Goal: Transaction & Acquisition: Purchase product/service

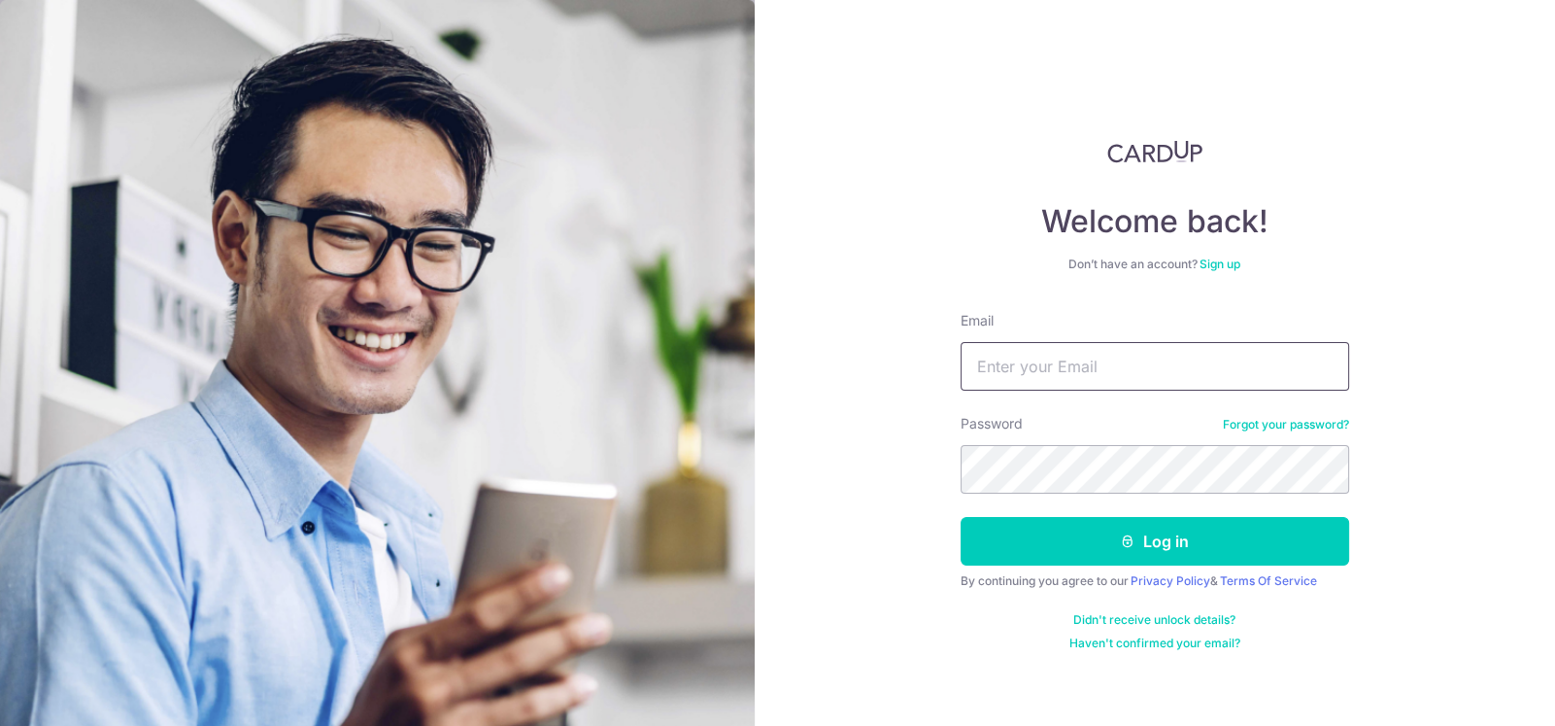
click at [1139, 361] on input "Email" at bounding box center [1155, 366] width 389 height 49
type input "mnwong3008@gmail.com"
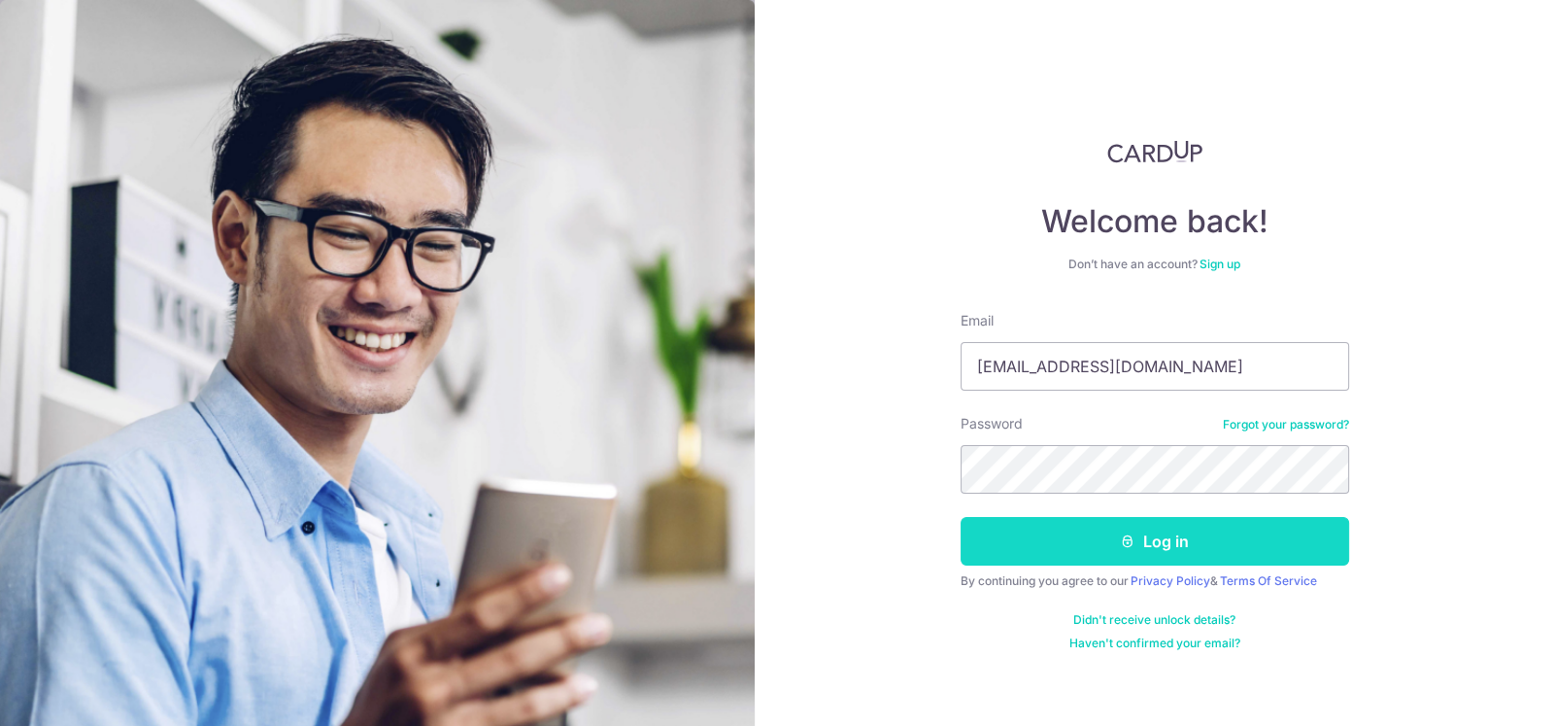
click at [1122, 534] on icon "submit" at bounding box center [1128, 541] width 16 height 16
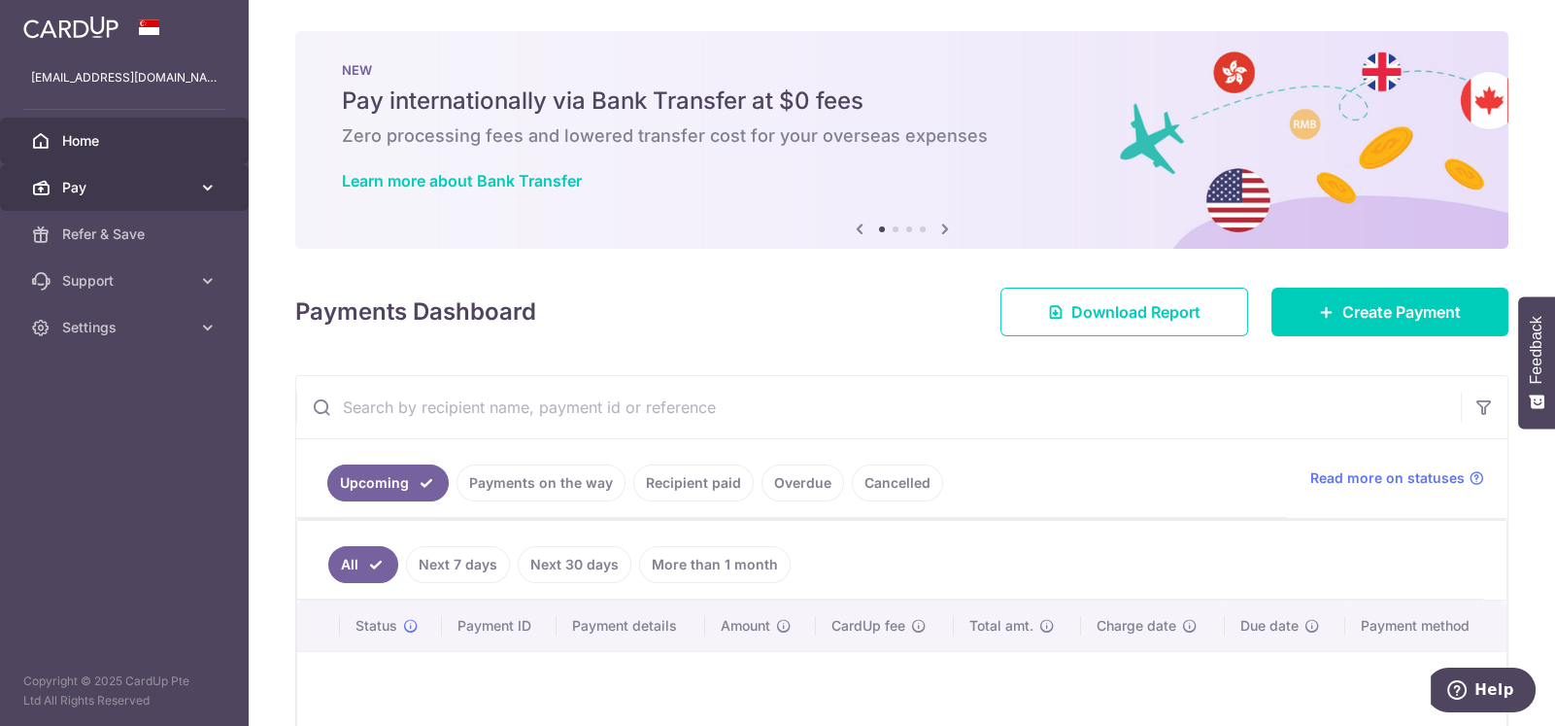
click at [129, 182] on span "Pay" at bounding box center [126, 187] width 128 height 19
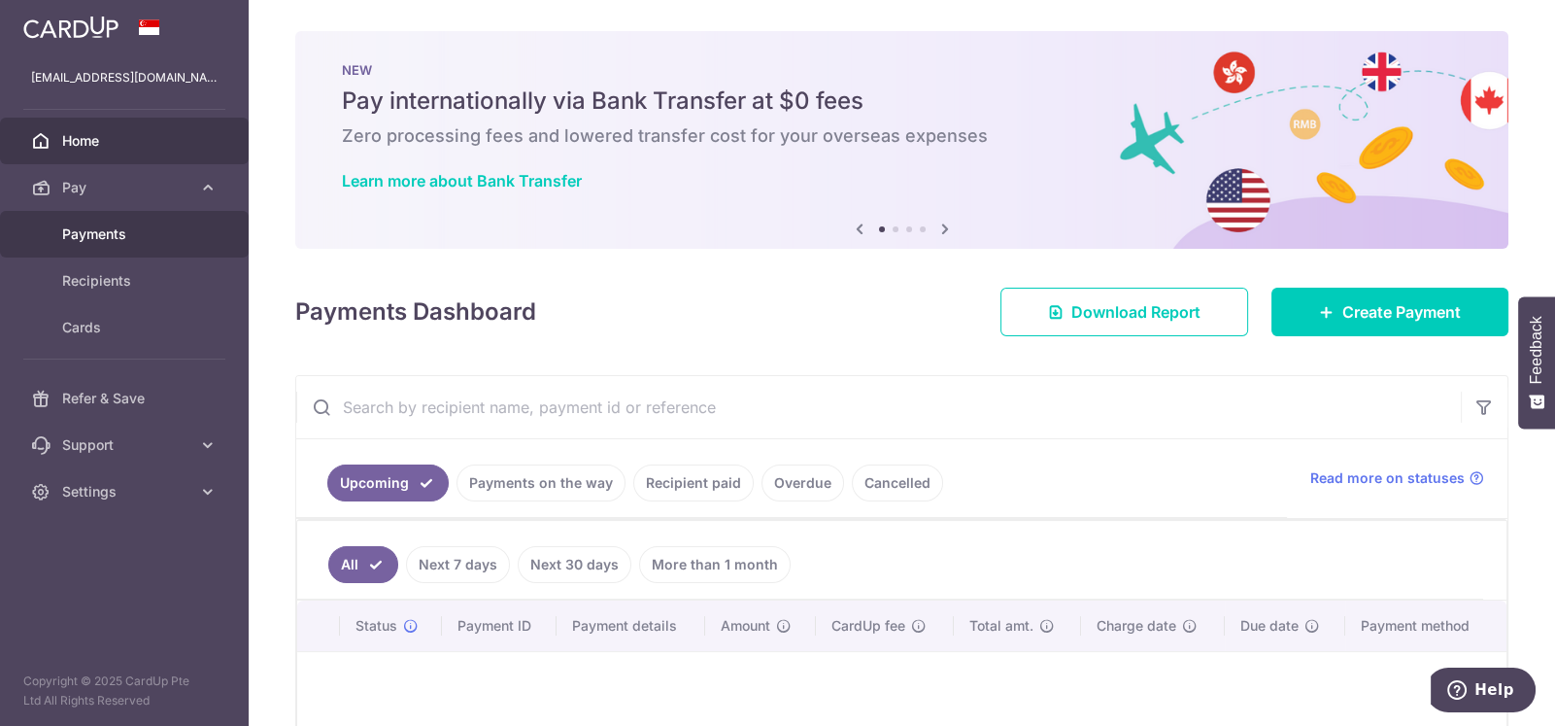
click at [112, 243] on span "Payments" at bounding box center [126, 233] width 128 height 19
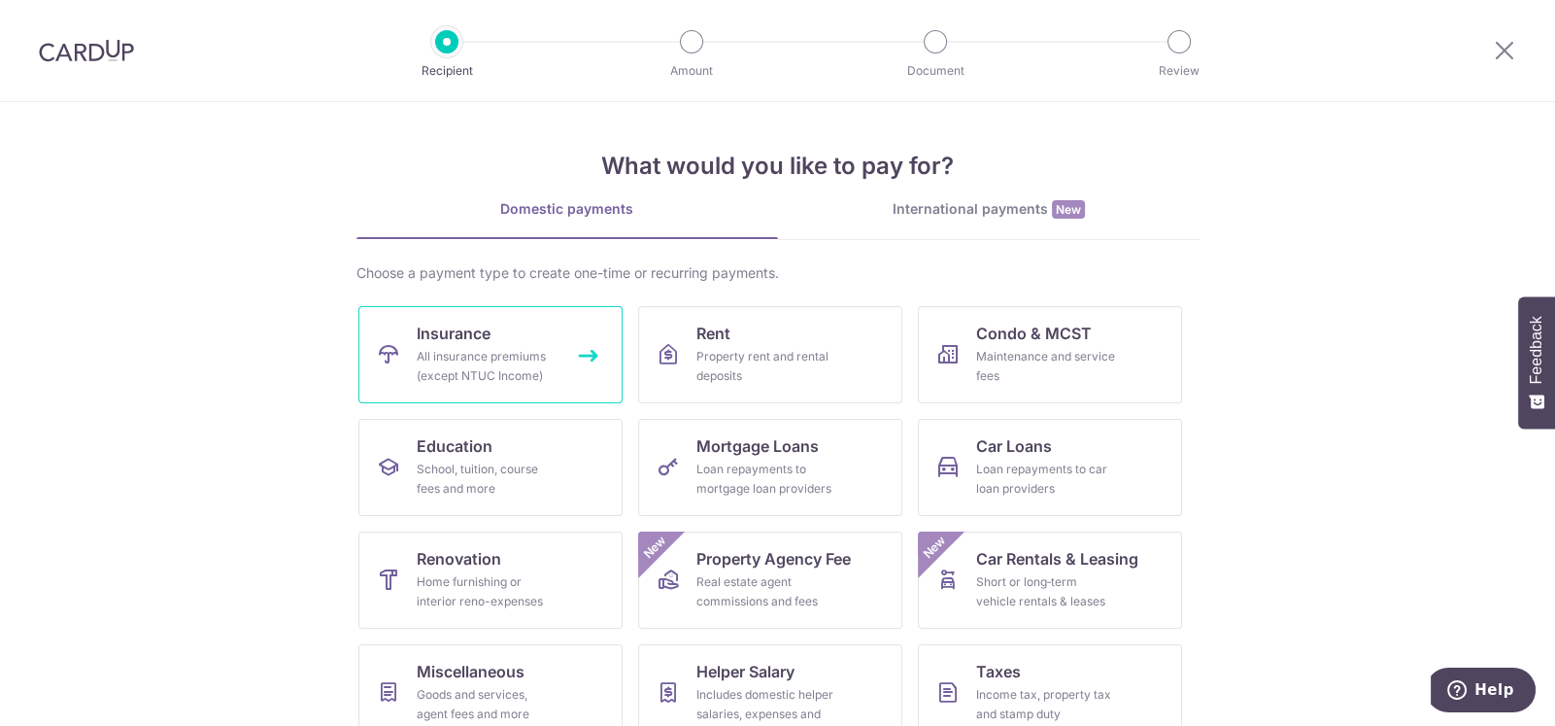
click at [521, 363] on div "All insurance premiums (except NTUC Income)" at bounding box center [487, 366] width 140 height 39
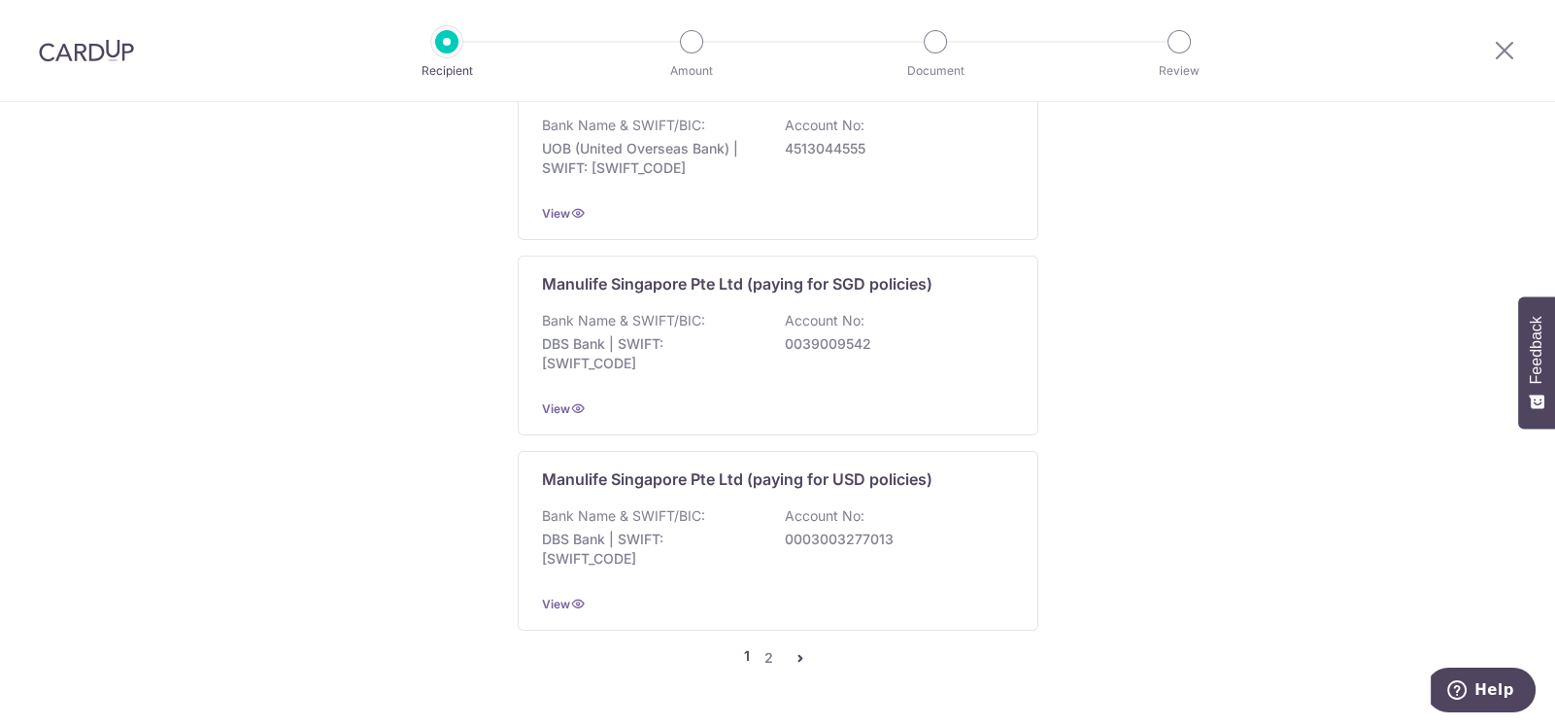
scroll to position [2341, 0]
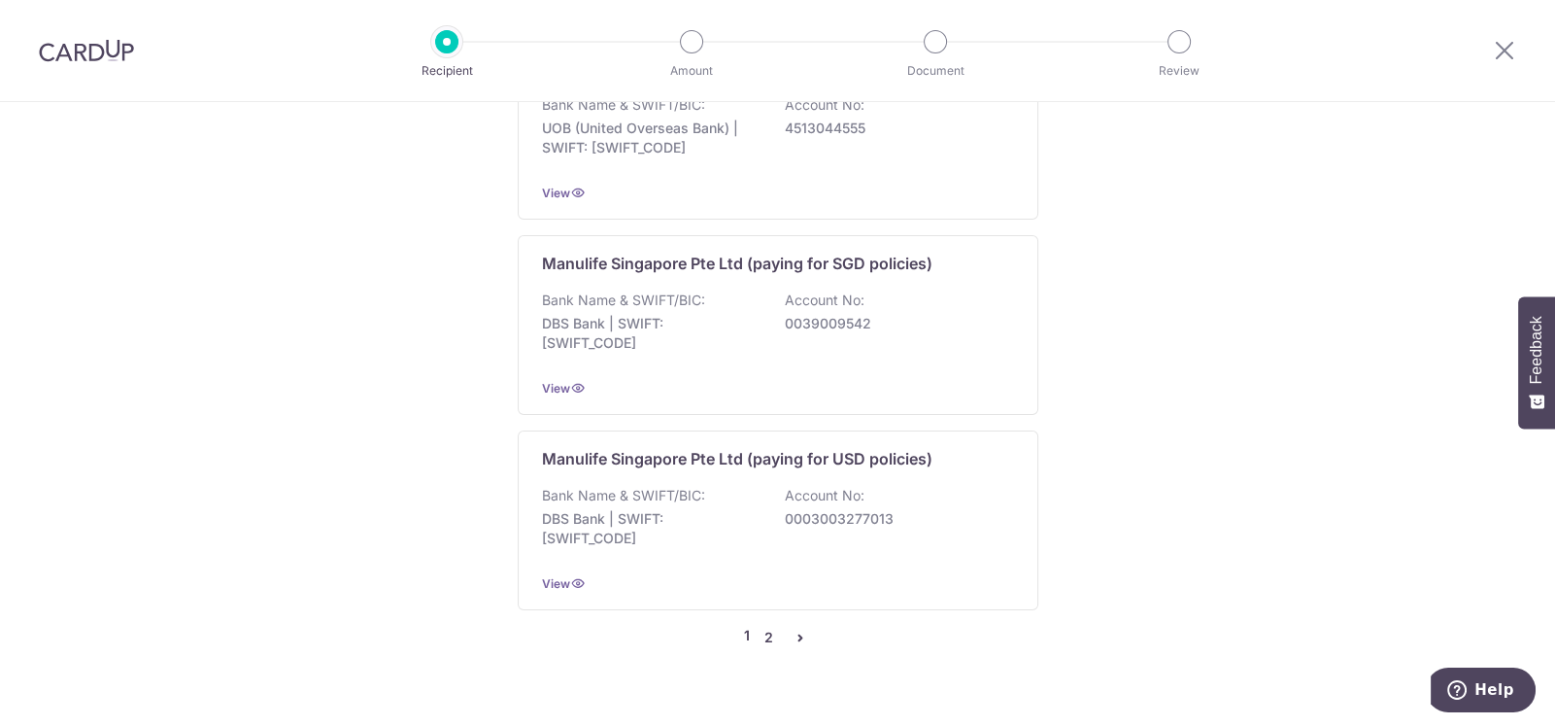
click at [761, 626] on link "2" at bounding box center [769, 637] width 23 height 23
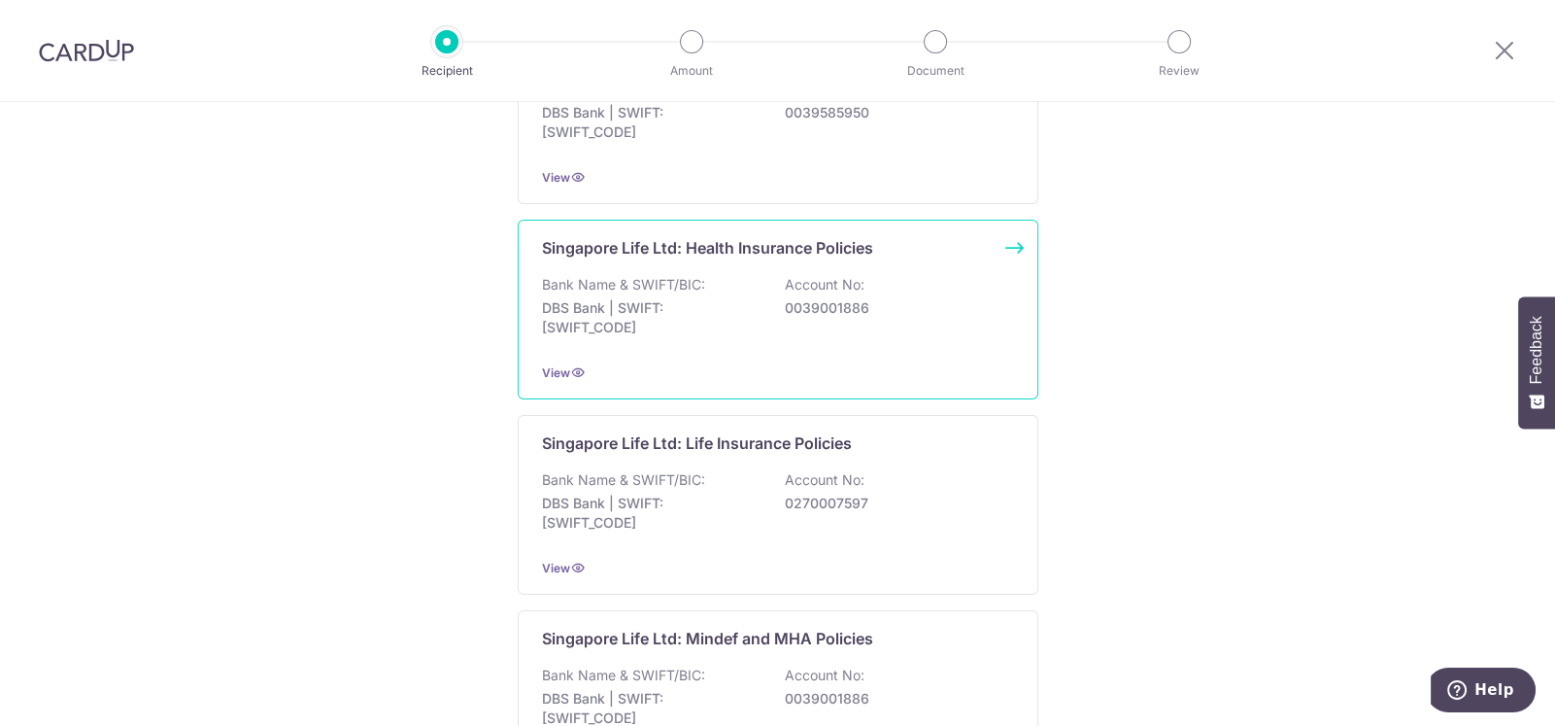
scroll to position [776, 0]
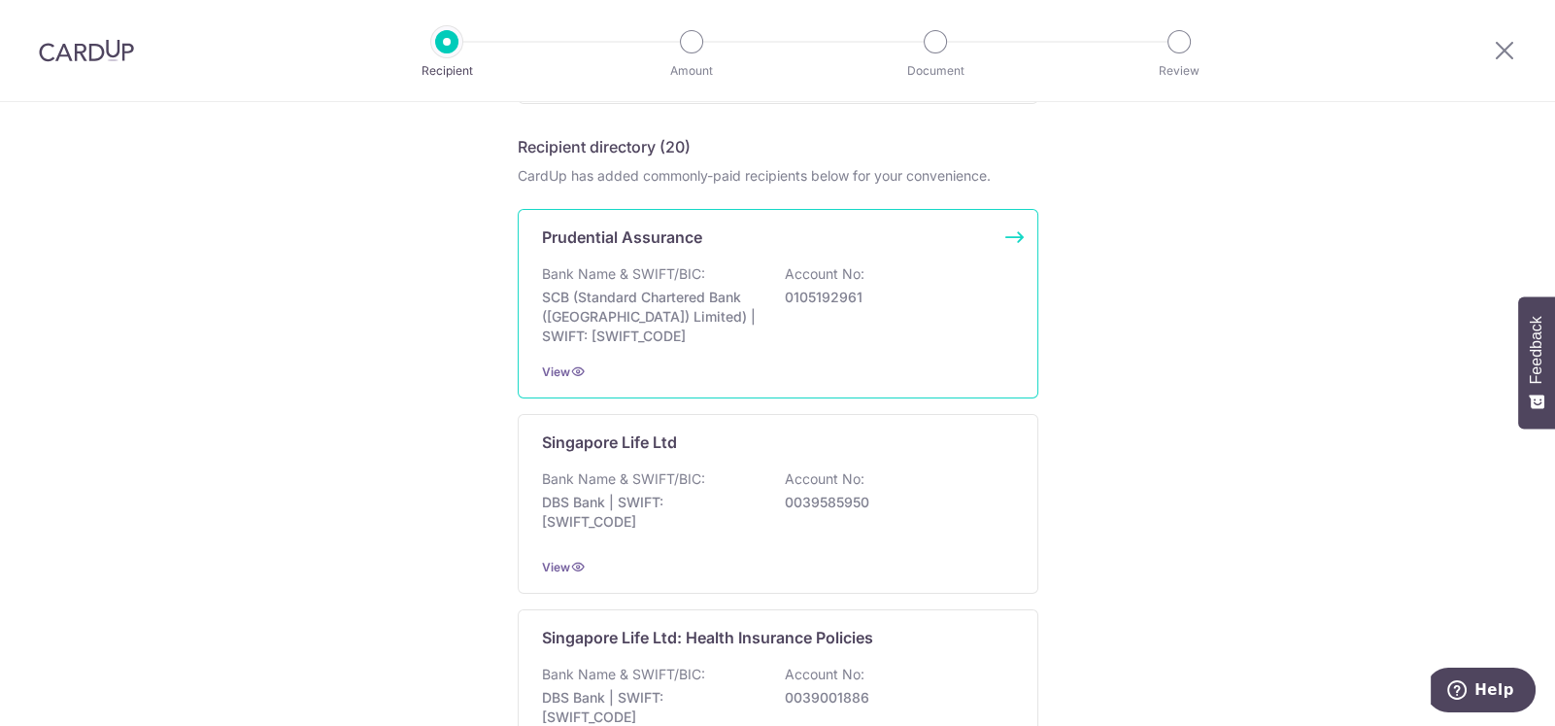
click at [657, 306] on p "SCB (Standard Chartered Bank (Singapore) Limited) | SWIFT: SCBLSG22XXX" at bounding box center [651, 317] width 218 height 58
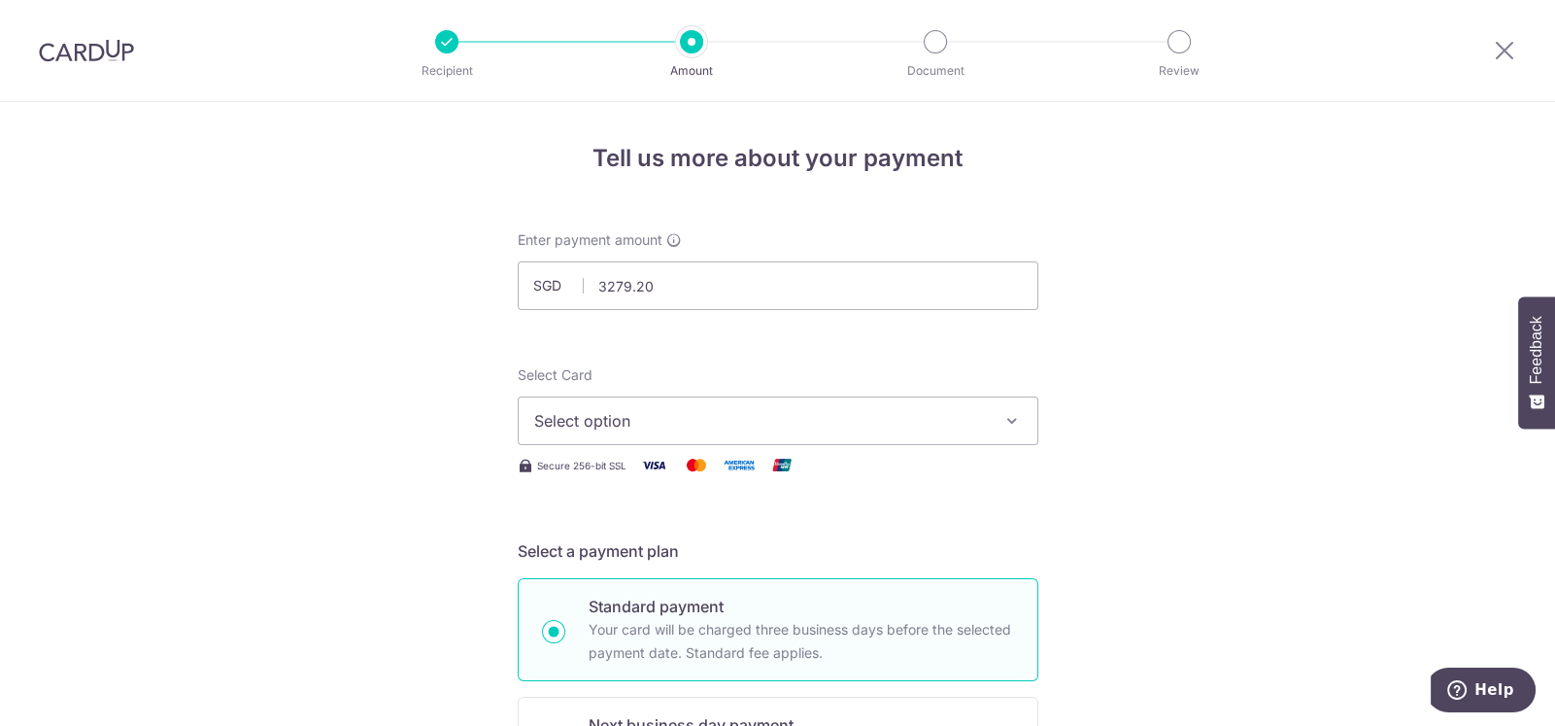
type input "3,279.20"
click at [893, 431] on span "Select option" at bounding box center [760, 420] width 453 height 23
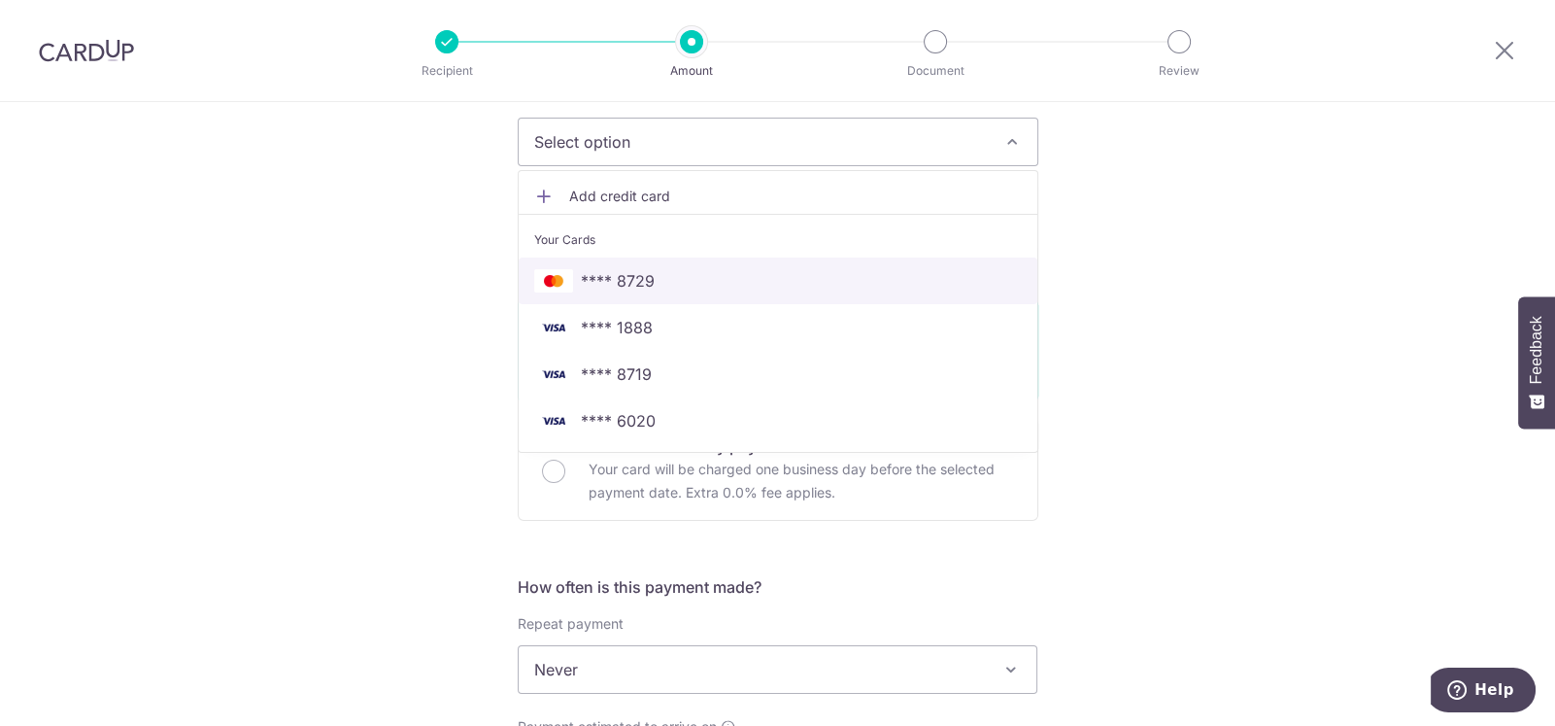
scroll to position [291, 0]
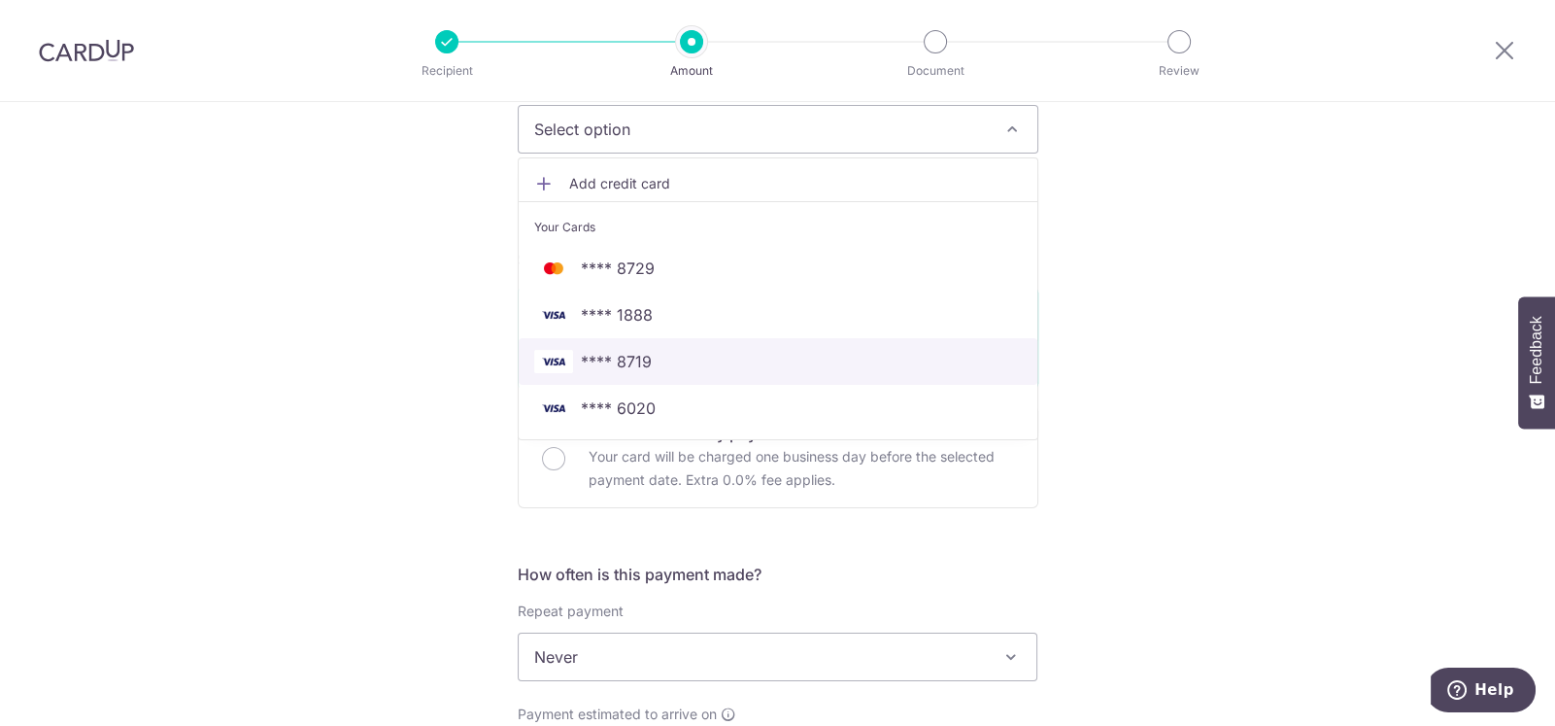
click at [614, 365] on span "**** 8719" at bounding box center [616, 361] width 71 height 23
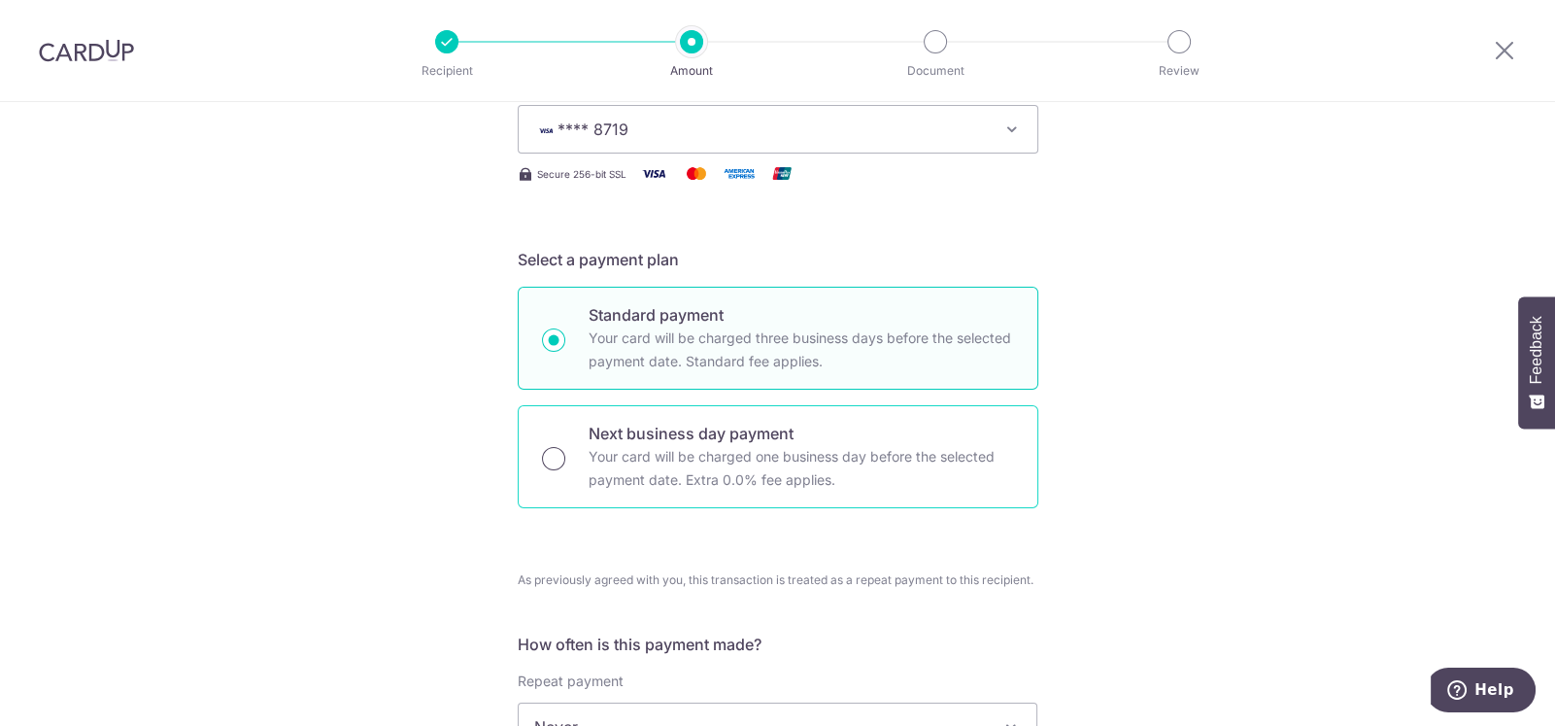
click at [558, 453] on input "Next business day payment Your card will be charged one business day before the…" at bounding box center [553, 458] width 23 height 23
radio input "true"
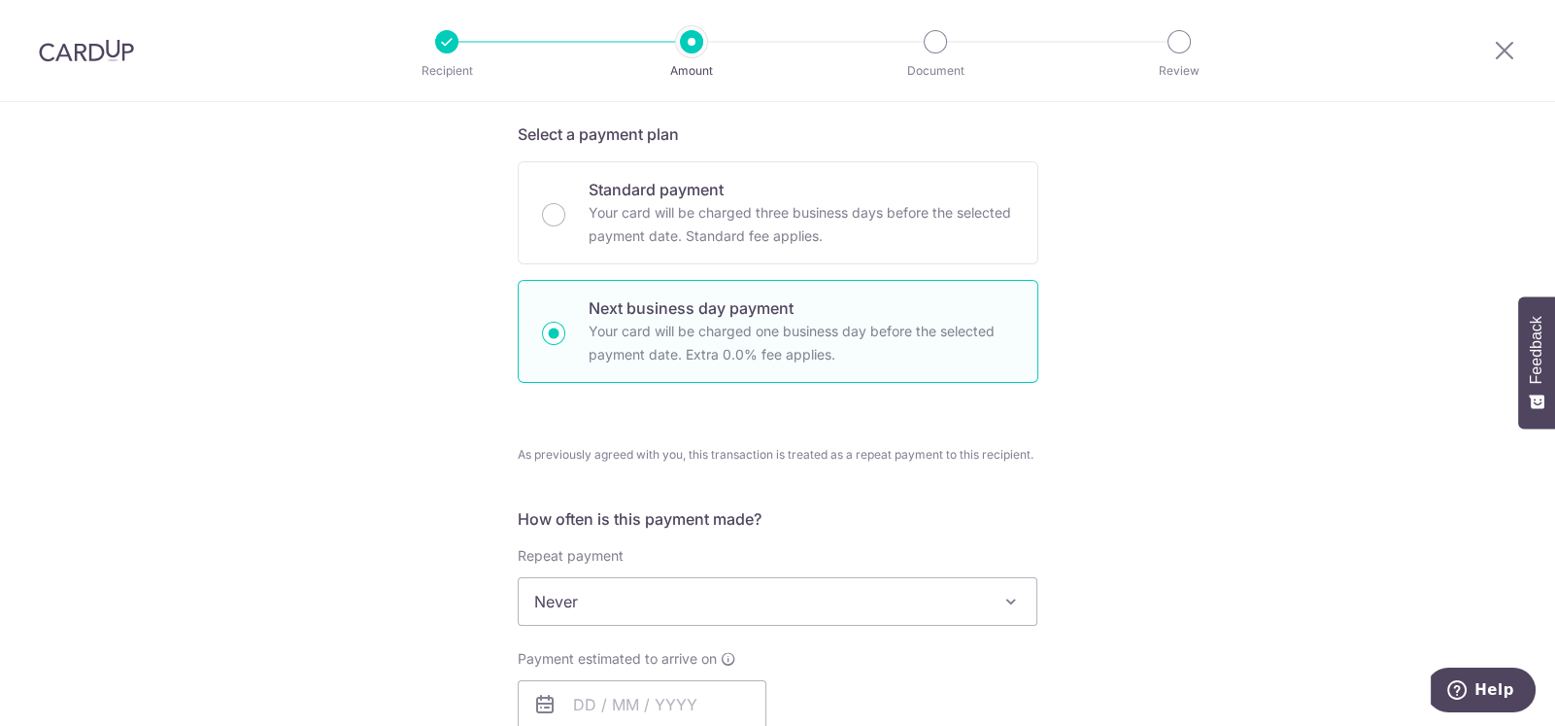
scroll to position [583, 0]
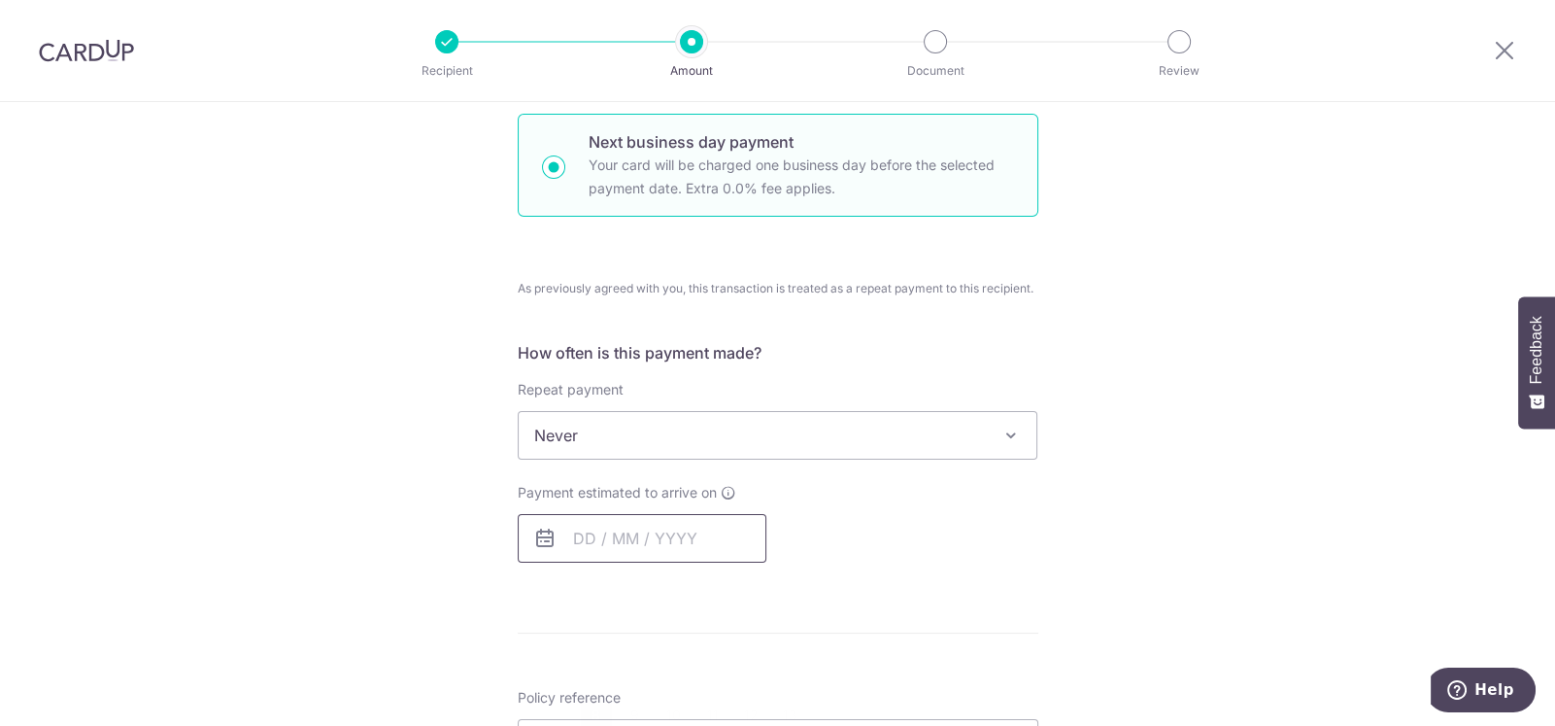
click at [572, 538] on input "text" at bounding box center [642, 538] width 249 height 49
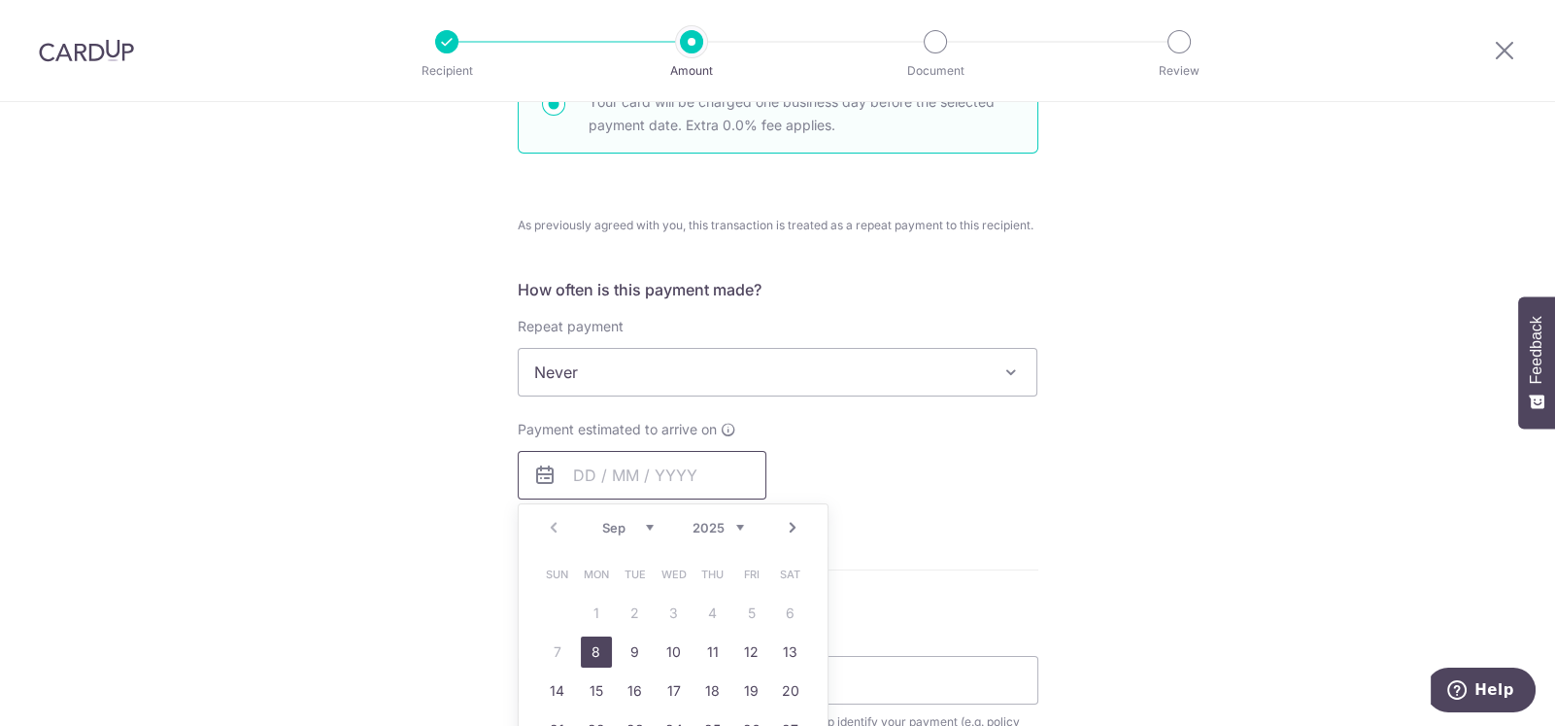
scroll to position [680, 0]
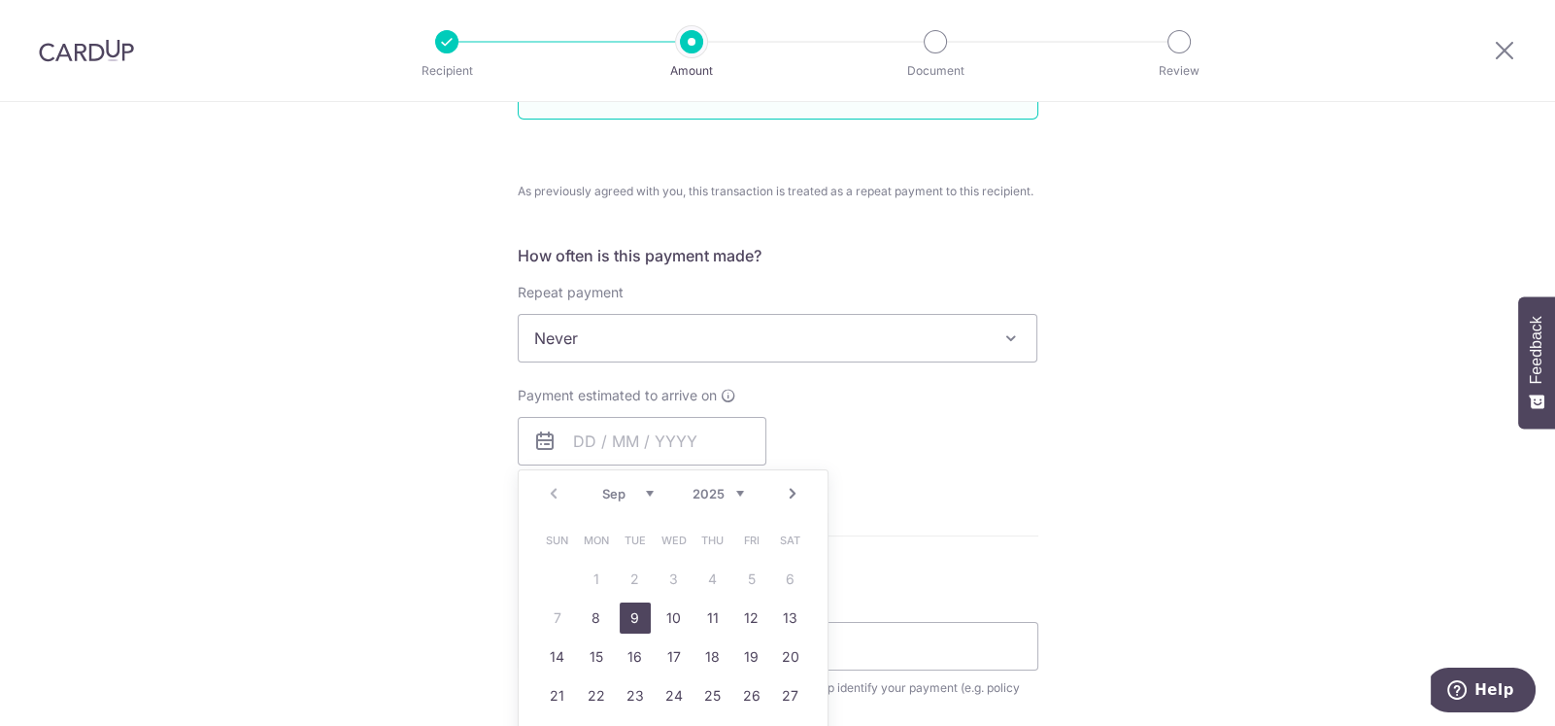
click at [627, 615] on link "9" at bounding box center [635, 617] width 31 height 31
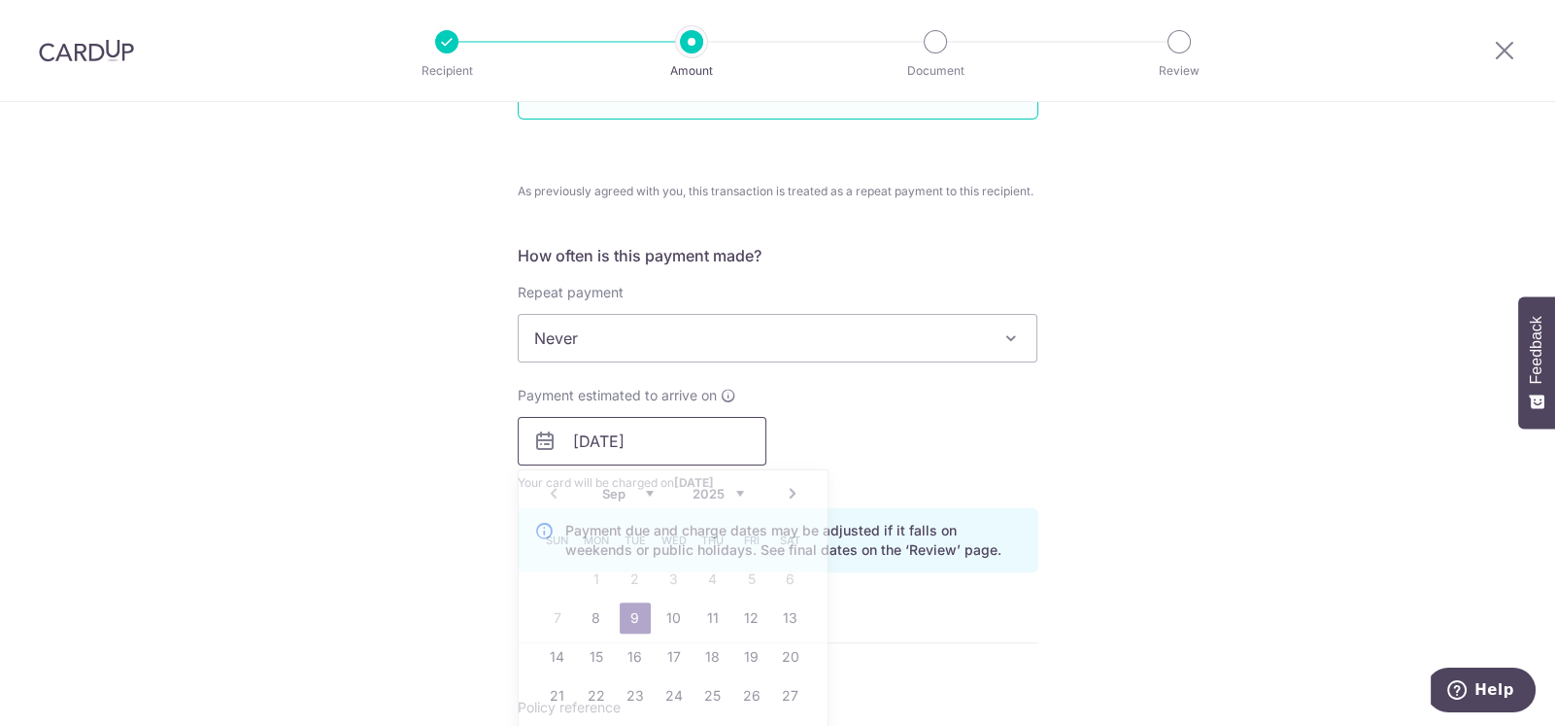
click at [582, 443] on input "09/09/2025" at bounding box center [642, 441] width 249 height 49
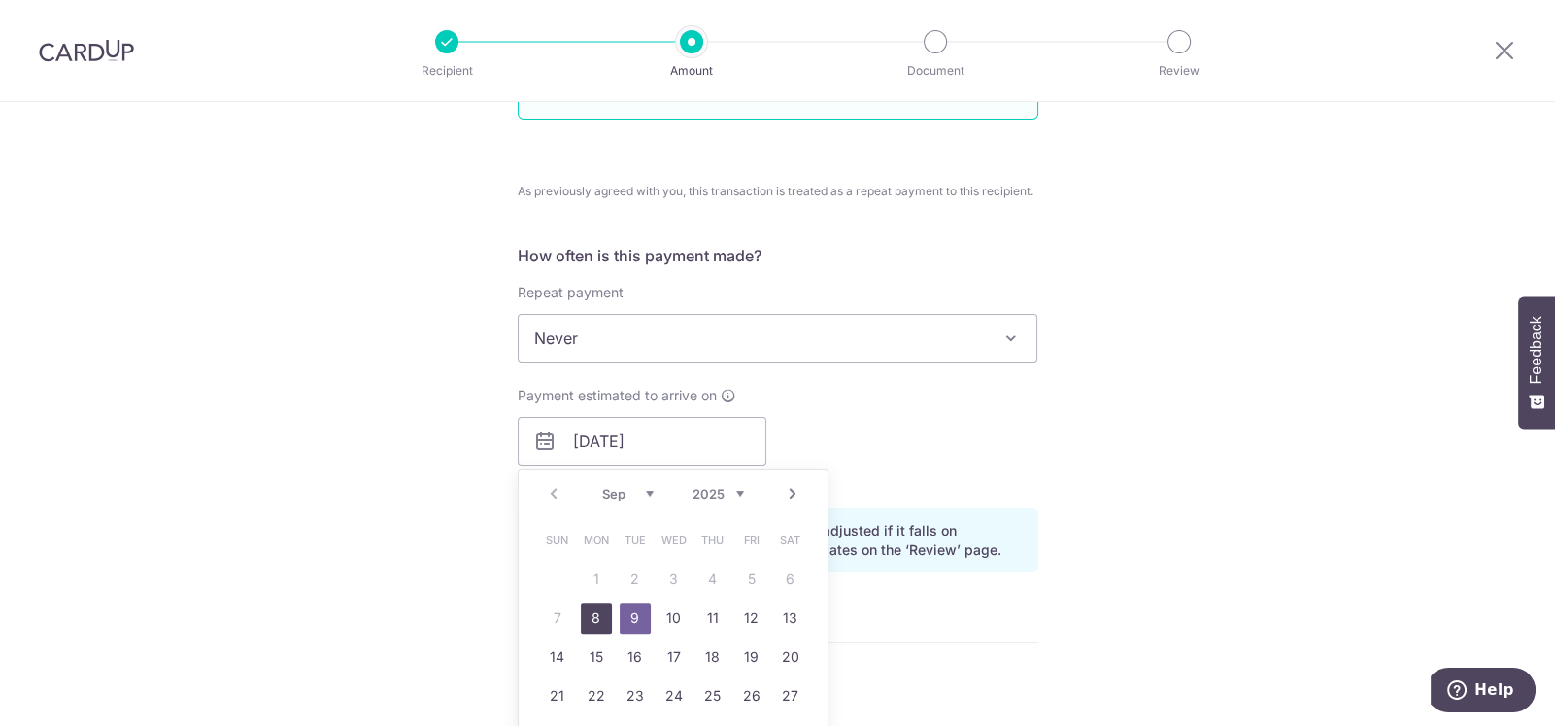
click at [589, 608] on link "8" at bounding box center [596, 617] width 31 height 31
type input "08/09/2025"
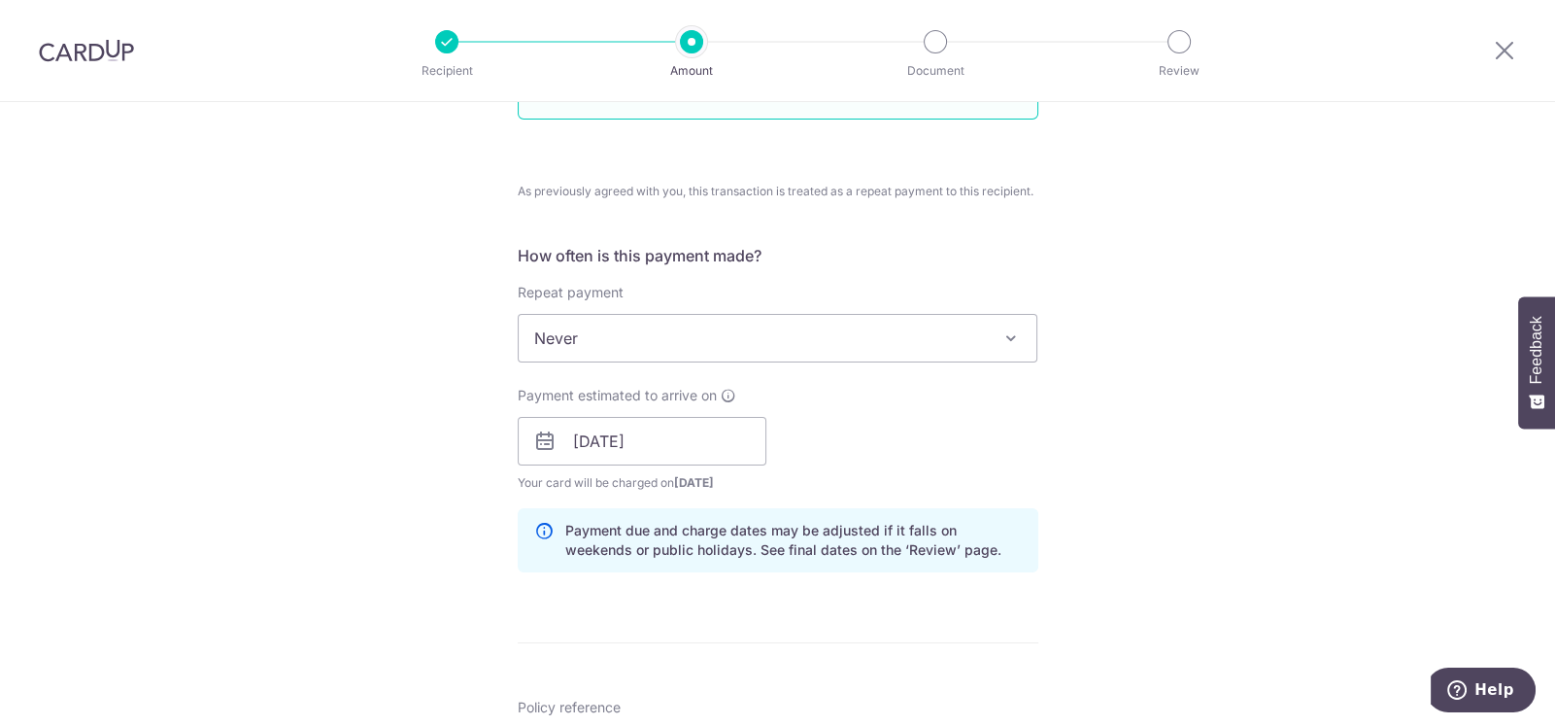
click at [357, 551] on div "Tell us more about your payment Enter payment amount SGD 3,279.20 3279.20 Selec…" at bounding box center [777, 422] width 1555 height 2001
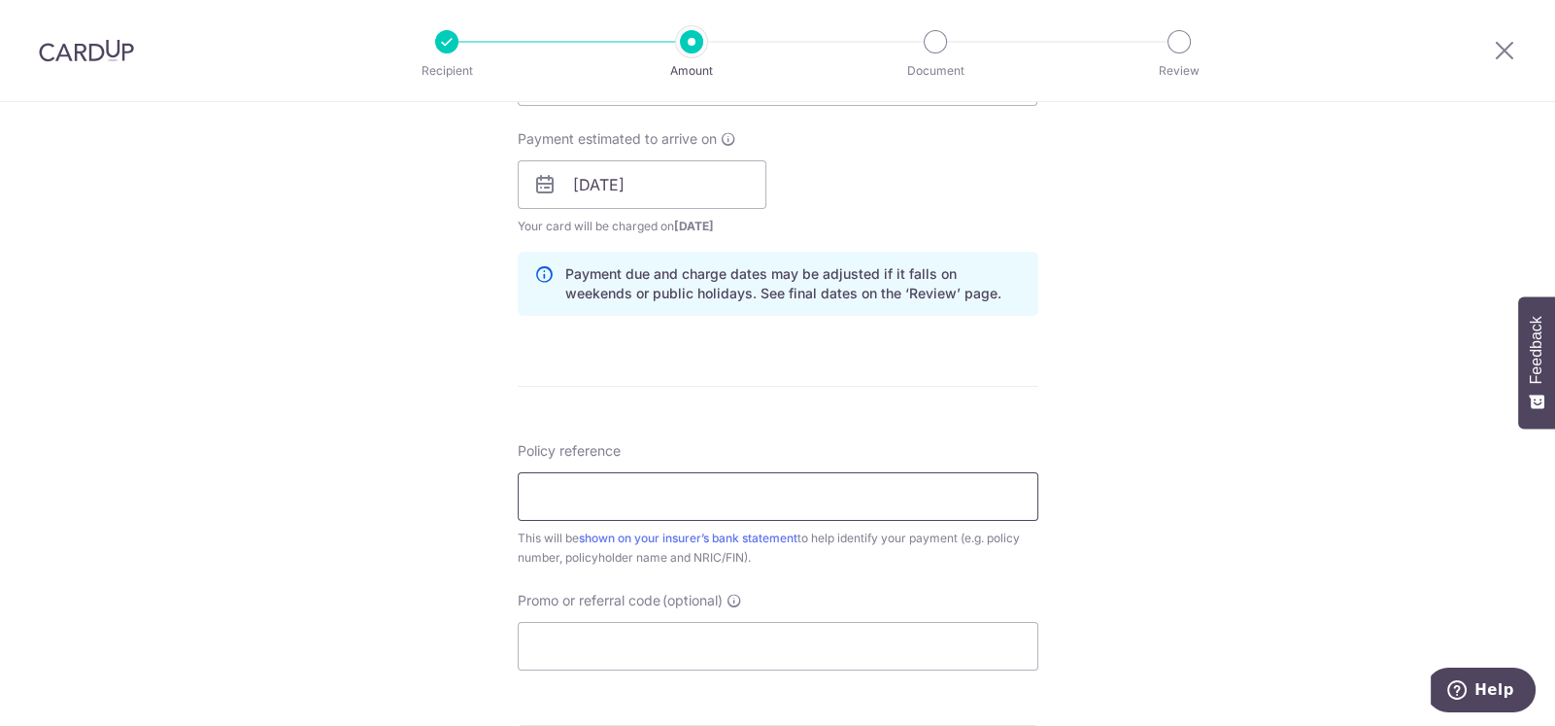
scroll to position [970, 0]
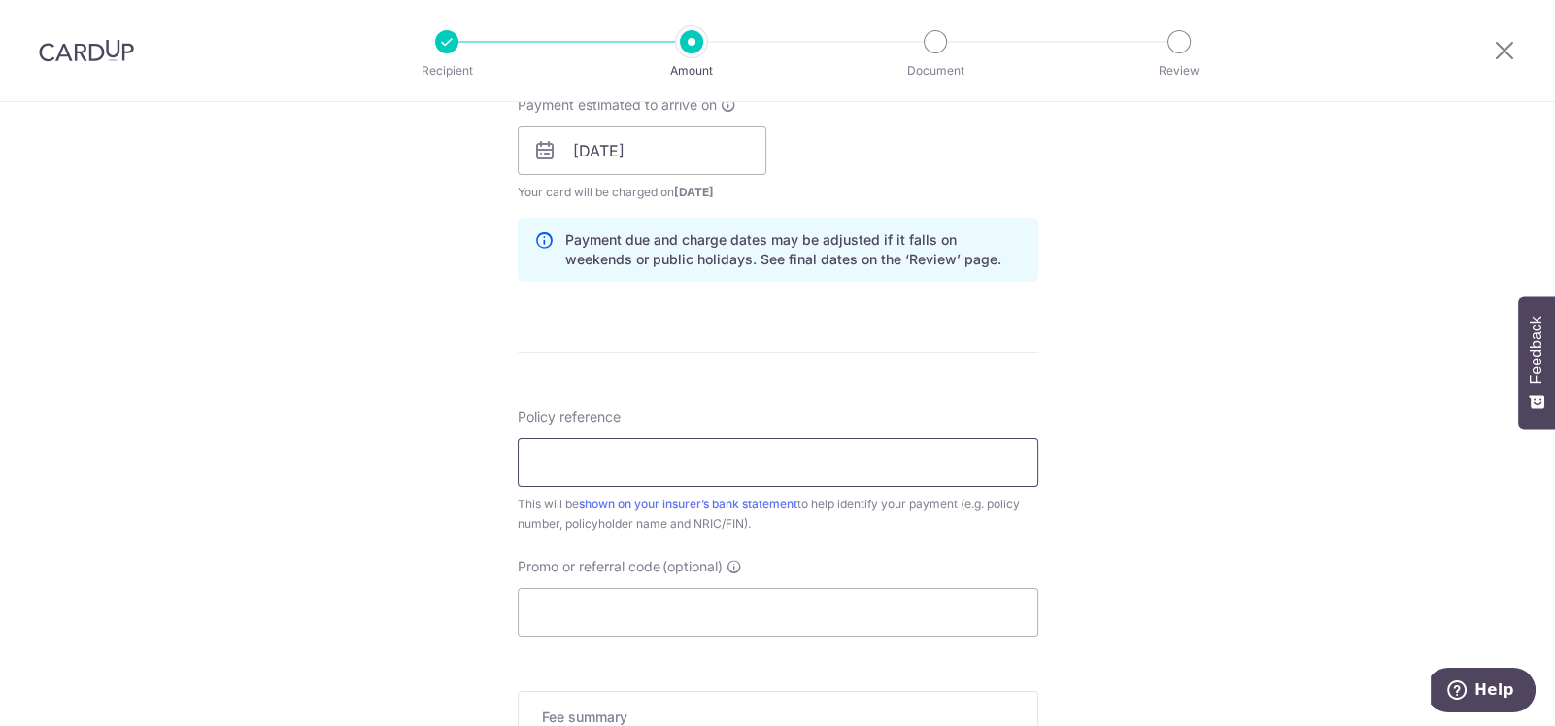
click at [546, 457] on input "Policy reference" at bounding box center [778, 462] width 521 height 49
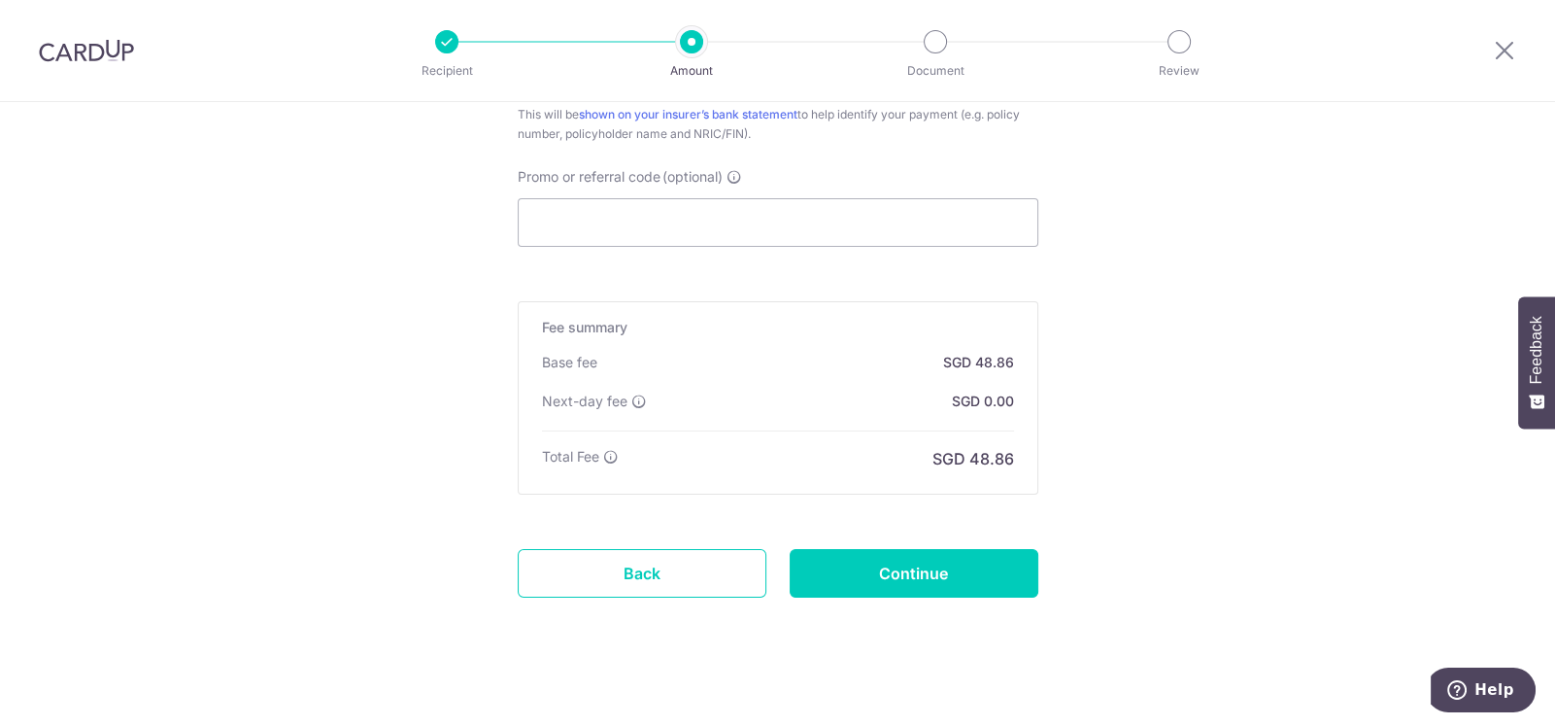
scroll to position [1375, 0]
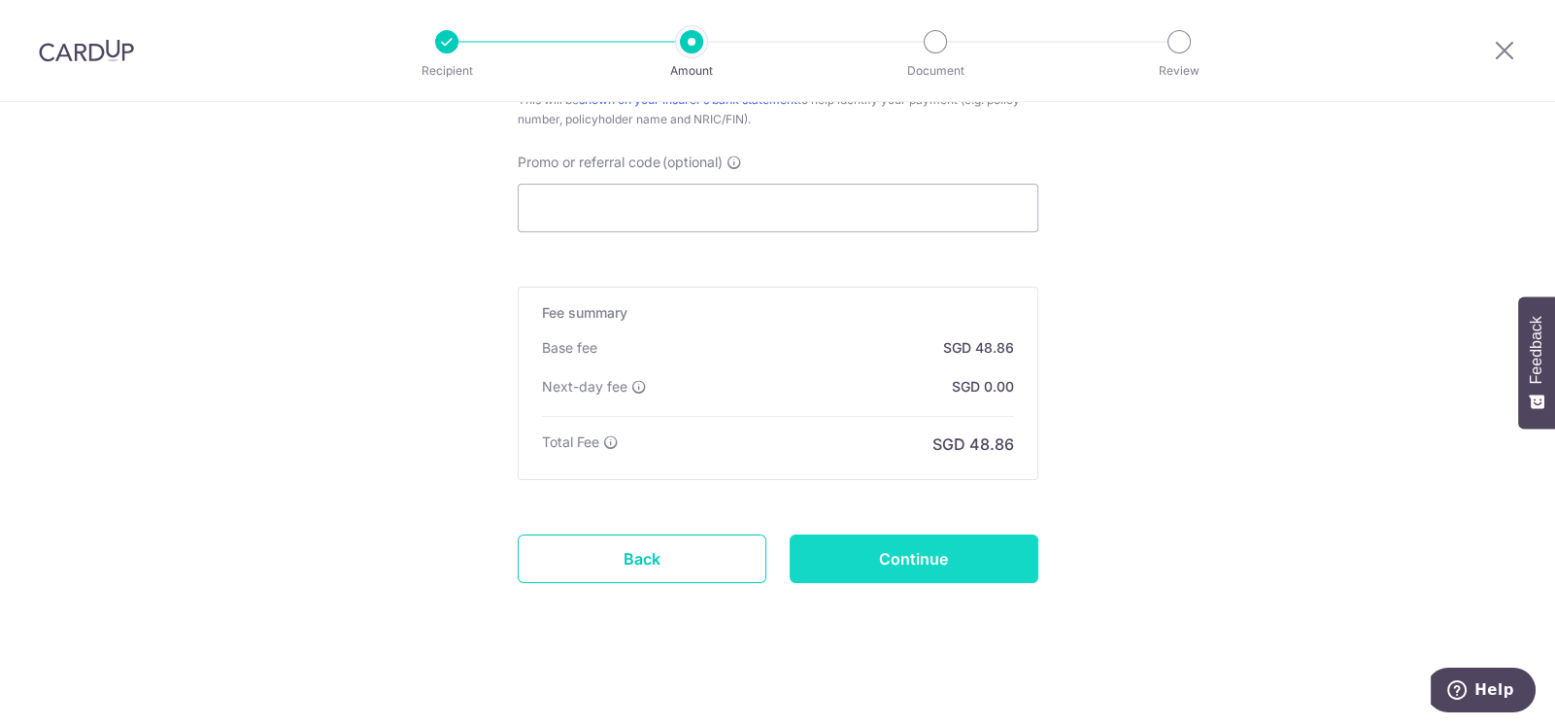
type input "53164261"
click at [923, 560] on input "Continue" at bounding box center [914, 558] width 249 height 49
type input "Create Schedule"
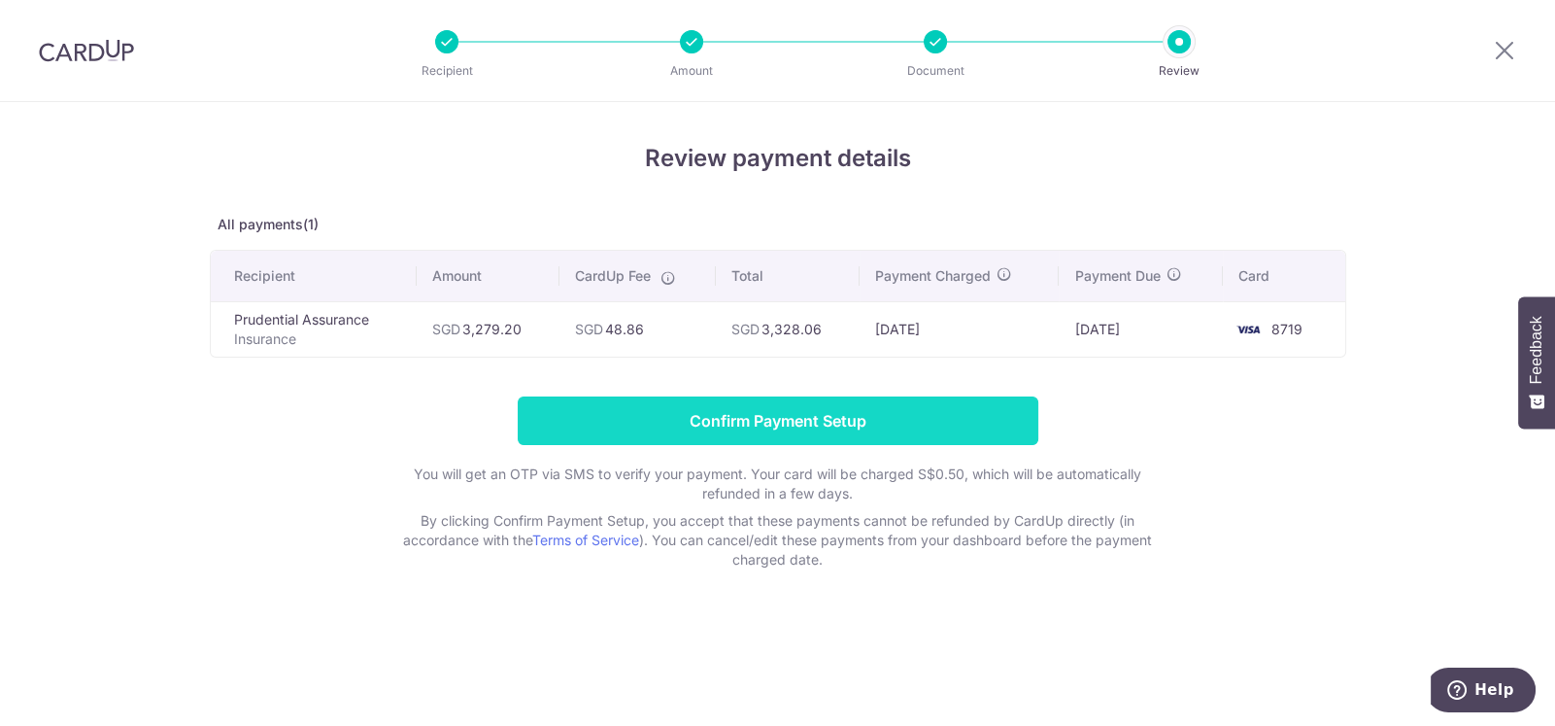
click at [816, 425] on input "Confirm Payment Setup" at bounding box center [778, 420] width 521 height 49
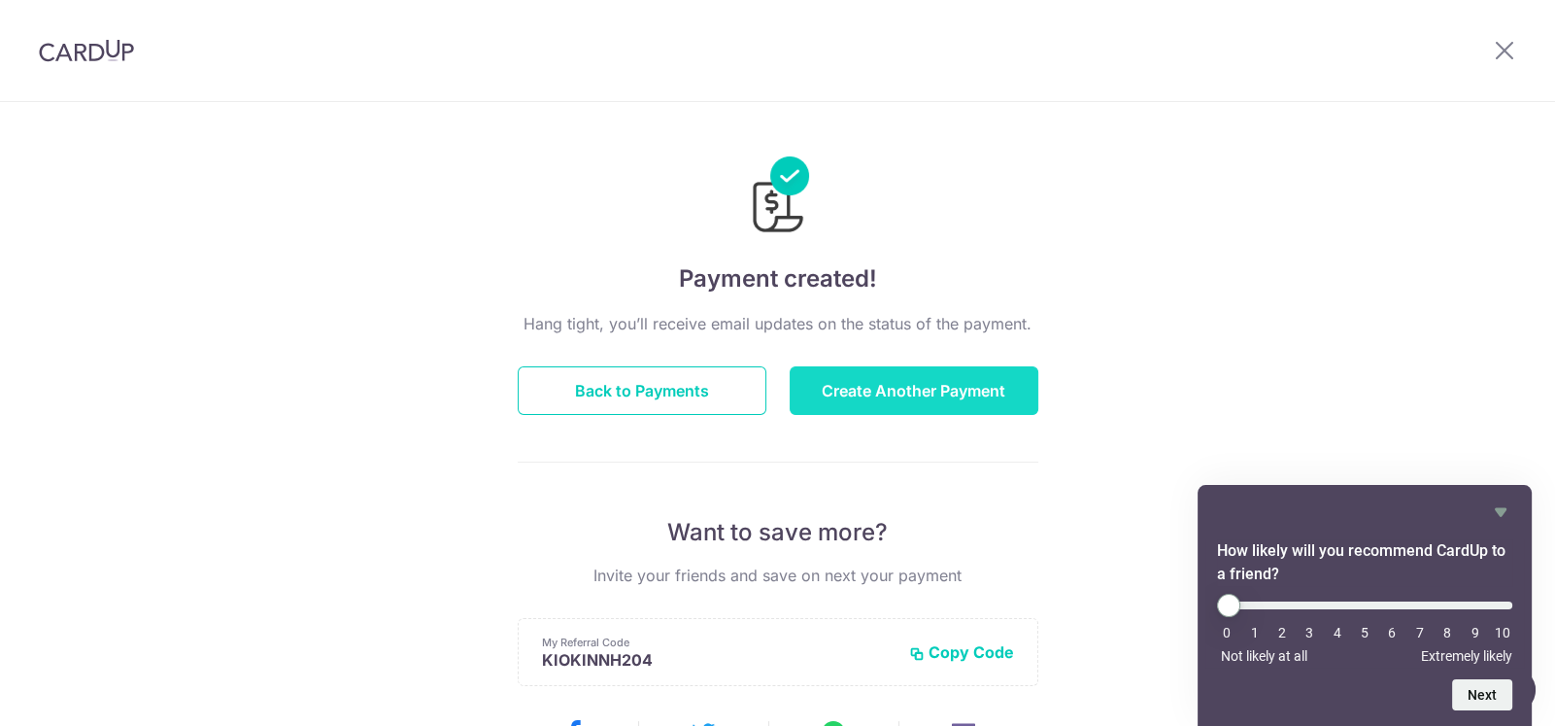
click at [881, 393] on button "Create Another Payment" at bounding box center [914, 390] width 249 height 49
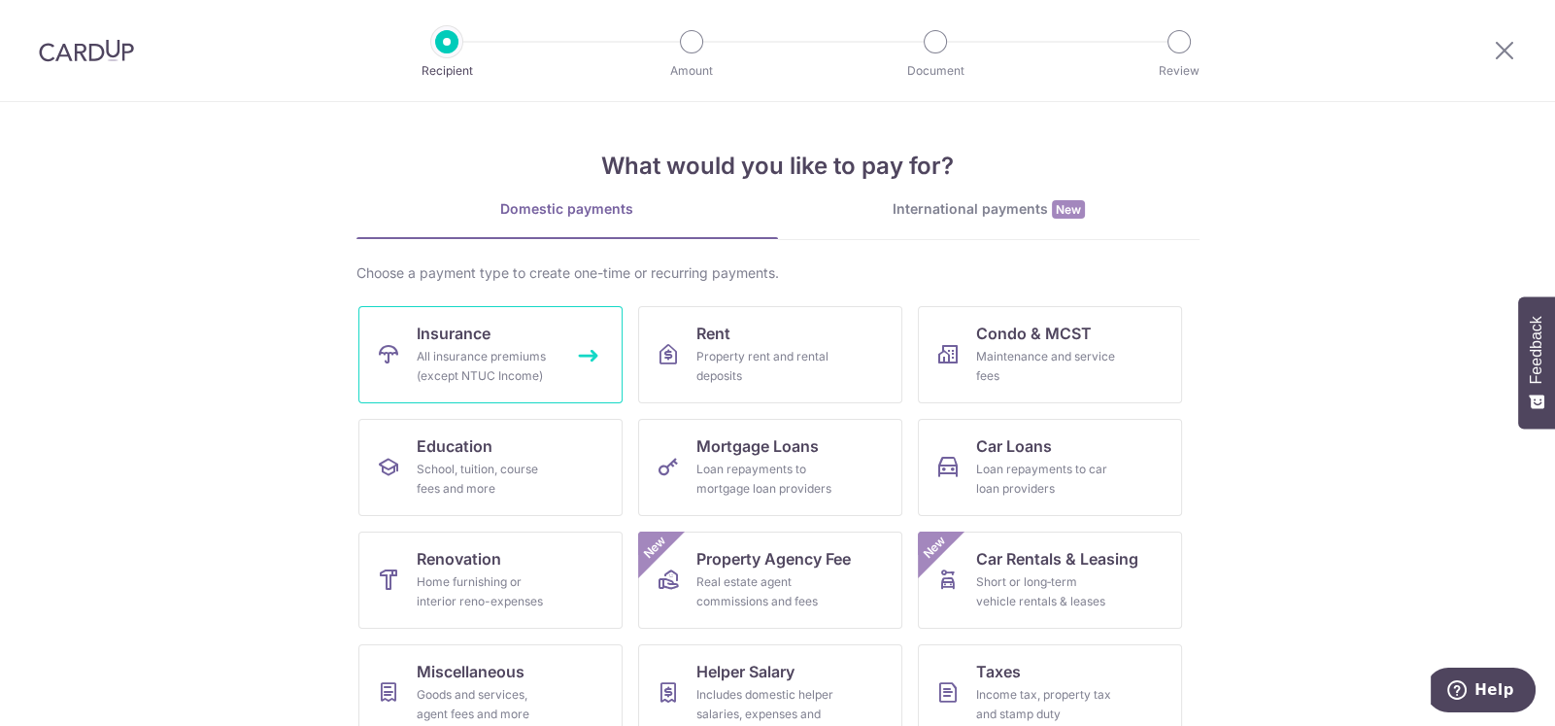
click at [458, 349] on div "All insurance premiums (except NTUC Income)" at bounding box center [487, 366] width 140 height 39
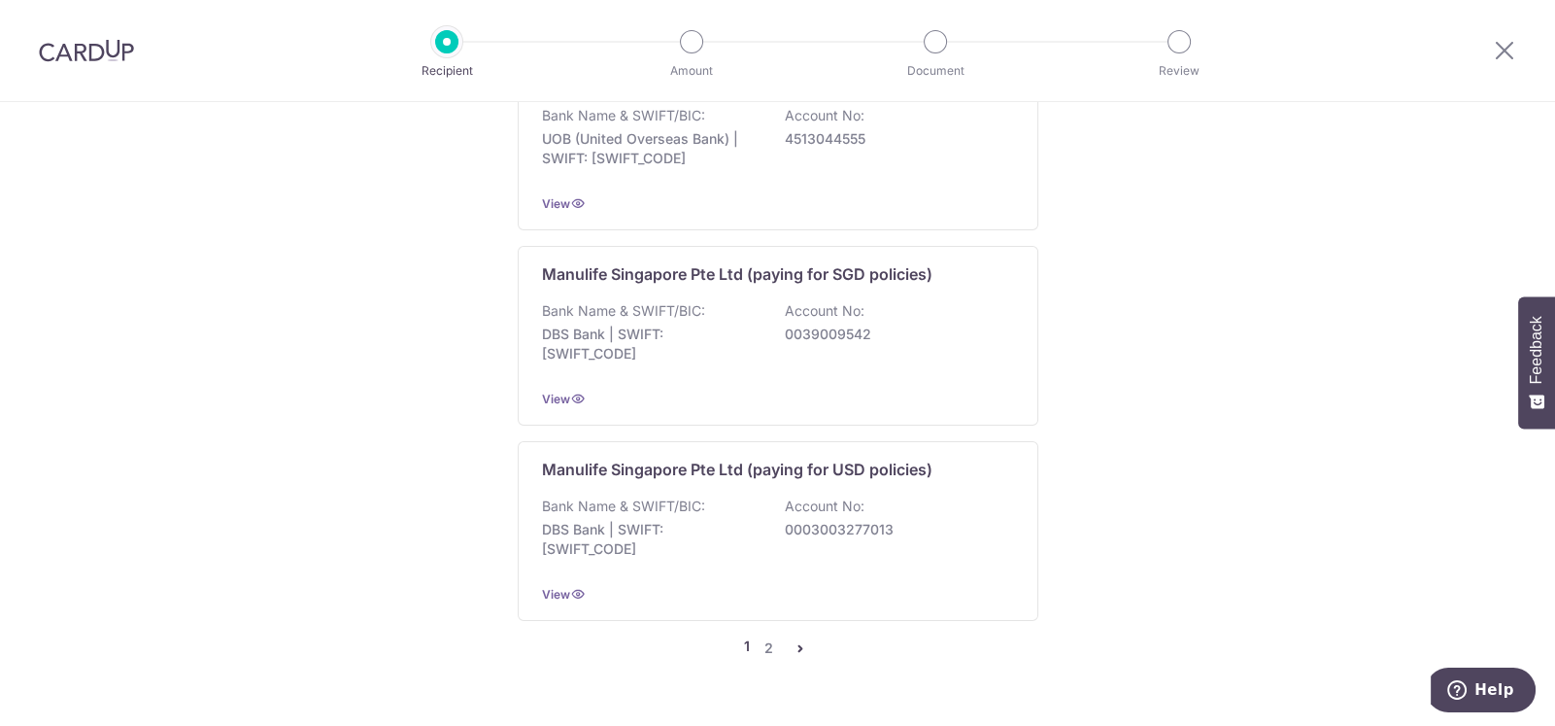
scroll to position [2331, 0]
click at [759, 635] on link "2" at bounding box center [769, 646] width 23 height 23
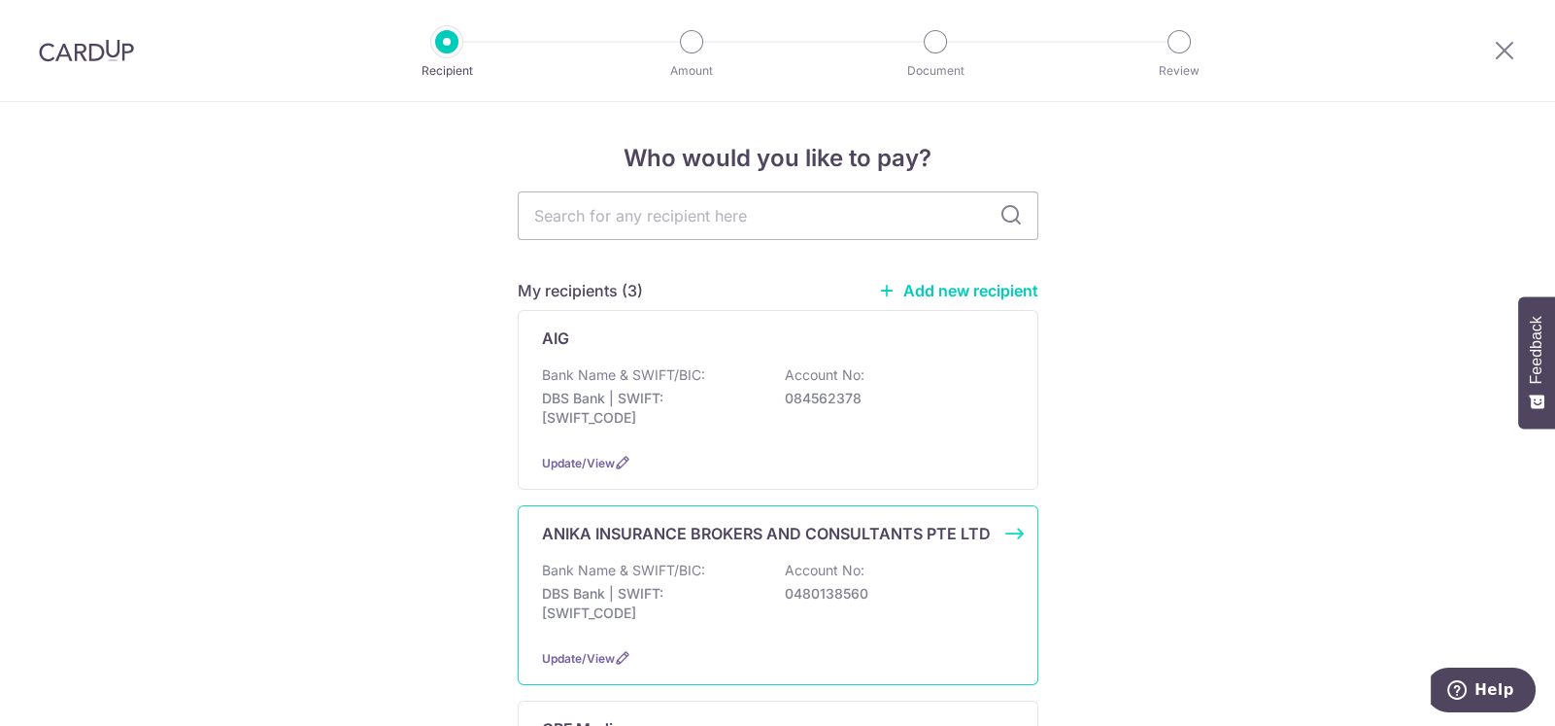
scroll to position [485, 0]
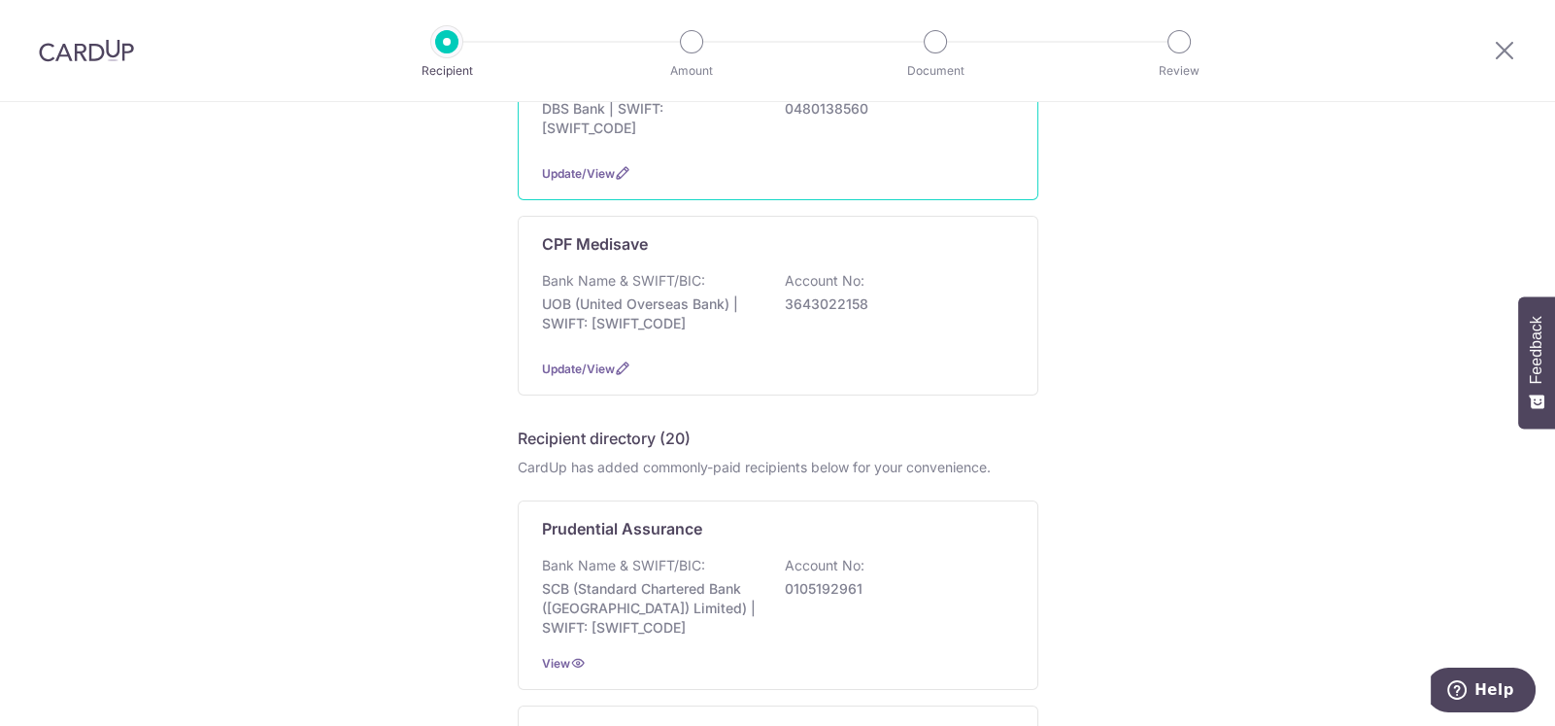
click at [679, 556] on p "Bank Name & SWIFT/BIC:" at bounding box center [623, 565] width 163 height 19
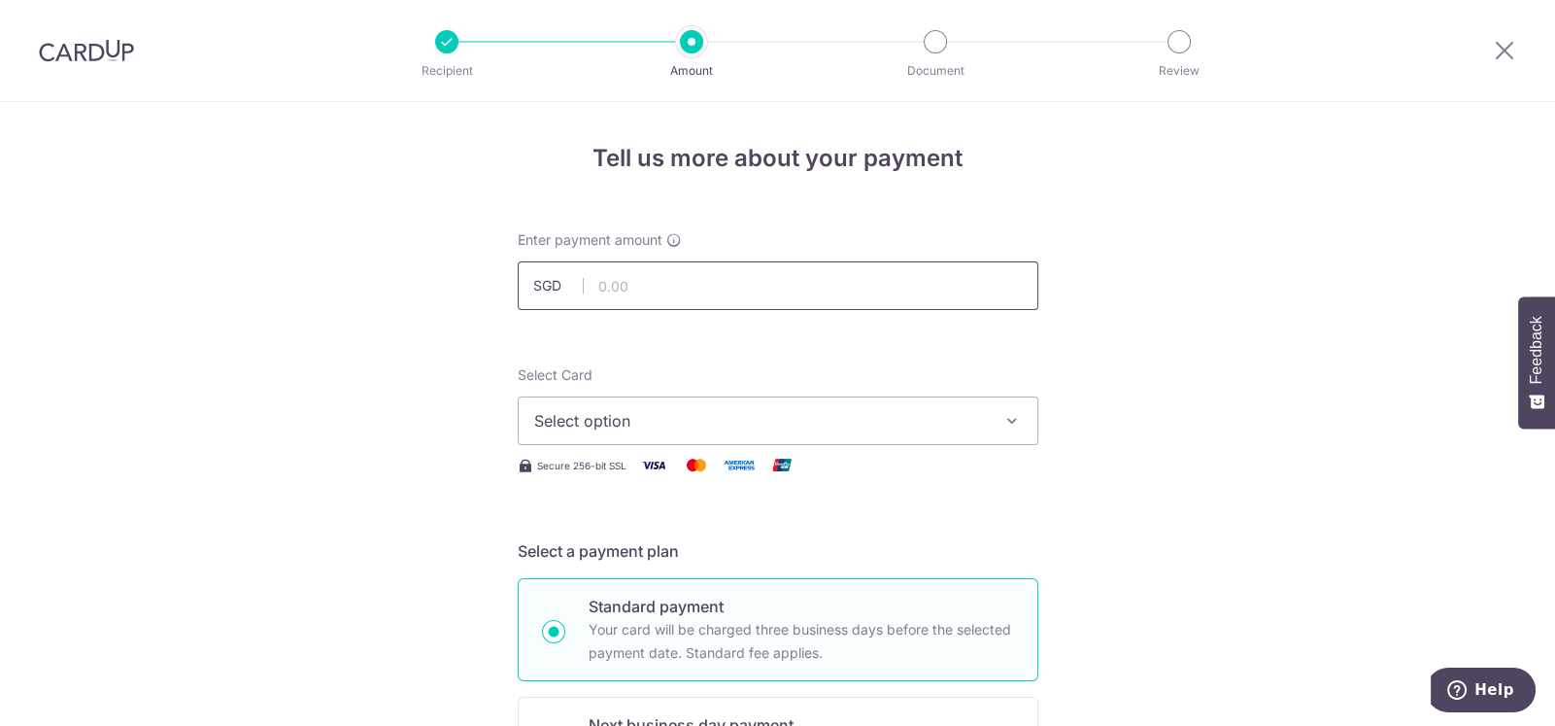
click at [643, 291] on input "text" at bounding box center [778, 285] width 521 height 49
type input "5316425"
drag, startPoint x: 673, startPoint y: 290, endPoint x: 592, endPoint y: 285, distance: 81.8
click at [592, 285] on input "5316425" at bounding box center [778, 285] width 521 height 49
type input "1,135.00"
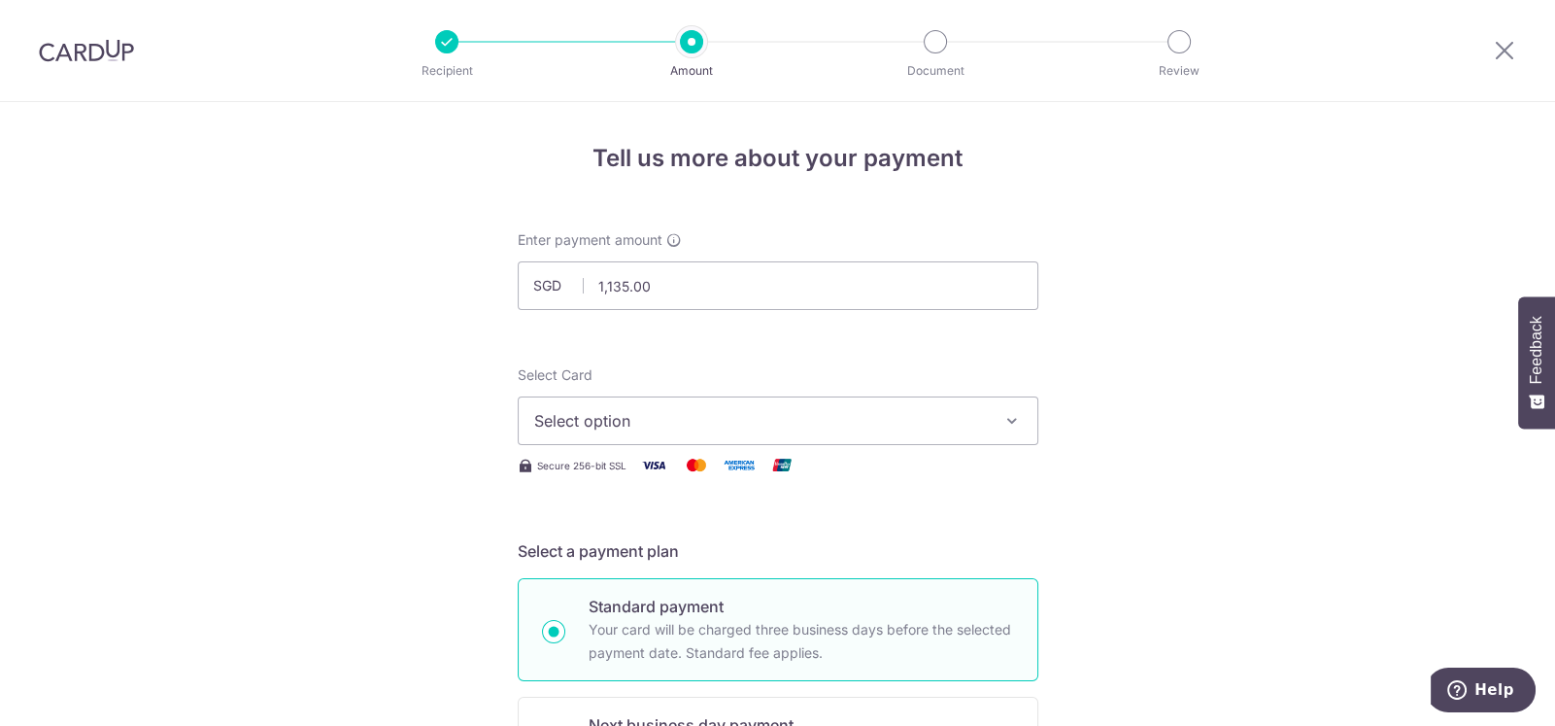
click at [793, 422] on span "Select option" at bounding box center [760, 420] width 453 height 23
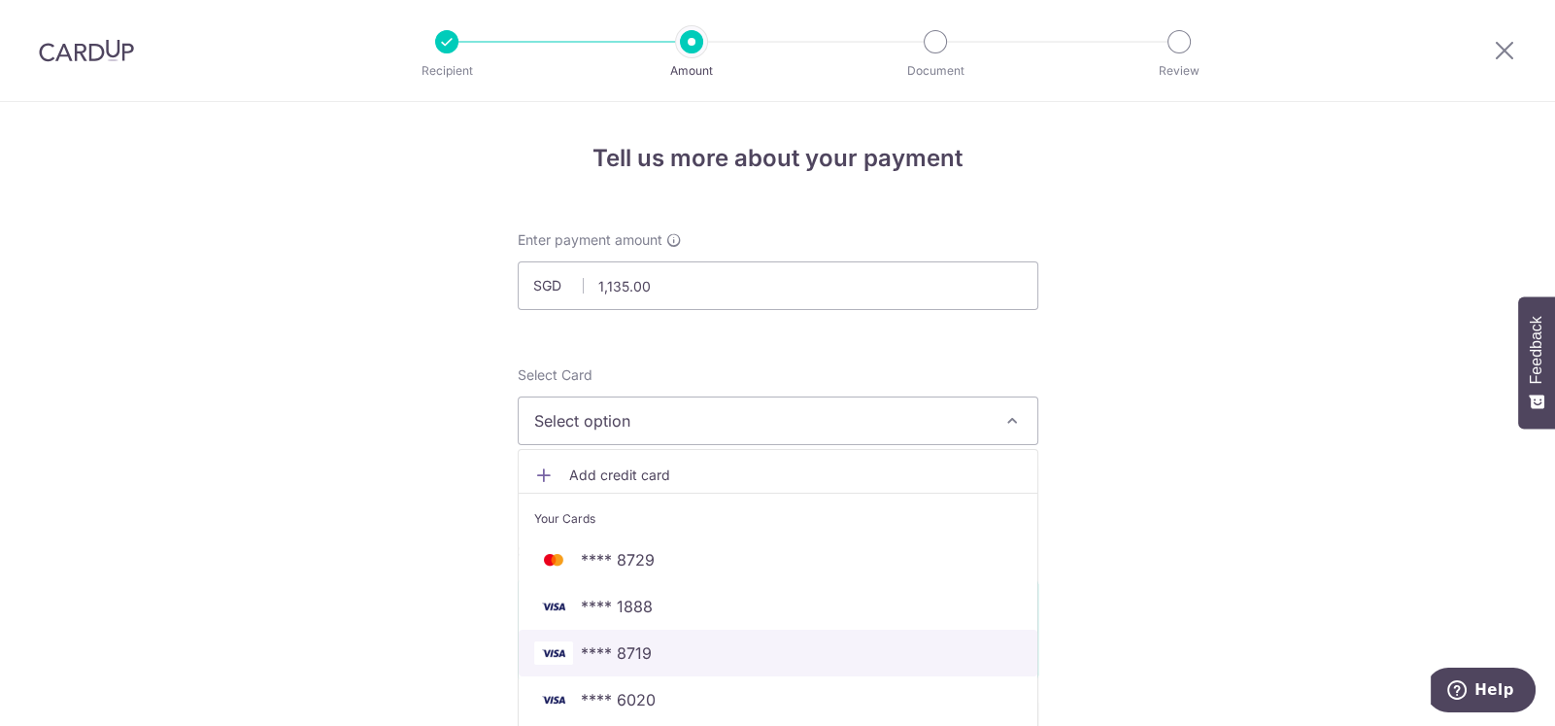
click at [603, 647] on span "**** 8719" at bounding box center [616, 652] width 71 height 23
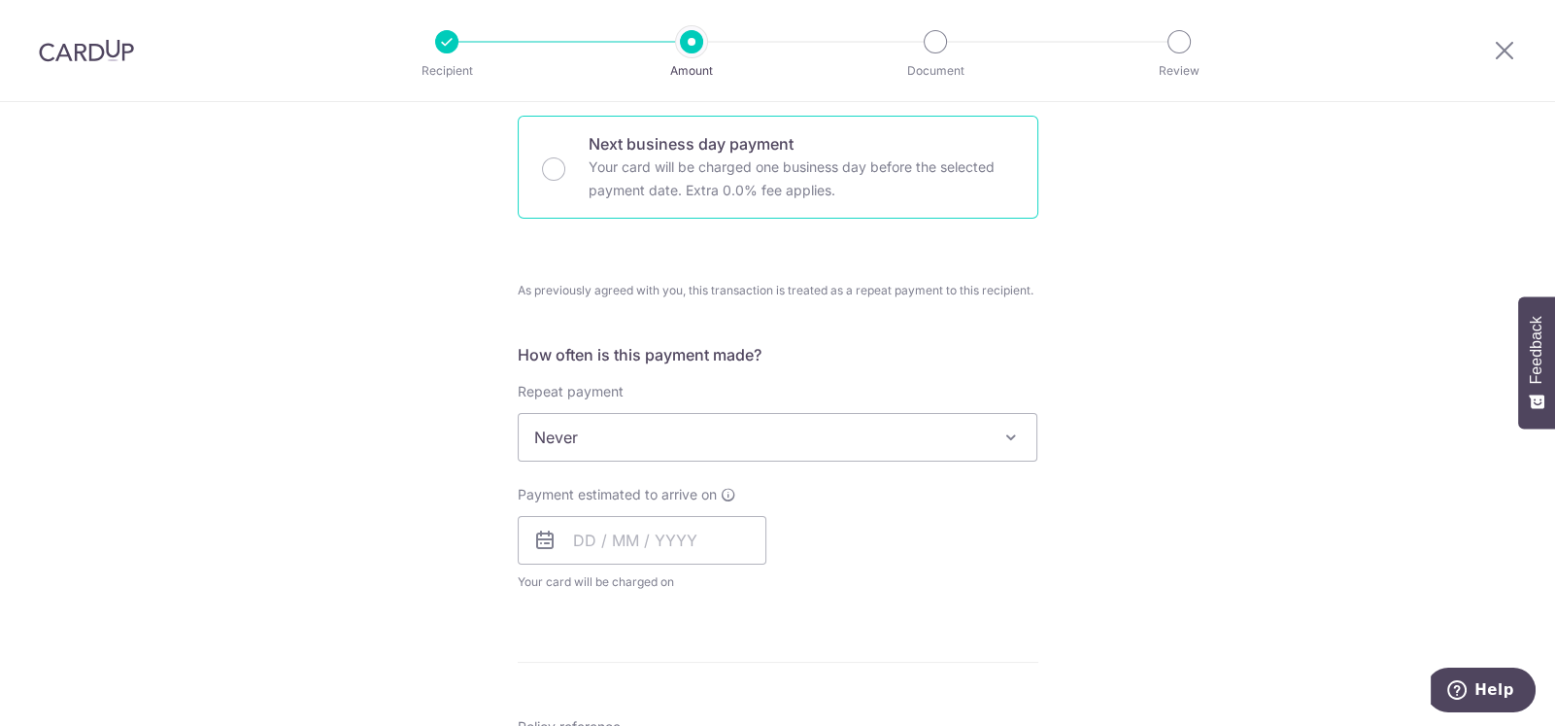
scroll to position [583, 0]
click at [556, 167] on input "Next business day payment Your card will be charged one business day before the…" at bounding box center [553, 166] width 23 height 23
radio input "true"
click at [569, 529] on input "text" at bounding box center [642, 538] width 249 height 49
click at [364, 248] on div "Tell us more about your payment Enter payment amount SGD 1,135.00 1135.00 Selec…" at bounding box center [777, 466] width 1555 height 1894
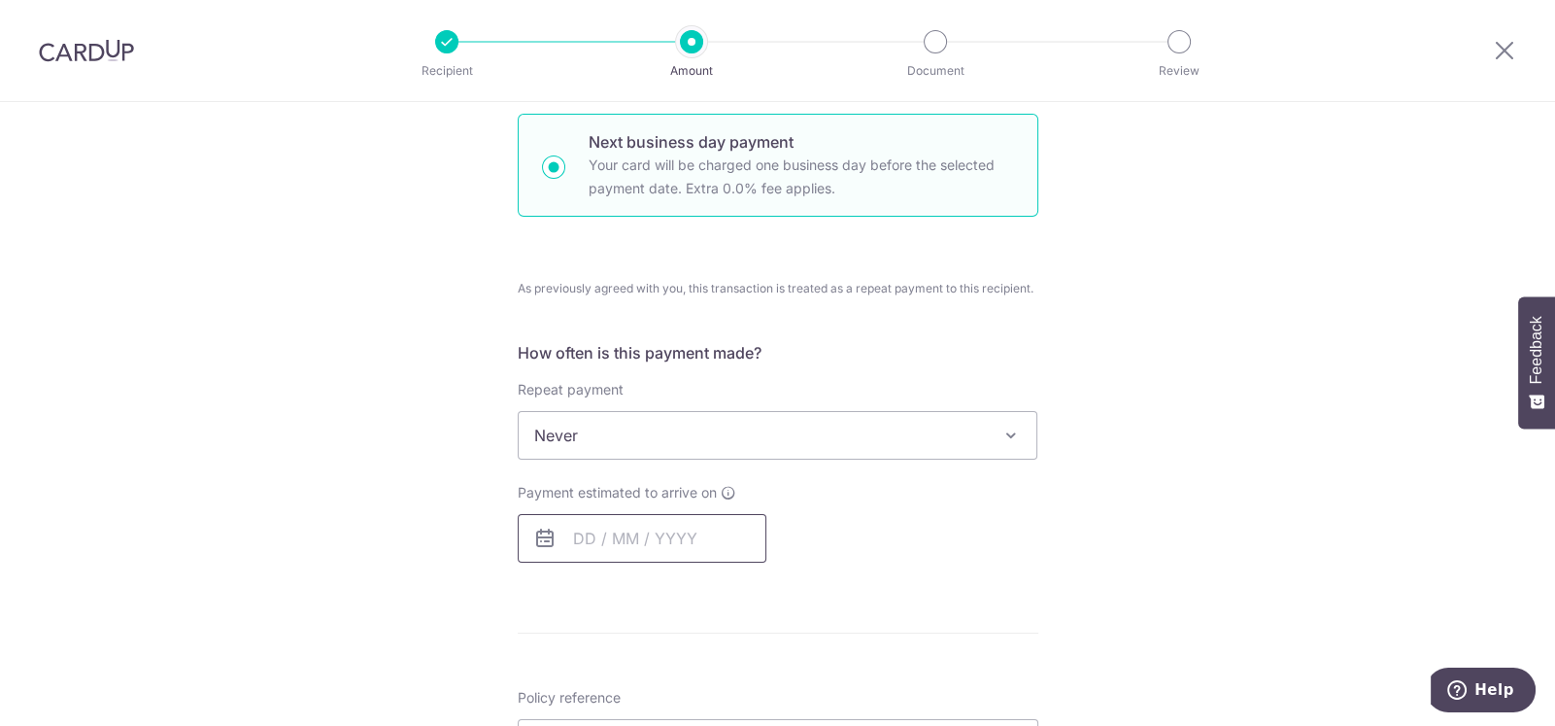
click at [563, 538] on input "text" at bounding box center [642, 538] width 249 height 49
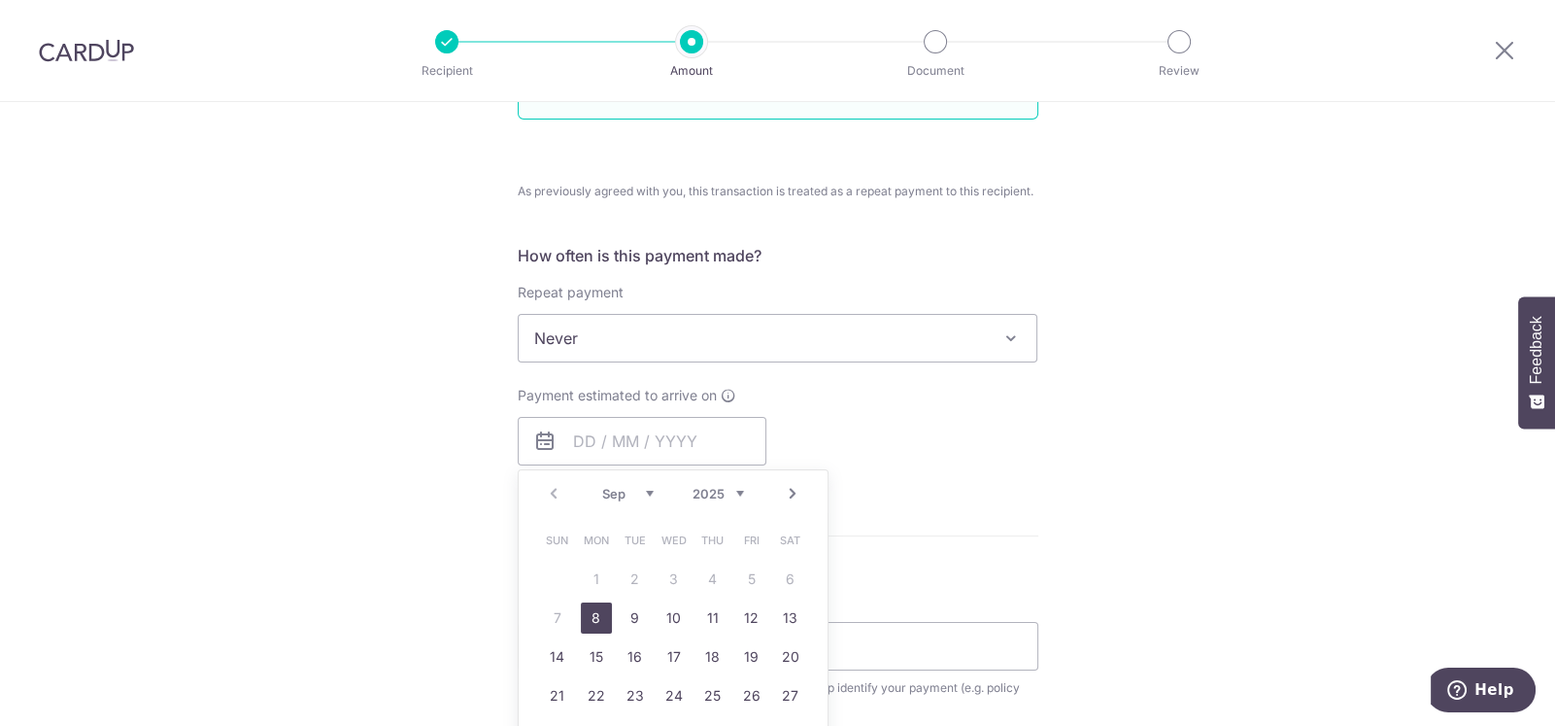
click at [588, 616] on link "8" at bounding box center [596, 617] width 31 height 31
type input "08/09/2025"
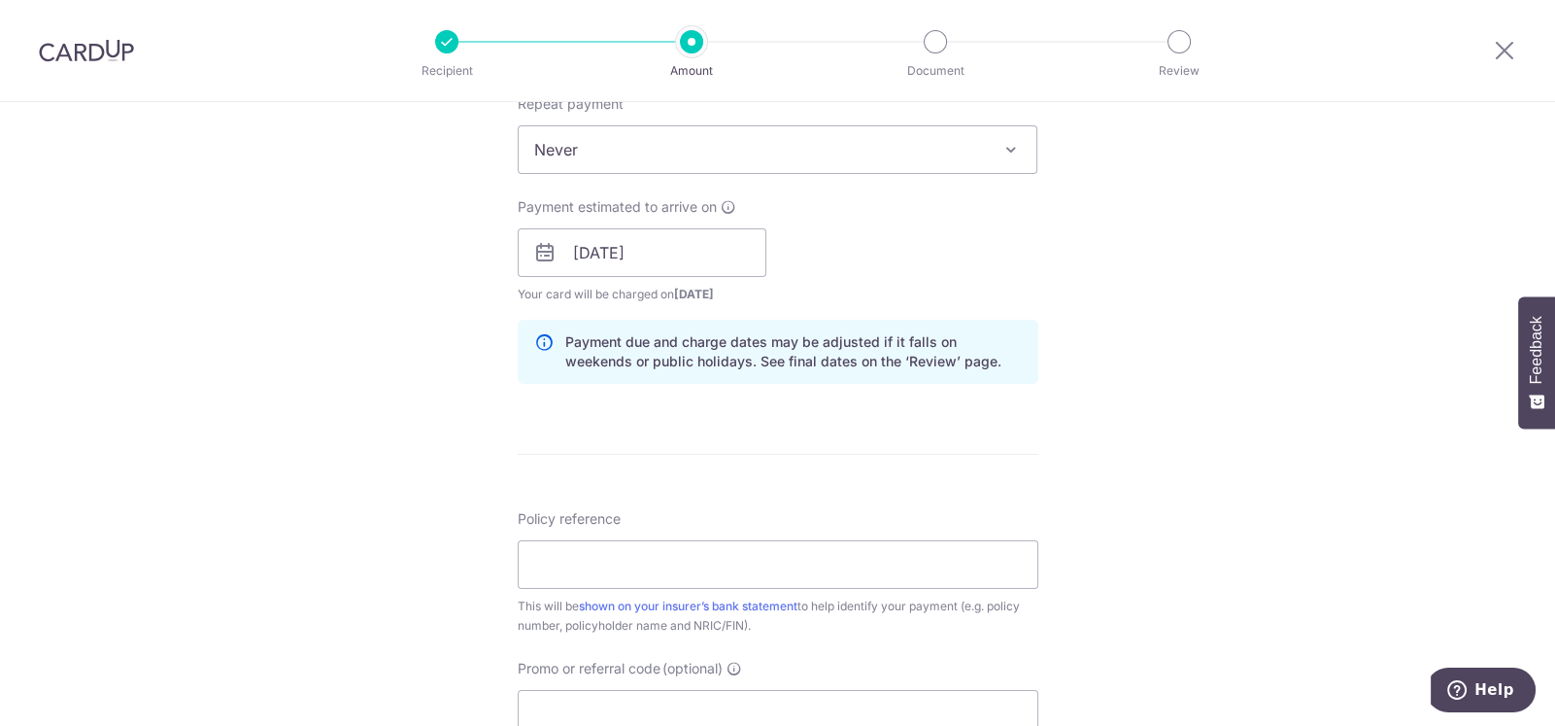
scroll to position [873, 0]
click at [582, 553] on input "Policy reference" at bounding box center [778, 559] width 521 height 49
type input "53164251"
click at [329, 493] on div "Tell us more about your payment Enter payment amount SGD 1,135.00 1135.00 Selec…" at bounding box center [777, 229] width 1555 height 2001
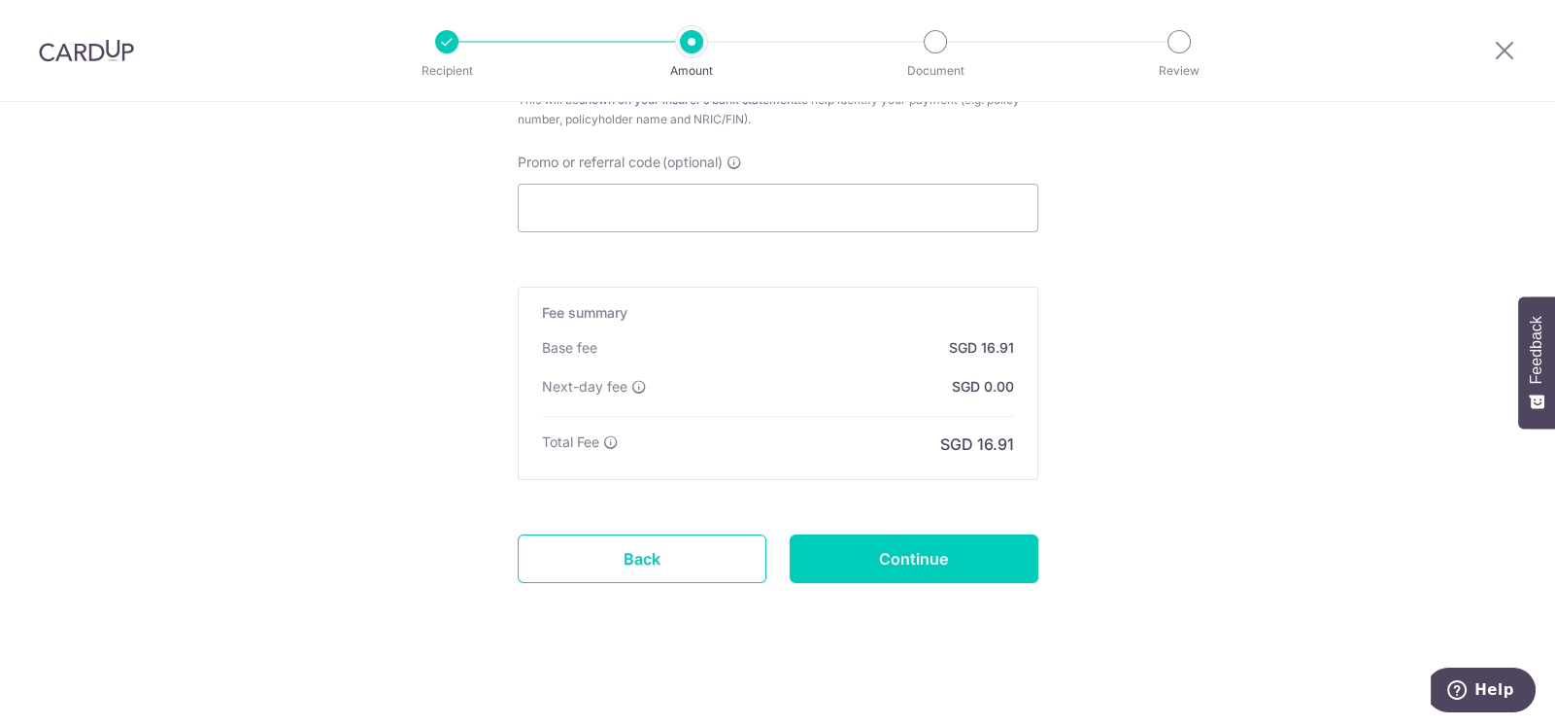
scroll to position [1375, 0]
click at [946, 561] on input "Continue" at bounding box center [914, 558] width 249 height 49
type input "Create Schedule"
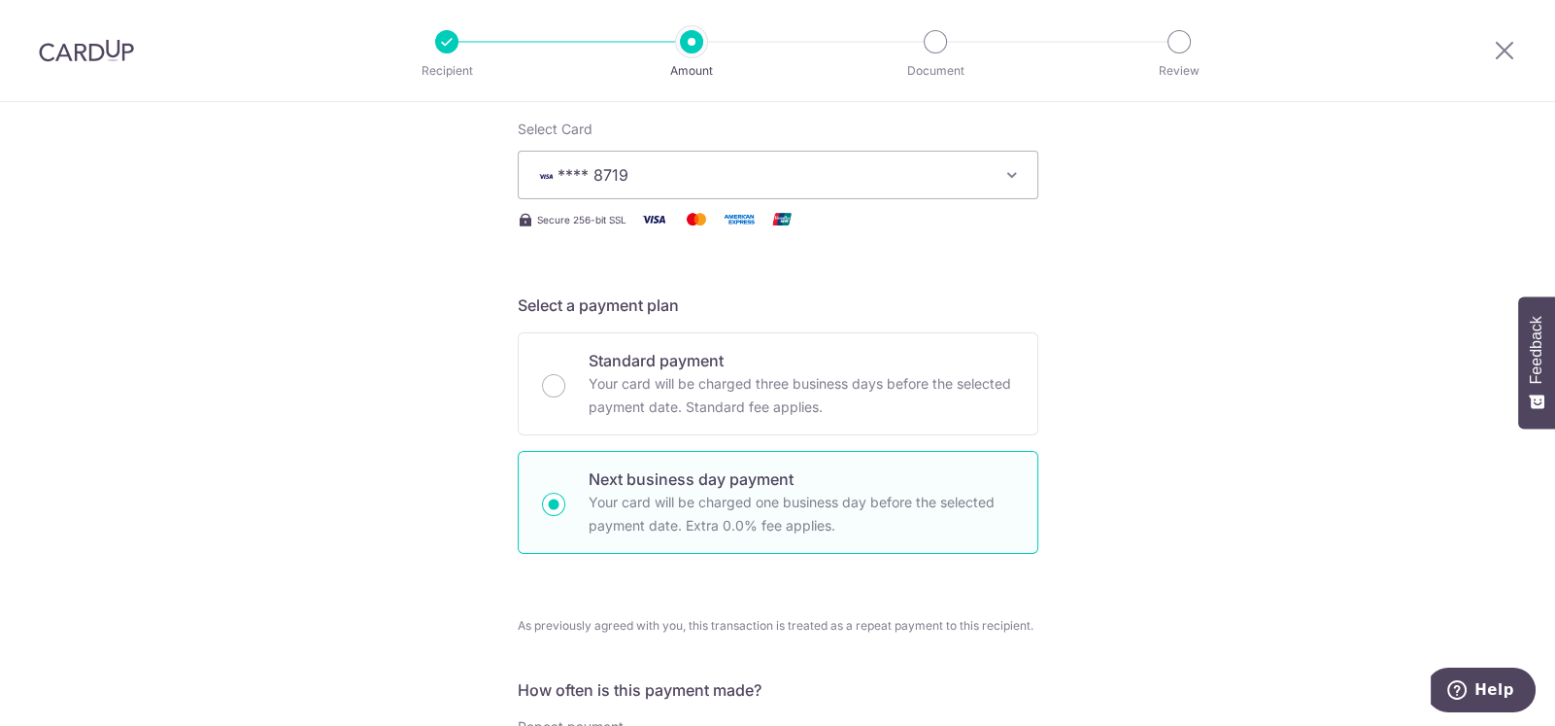
scroll to position [209, 0]
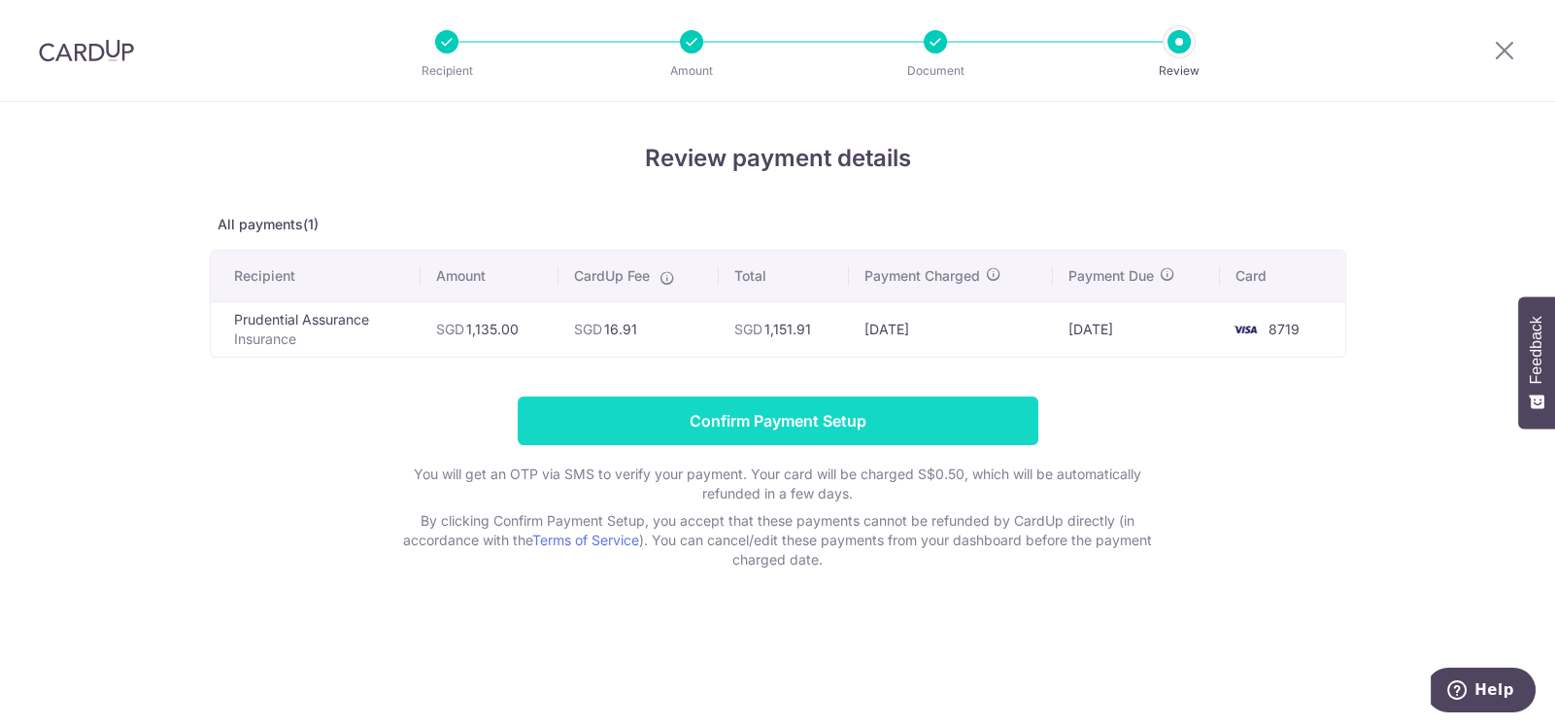
click at [631, 409] on input "Confirm Payment Setup" at bounding box center [778, 420] width 521 height 49
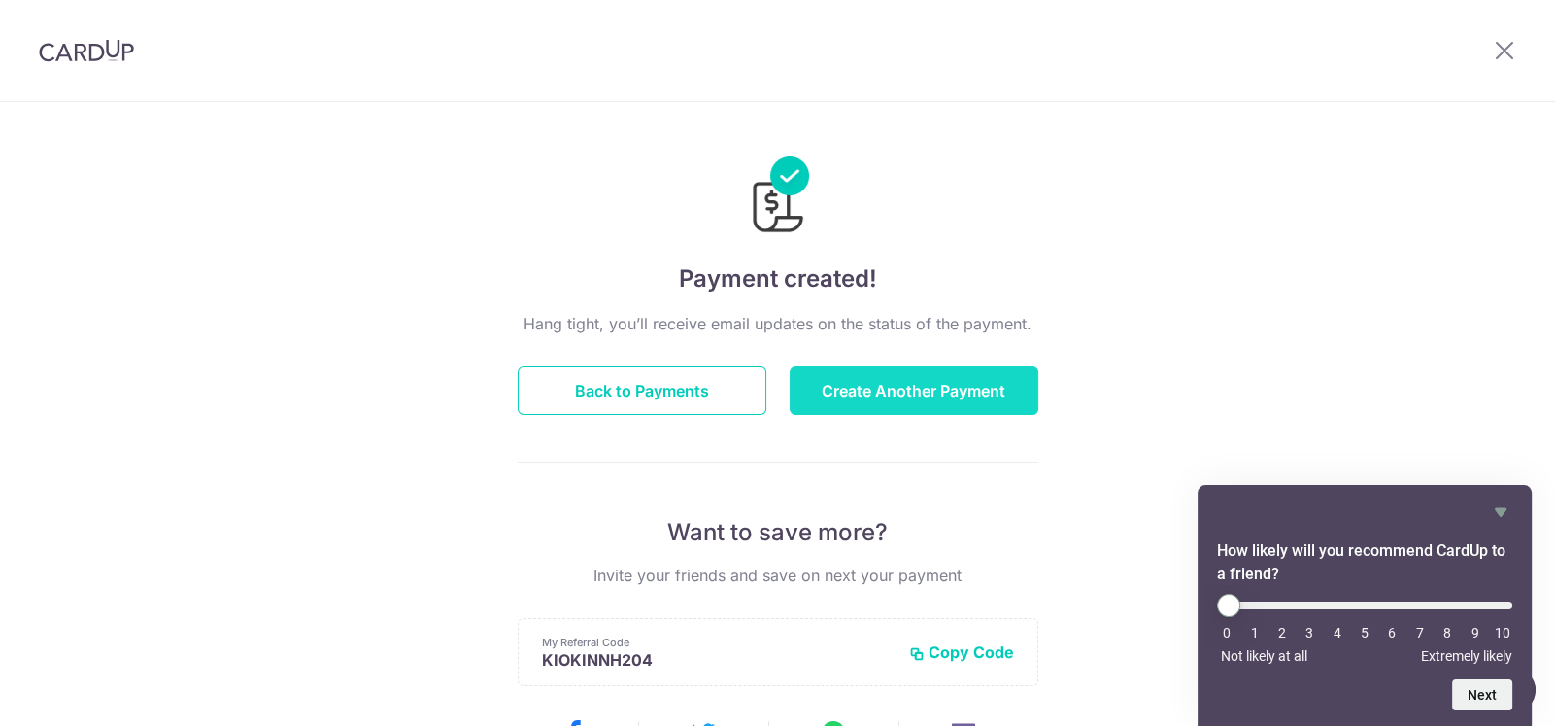
click at [932, 402] on button "Create Another Payment" at bounding box center [914, 390] width 249 height 49
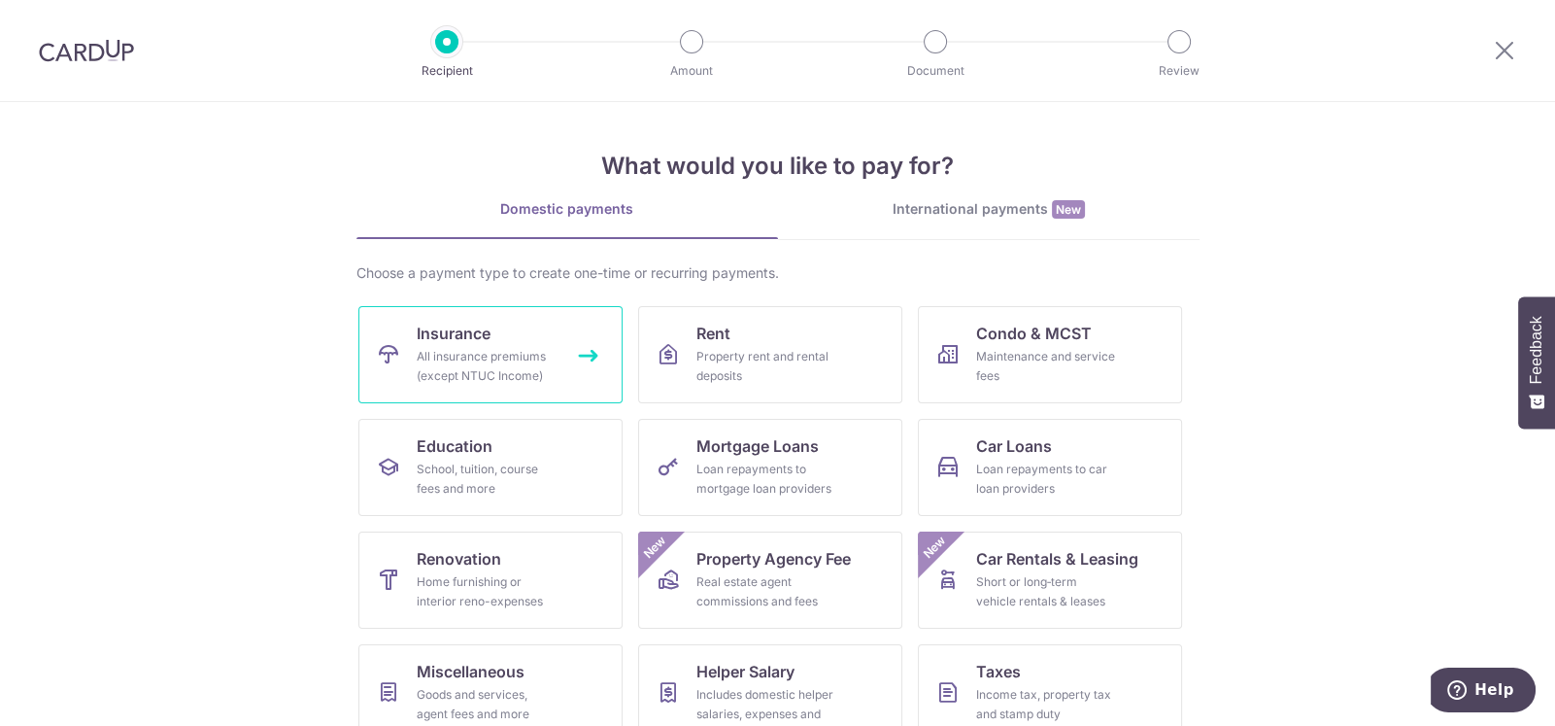
click at [475, 363] on div "All insurance premiums (except NTUC Income)" at bounding box center [487, 366] width 140 height 39
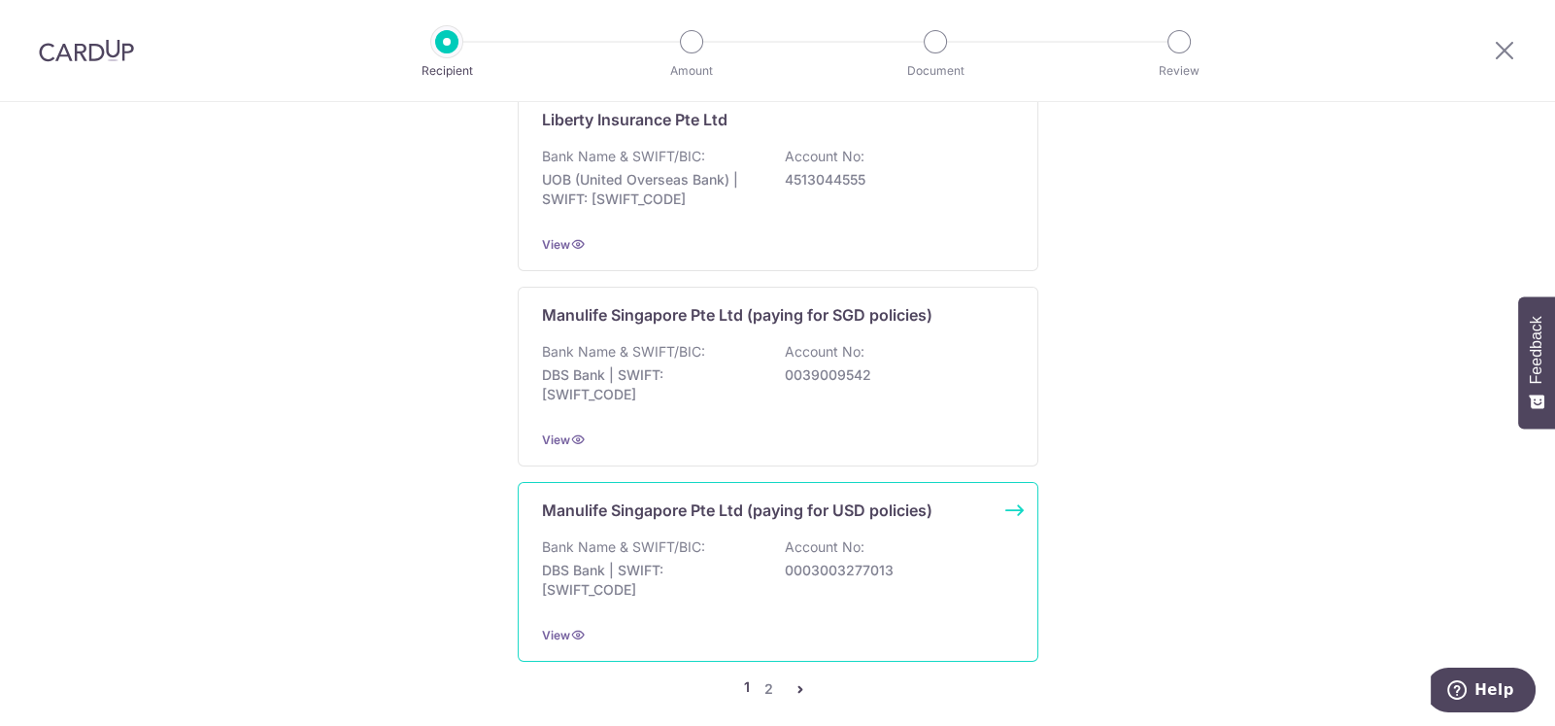
scroll to position [2341, 0]
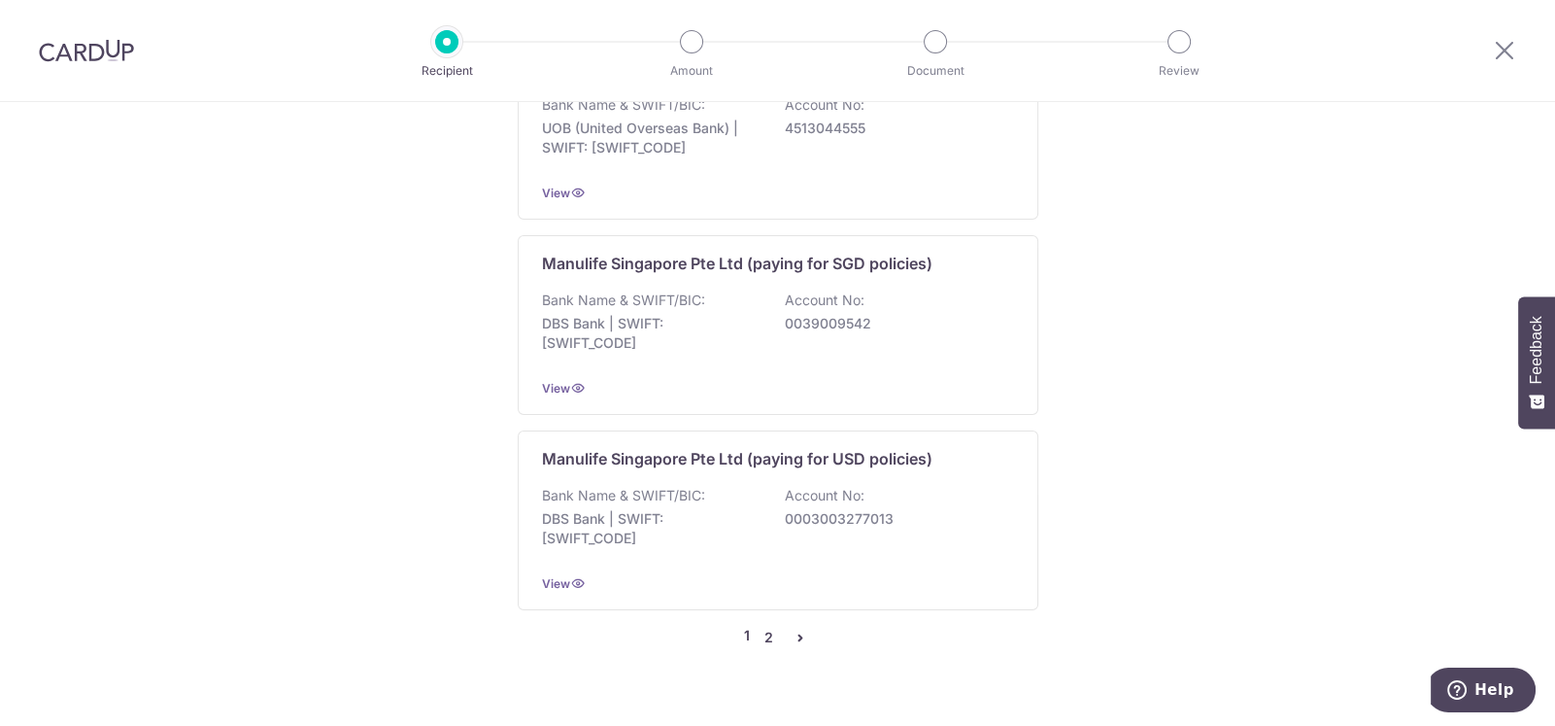
click at [763, 626] on link "2" at bounding box center [769, 637] width 23 height 23
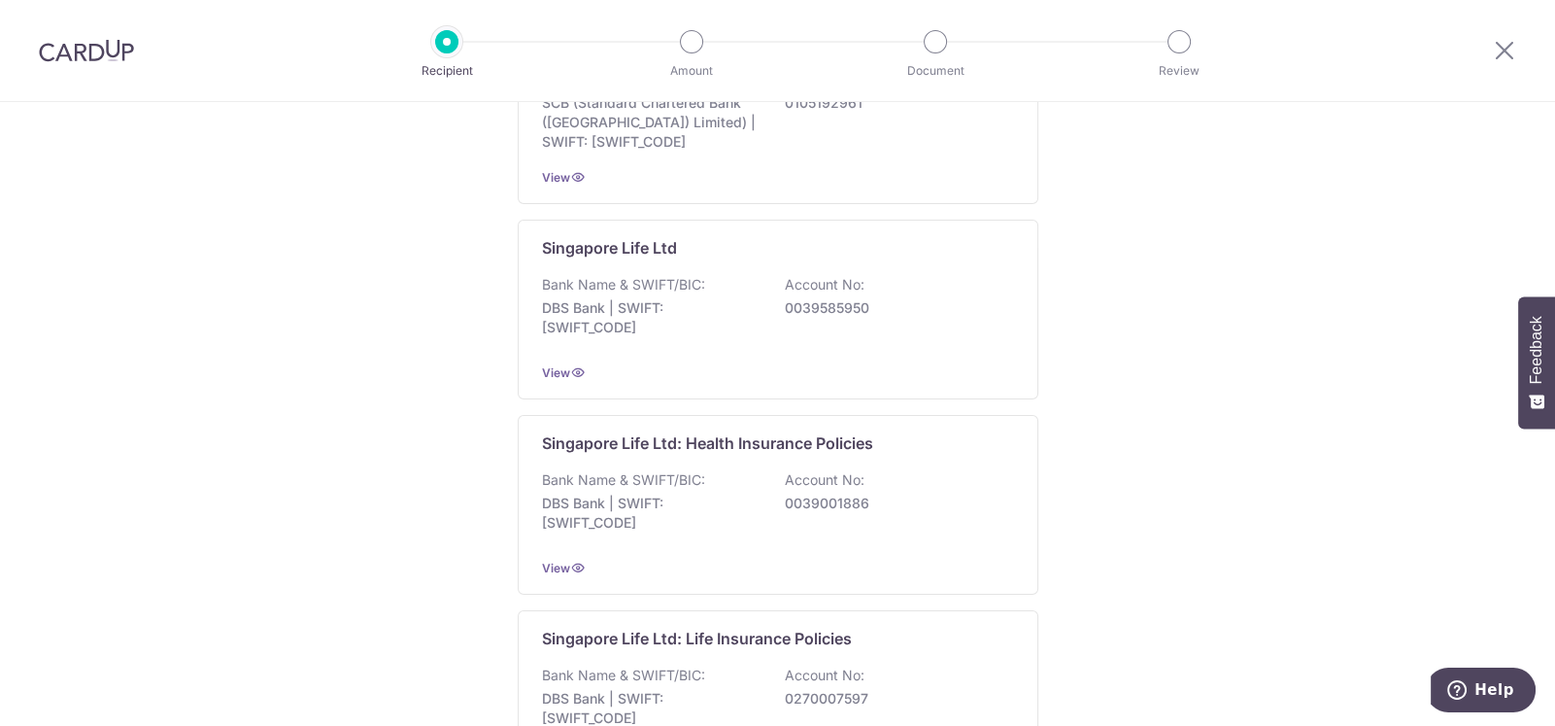
scroll to position [583, 0]
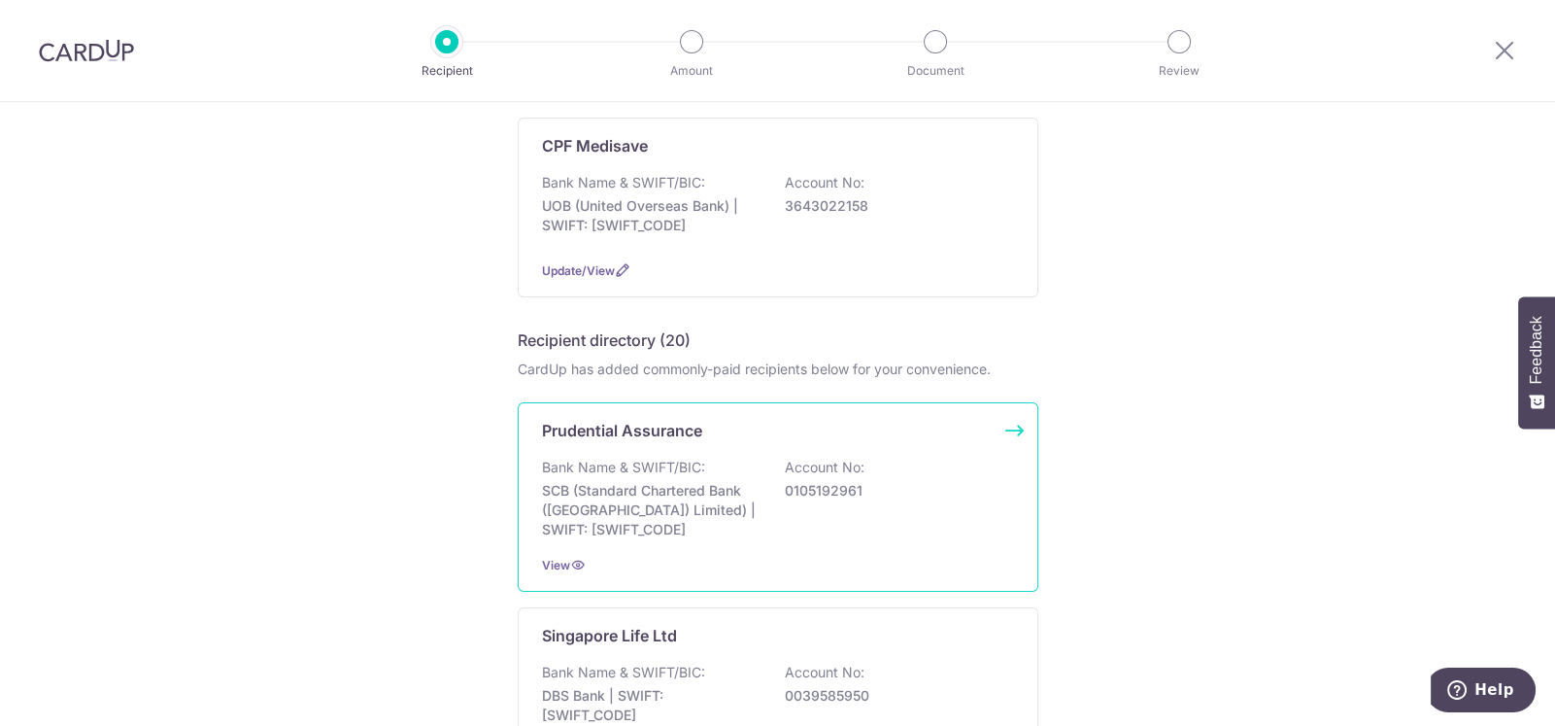
click at [695, 497] on p "SCB (Standard Chartered Bank (Singapore) Limited) | SWIFT: SCBLSG22XXX" at bounding box center [651, 510] width 218 height 58
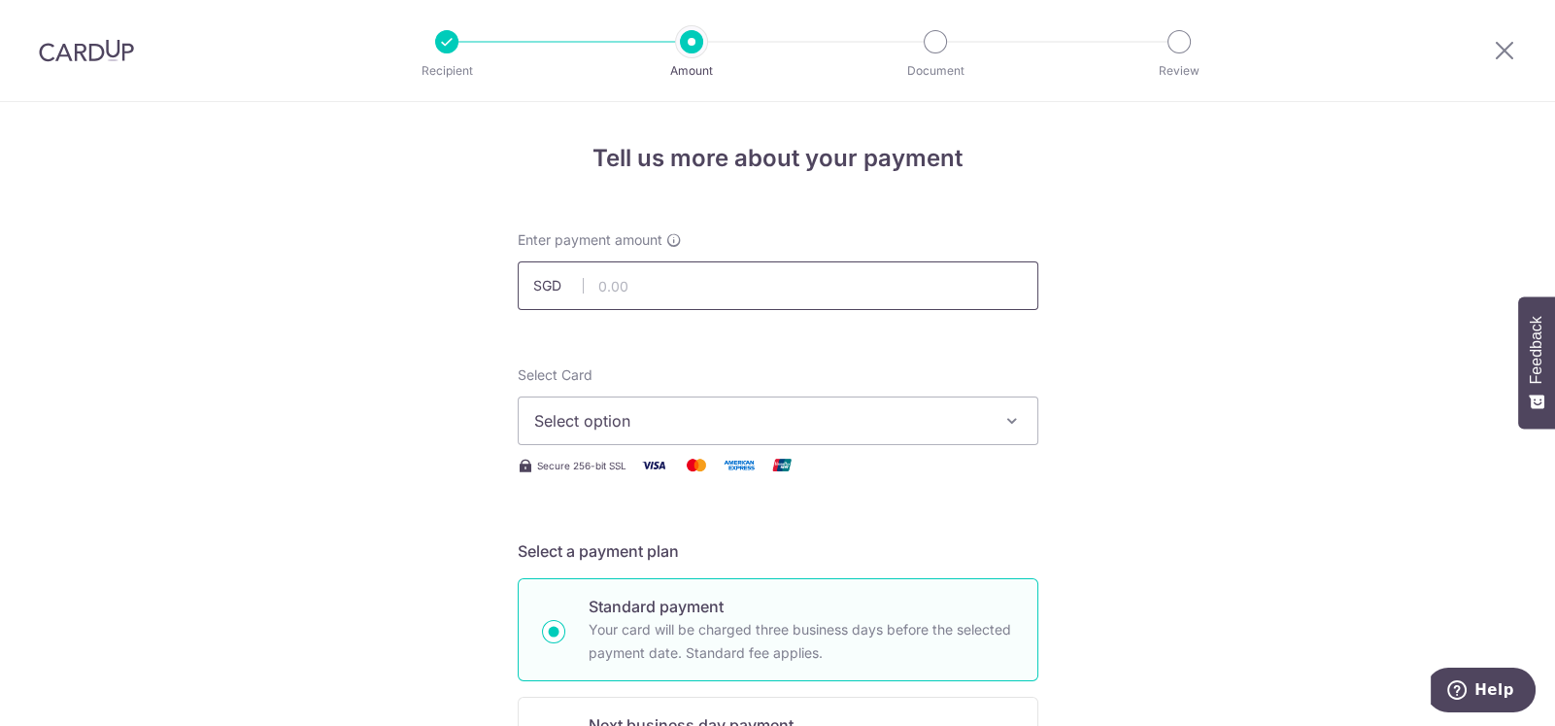
drag, startPoint x: 0, startPoint y: 0, endPoint x: 623, endPoint y: 289, distance: 686.3
click at [623, 289] on input "text" at bounding box center [778, 285] width 521 height 49
type input "1,153.68"
click at [893, 431] on span "Select option" at bounding box center [760, 420] width 453 height 23
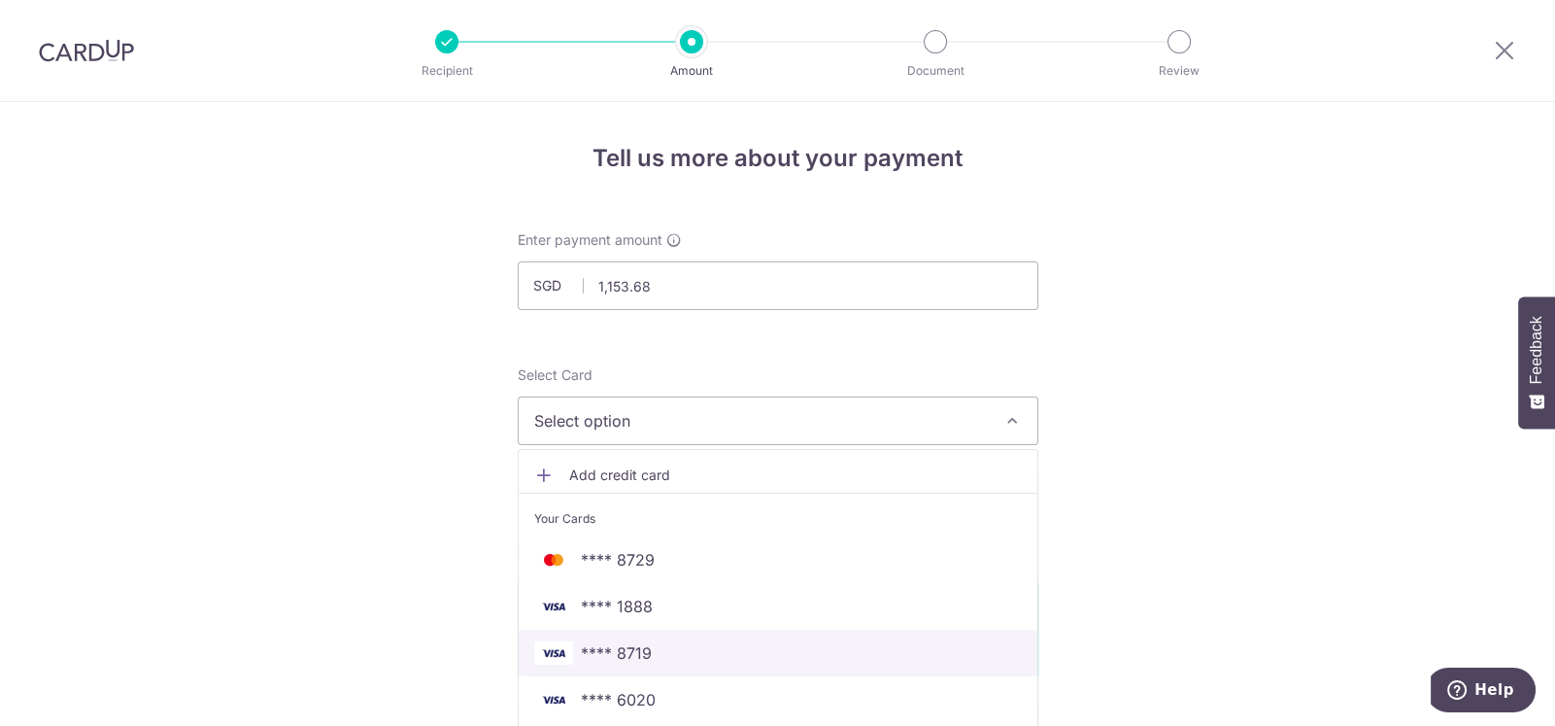
click at [622, 645] on span "**** 8719" at bounding box center [616, 652] width 71 height 23
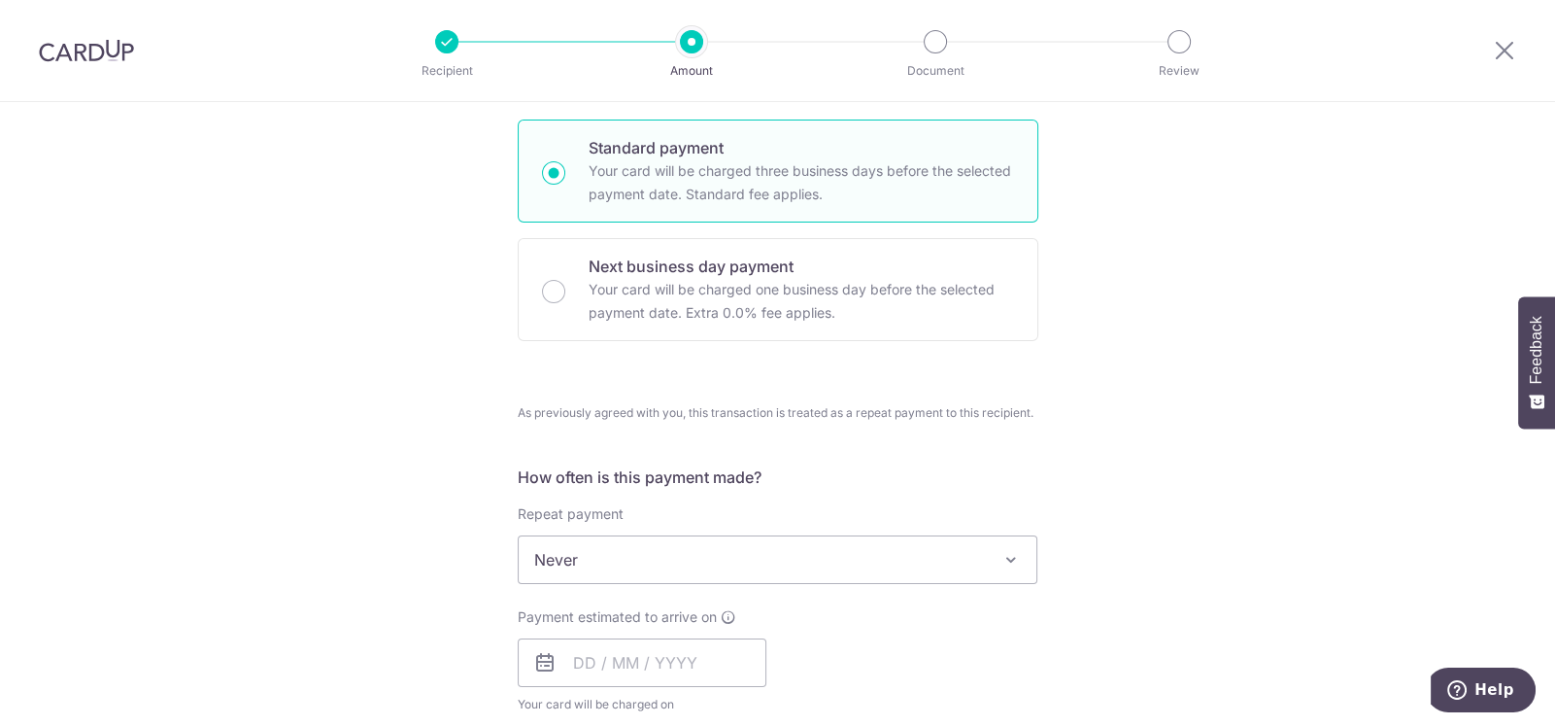
scroll to position [485, 0]
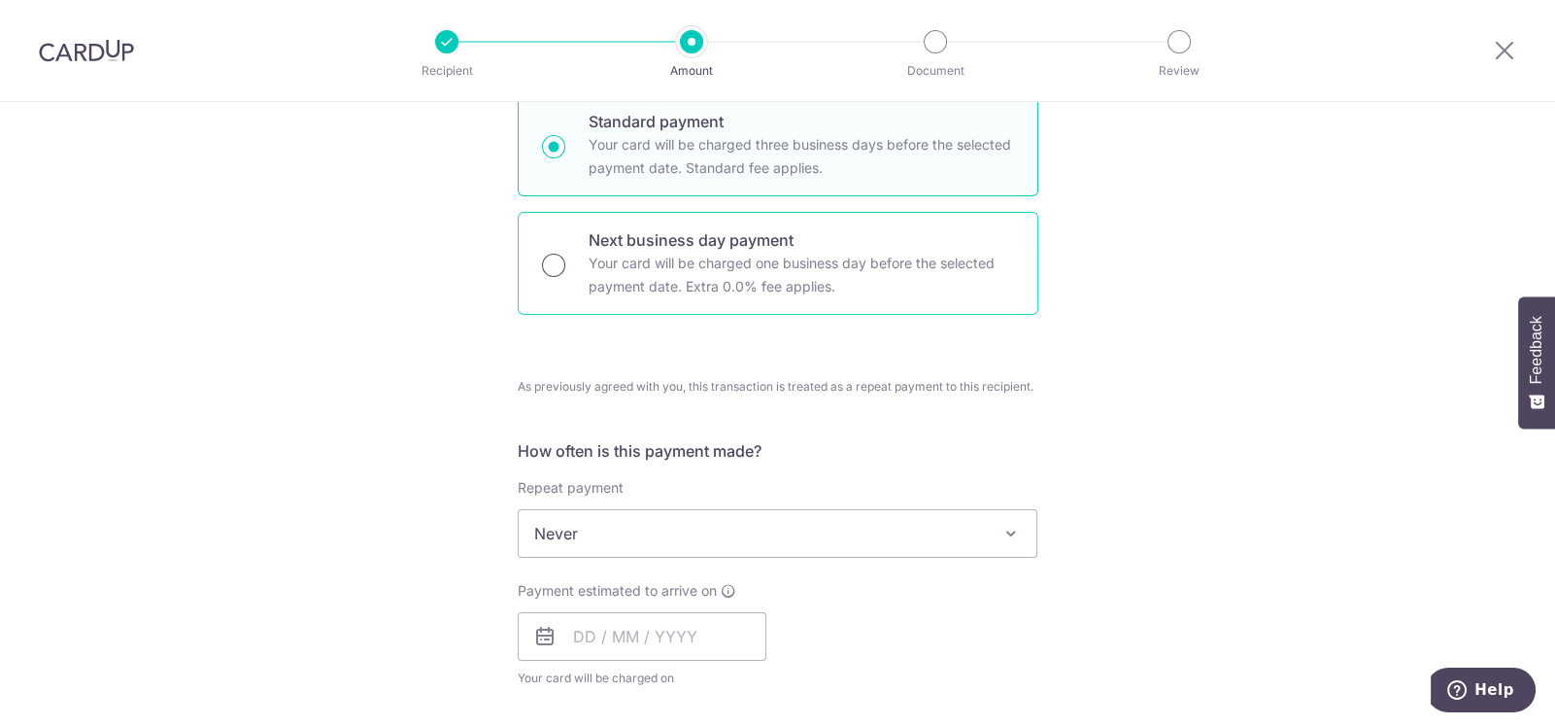
click at [542, 256] on input "Next business day payment Your card will be charged one business day before the…" at bounding box center [553, 265] width 23 height 23
radio input "true"
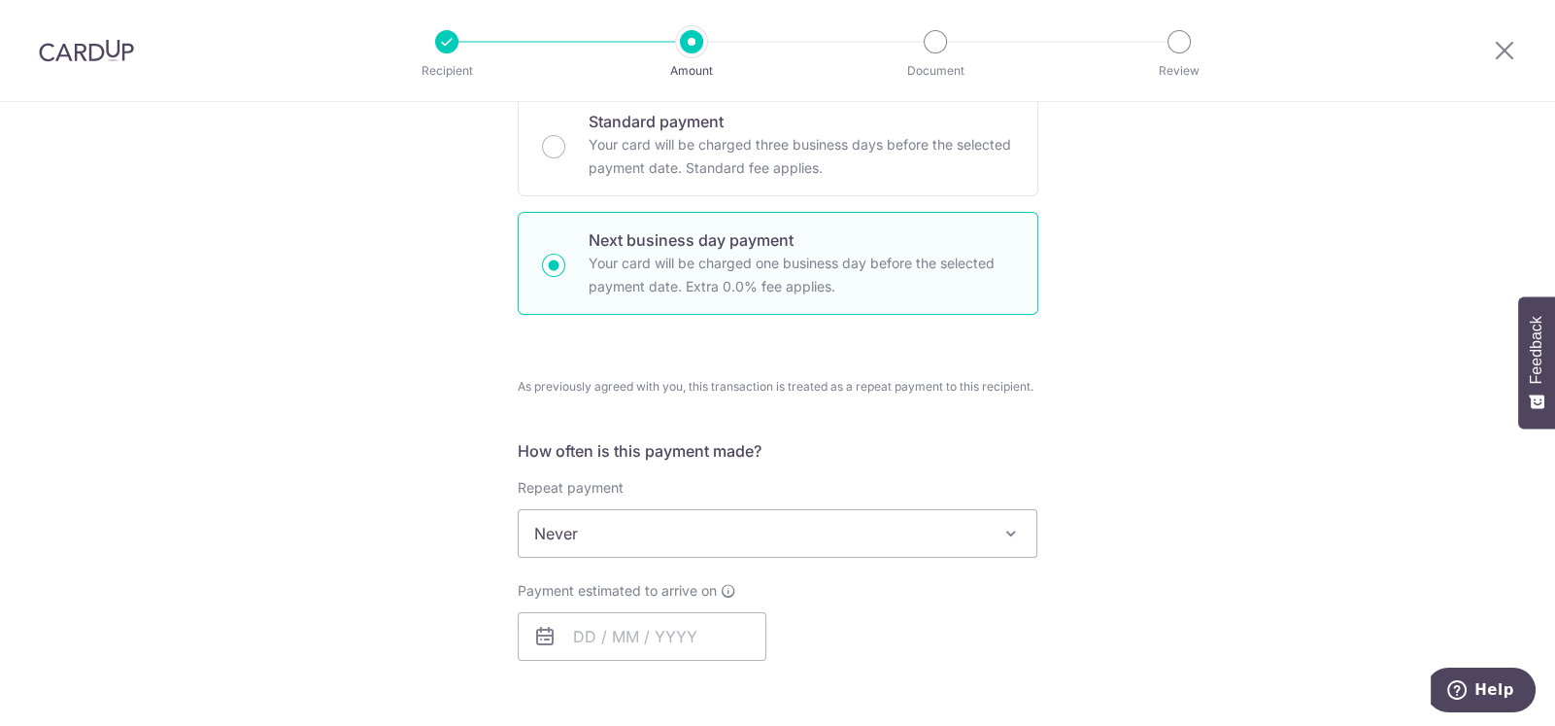
scroll to position [583, 0]
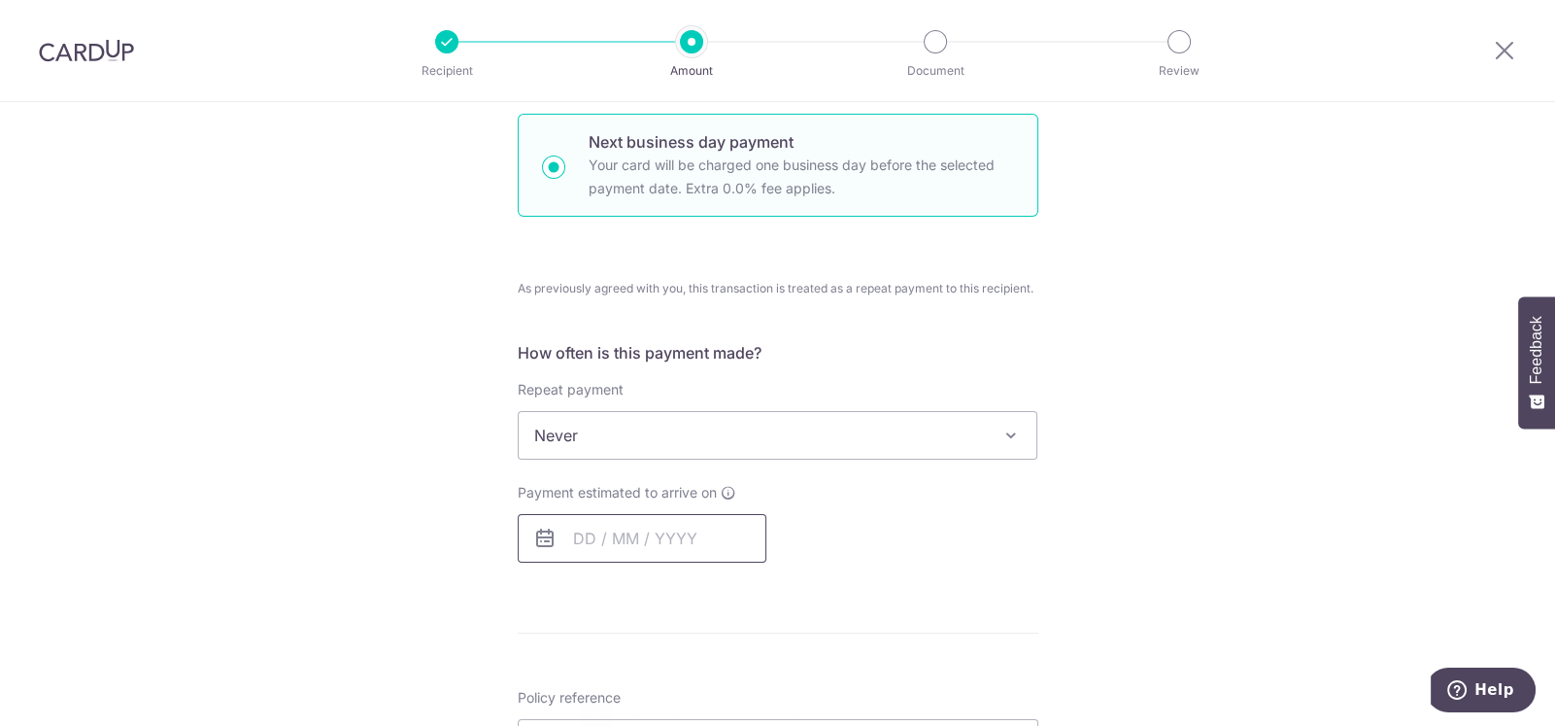
click at [561, 538] on input "text" at bounding box center [642, 538] width 249 height 49
click at [593, 701] on link "8" at bounding box center [596, 714] width 31 height 31
type input "08/09/2025"
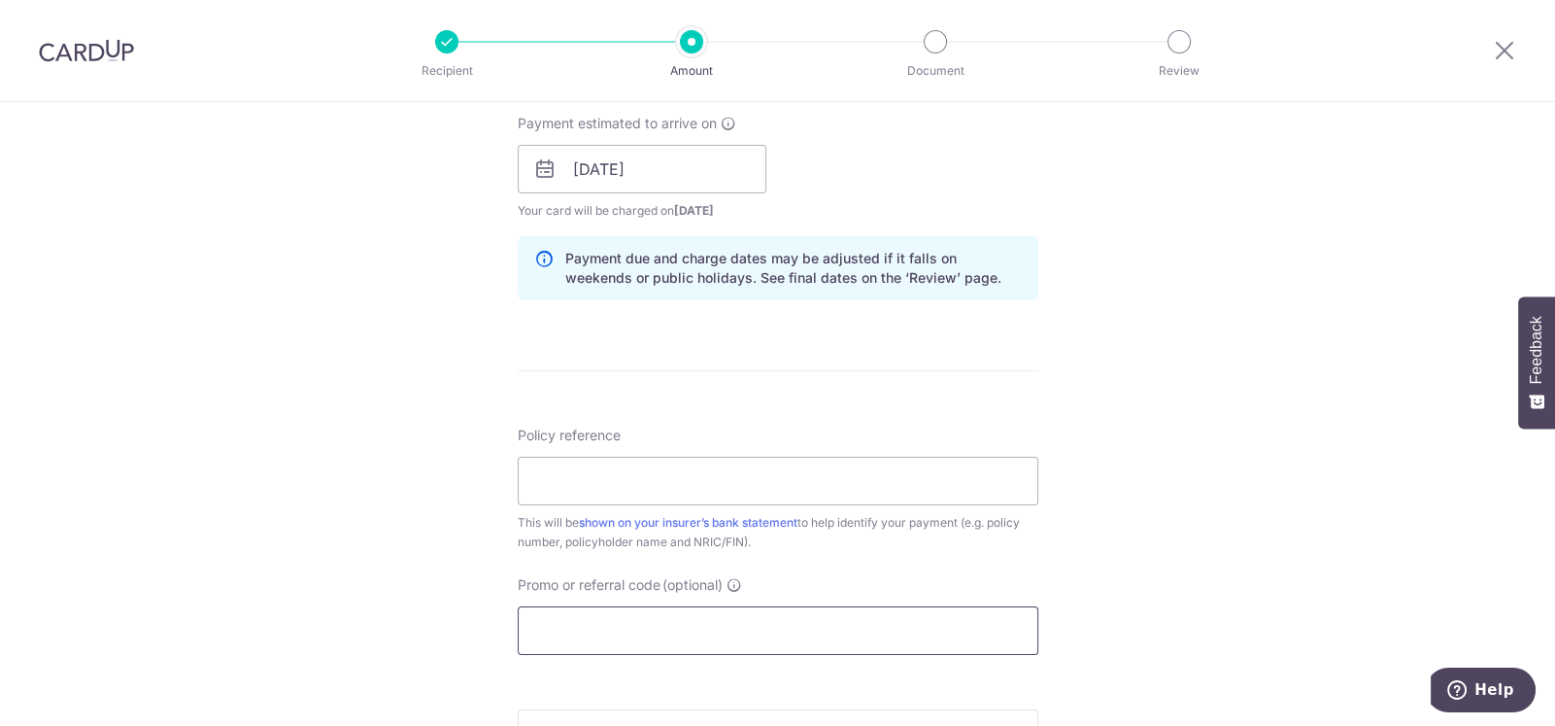
scroll to position [1069, 0]
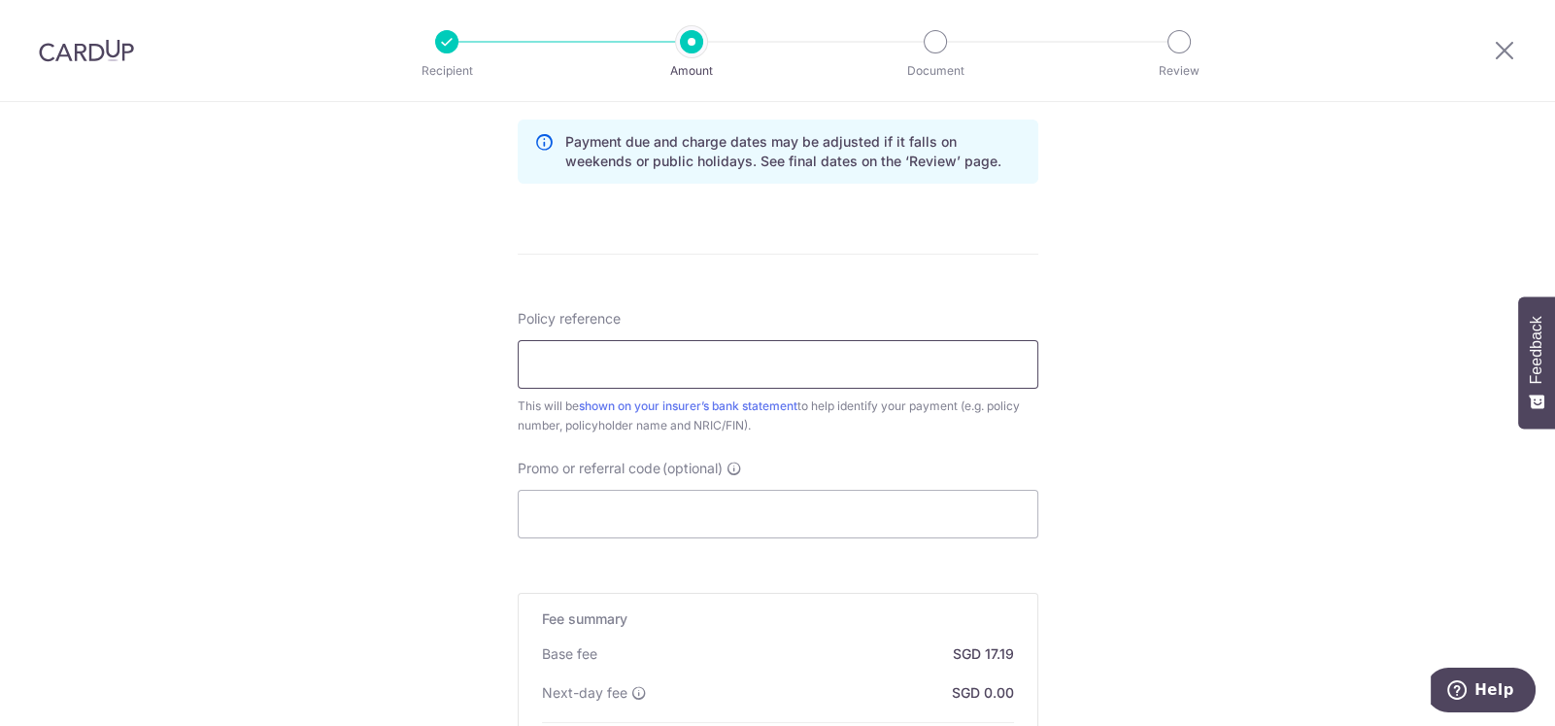
click at [617, 368] on input "Policy reference" at bounding box center [778, 364] width 521 height 49
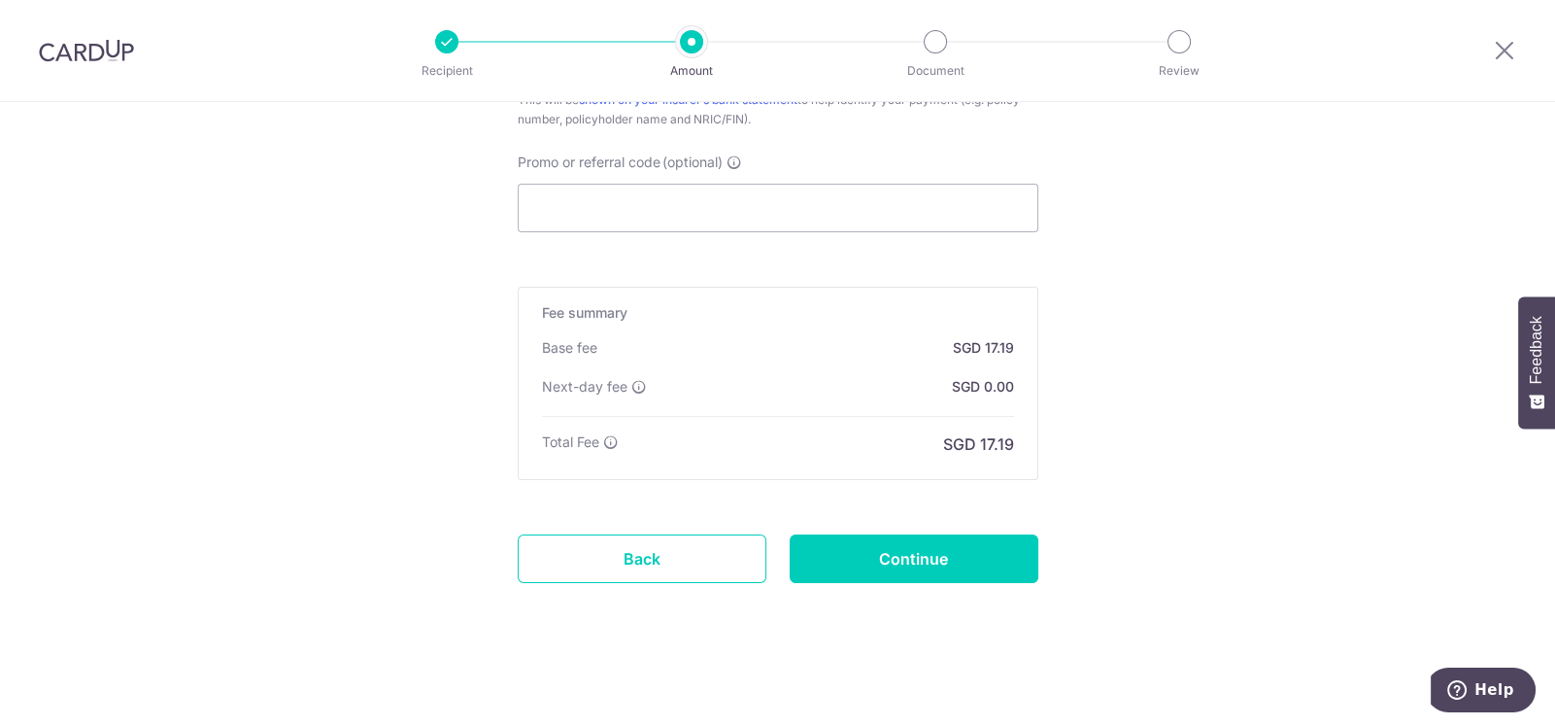
scroll to position [1375, 0]
type input "53164279"
click at [896, 547] on input "Continue" at bounding box center [914, 558] width 249 height 49
type input "Create Schedule"
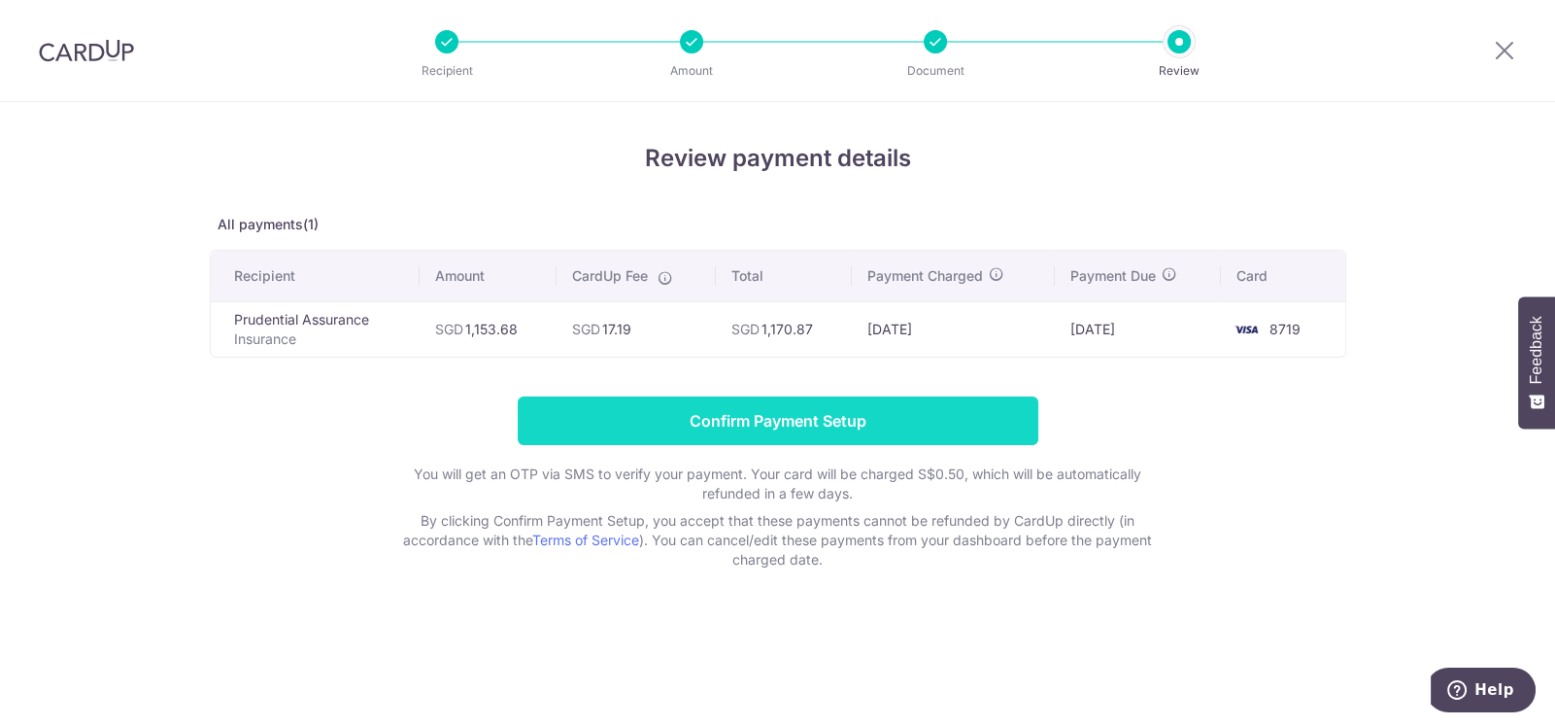
click at [831, 417] on input "Confirm Payment Setup" at bounding box center [778, 420] width 521 height 49
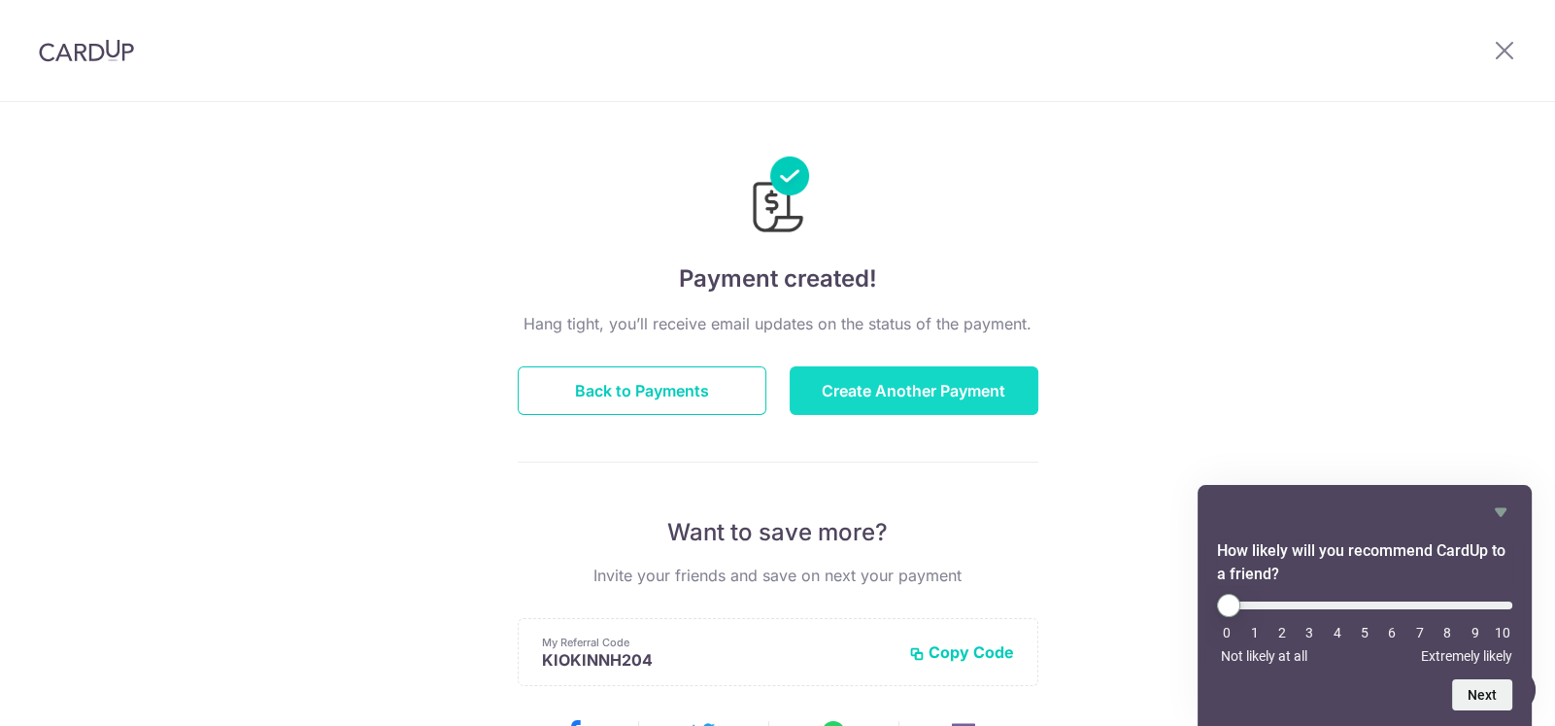
click at [928, 397] on button "Create Another Payment" at bounding box center [914, 390] width 249 height 49
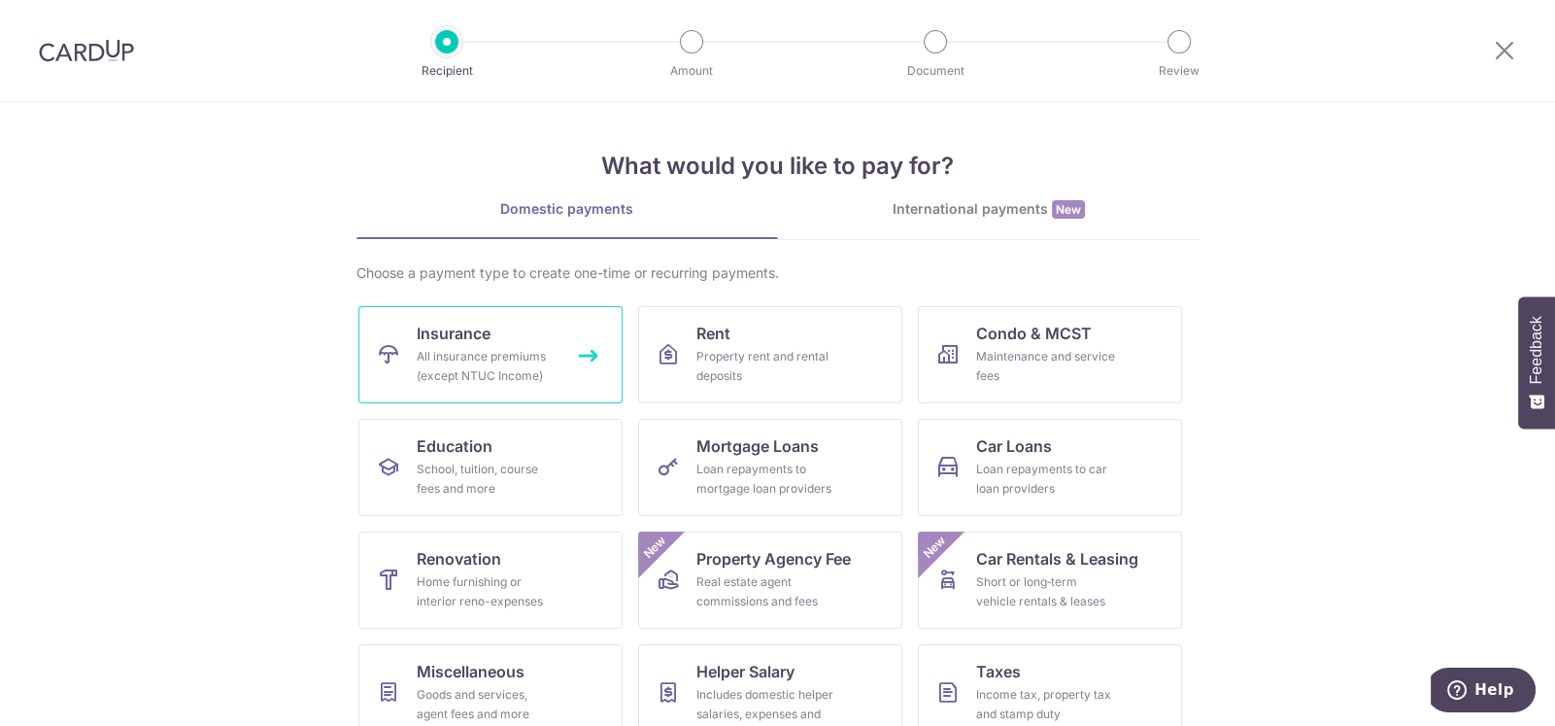
click at [462, 352] on div "All insurance premiums (except NTUC Income)" at bounding box center [487, 366] width 140 height 39
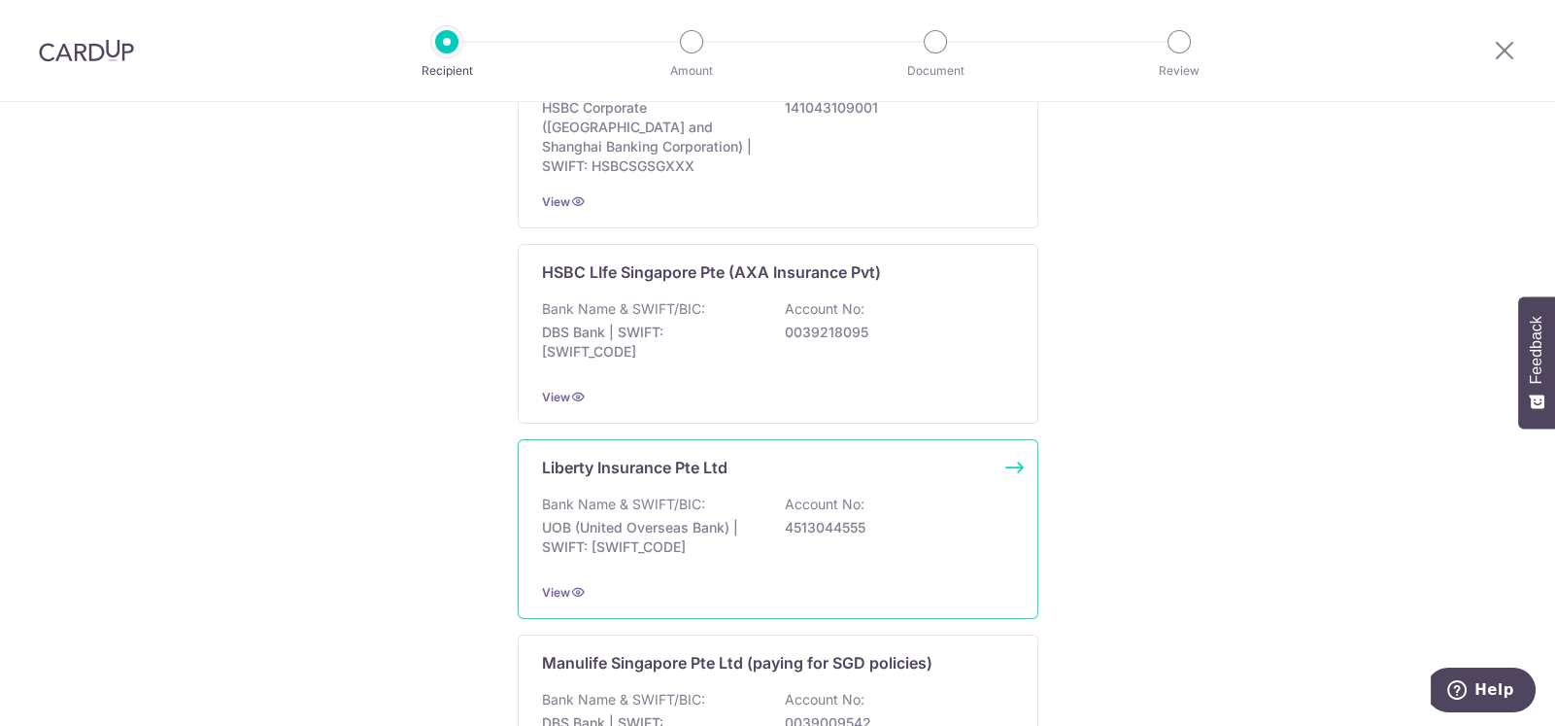
scroll to position [2341, 0]
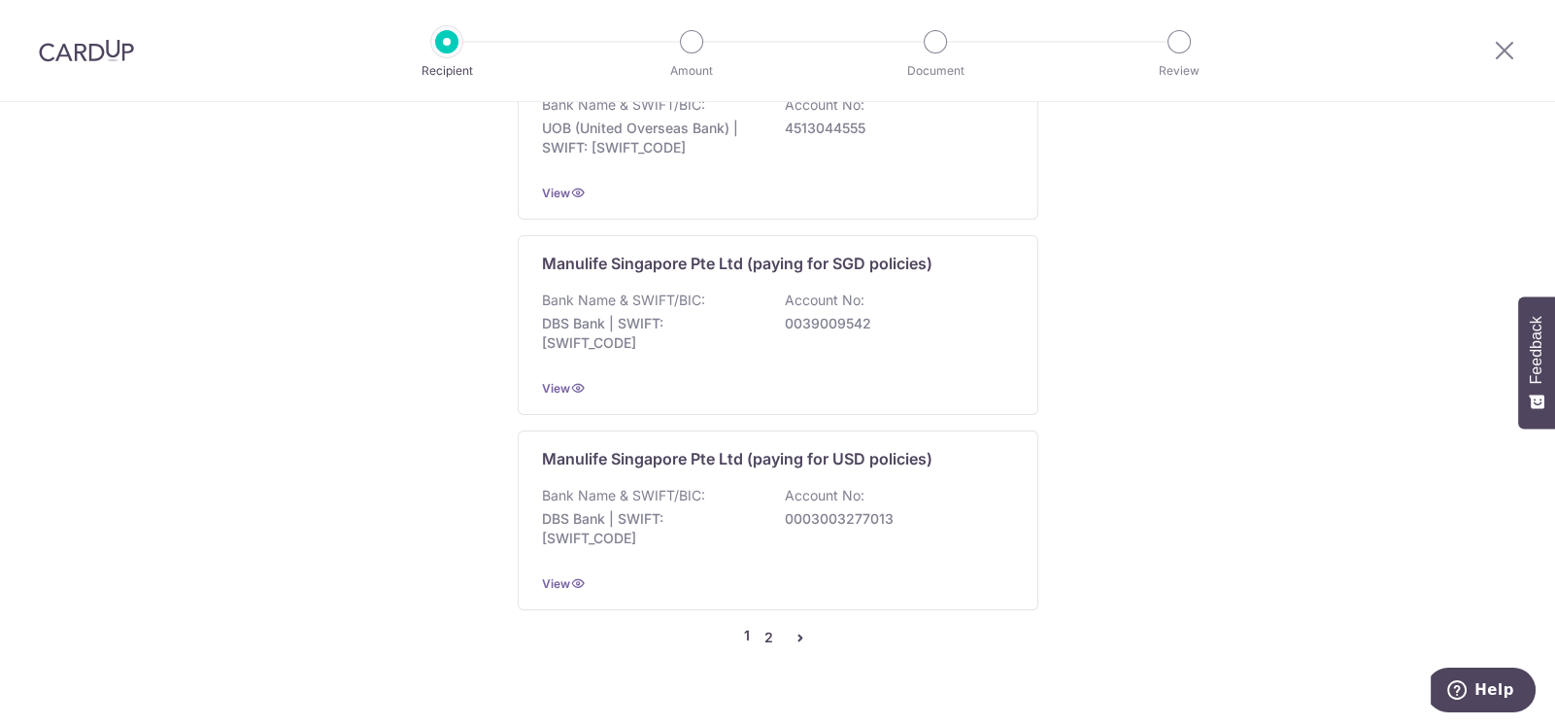
click at [765, 626] on link "2" at bounding box center [769, 637] width 23 height 23
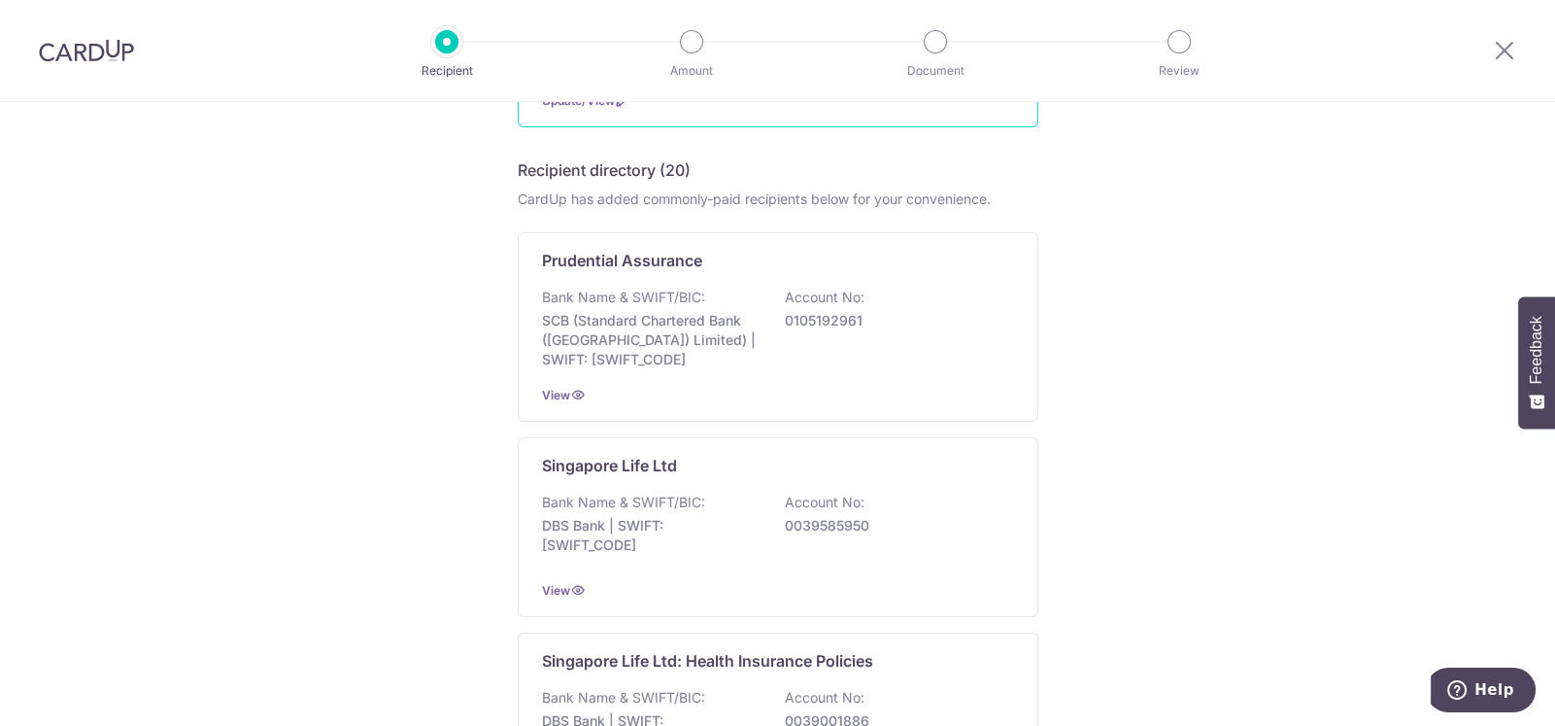
scroll to position [583, 0]
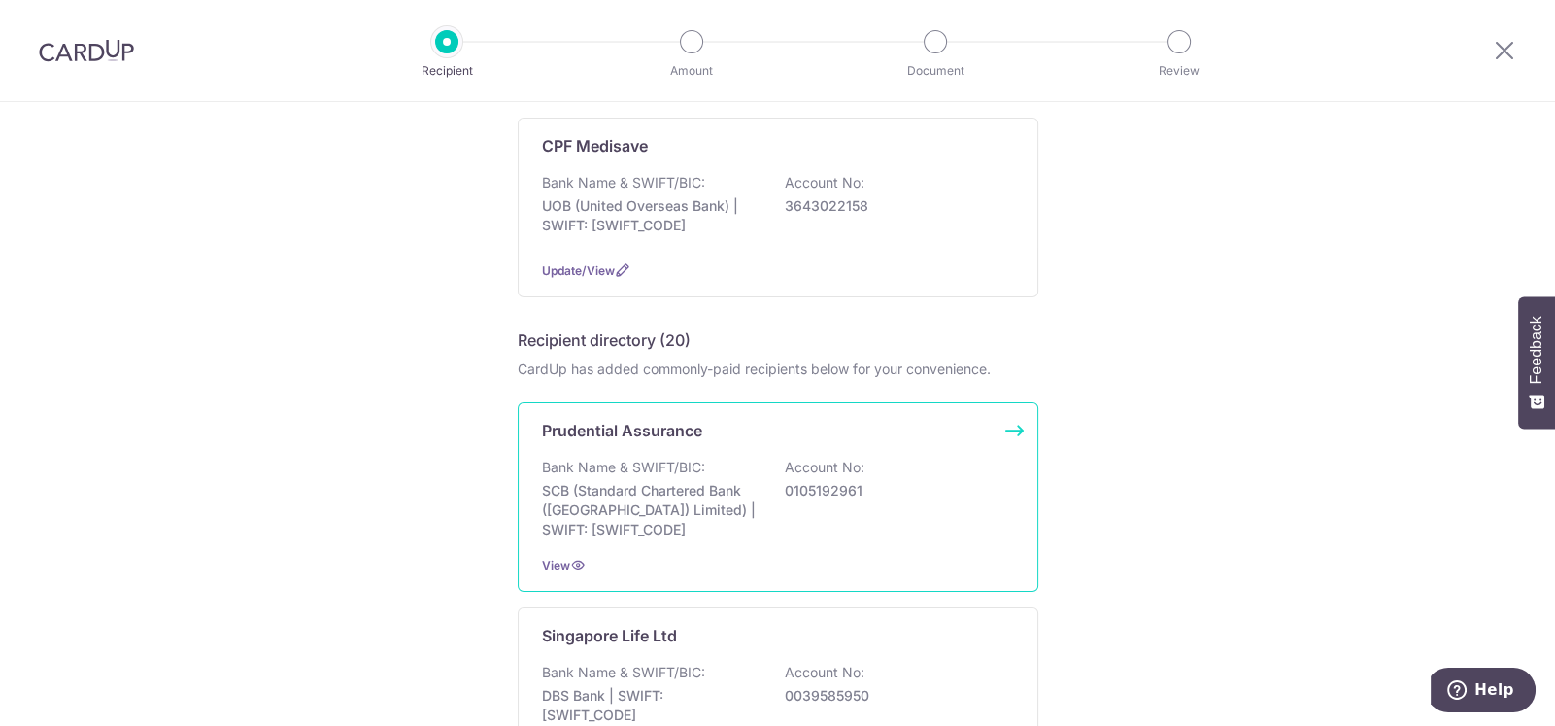
click at [655, 469] on p "Bank Name & SWIFT/BIC:" at bounding box center [623, 467] width 163 height 19
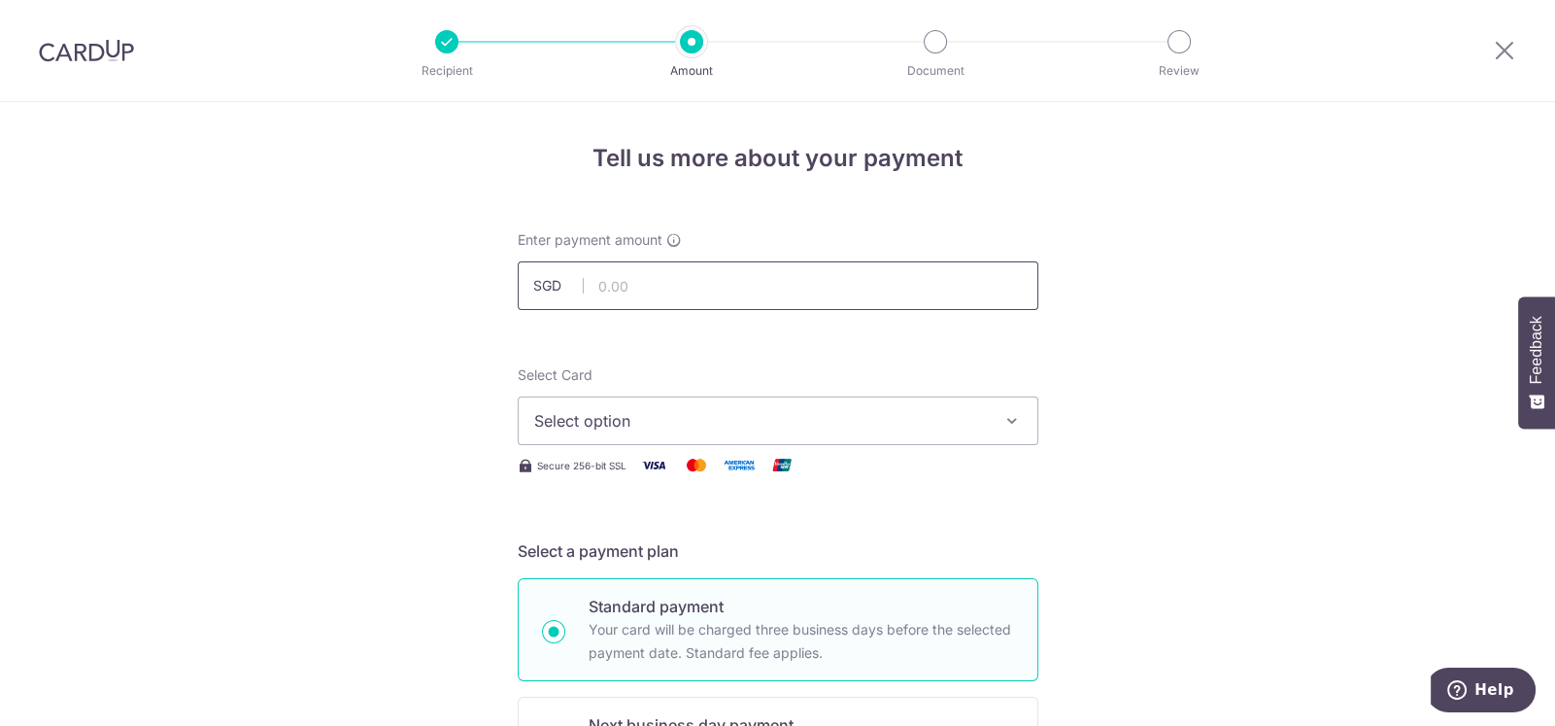
drag, startPoint x: 0, startPoint y: 0, endPoint x: 661, endPoint y: 283, distance: 718.5
click at [661, 283] on input "text" at bounding box center [778, 285] width 521 height 49
type input "2,555.10"
click at [555, 413] on span "Select option" at bounding box center [760, 420] width 453 height 23
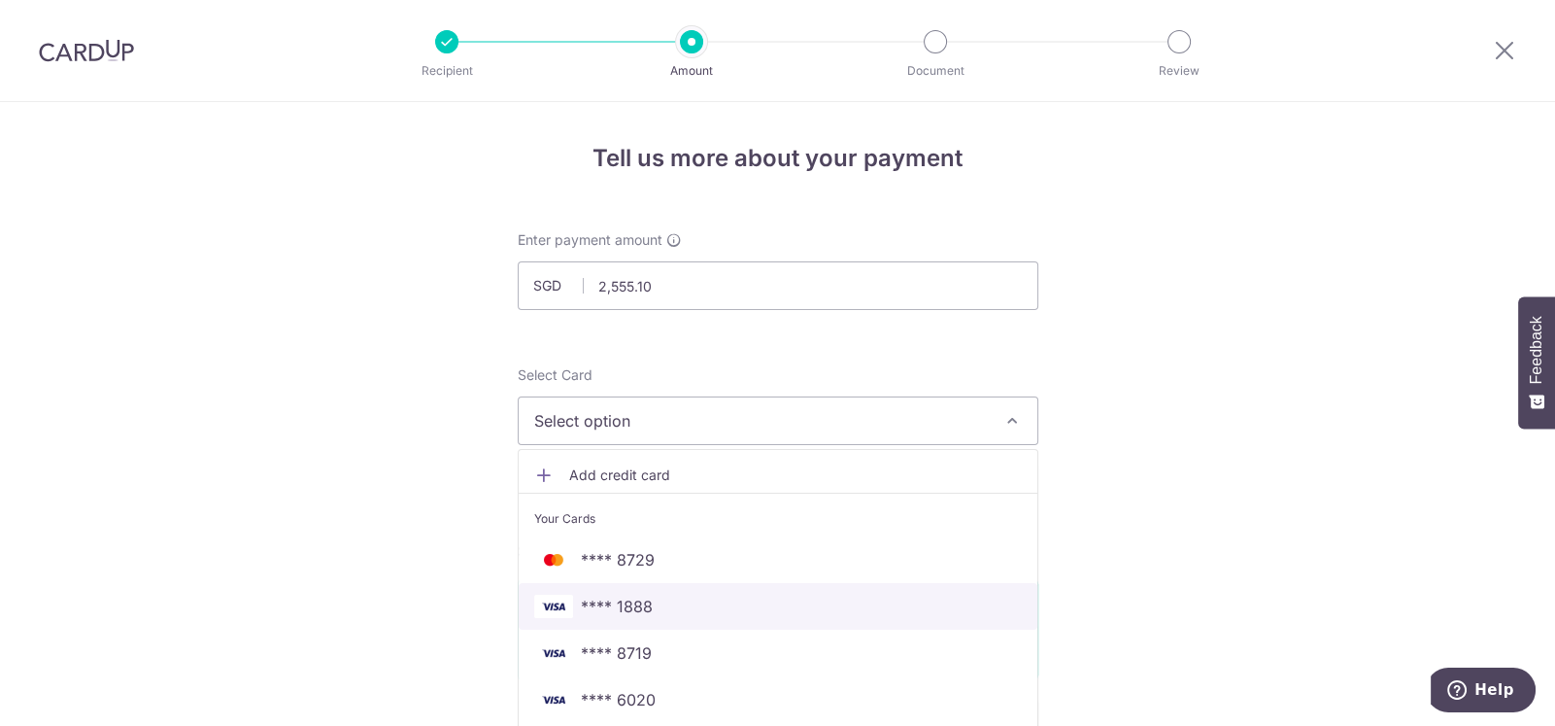
scroll to position [193, 0]
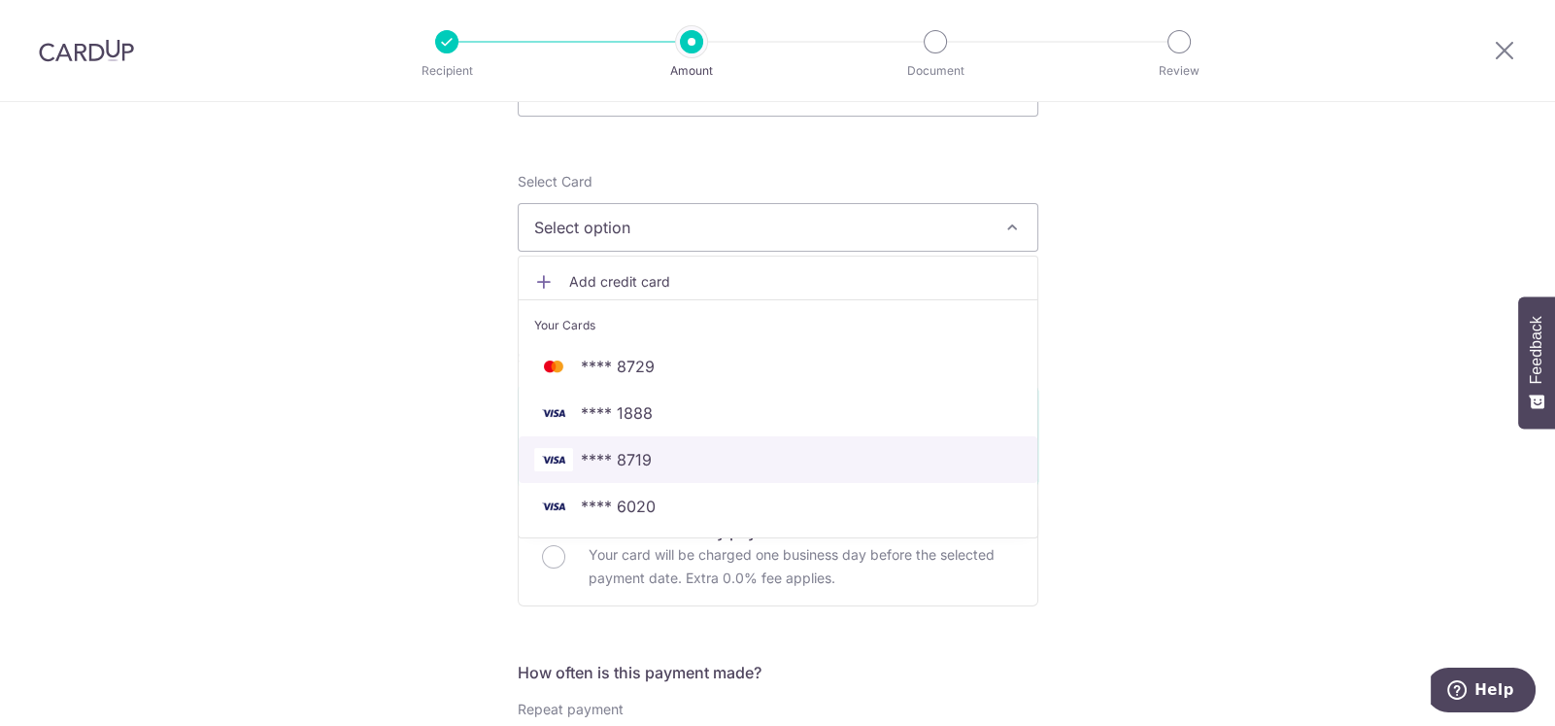
click at [604, 460] on span "**** 8719" at bounding box center [616, 459] width 71 height 23
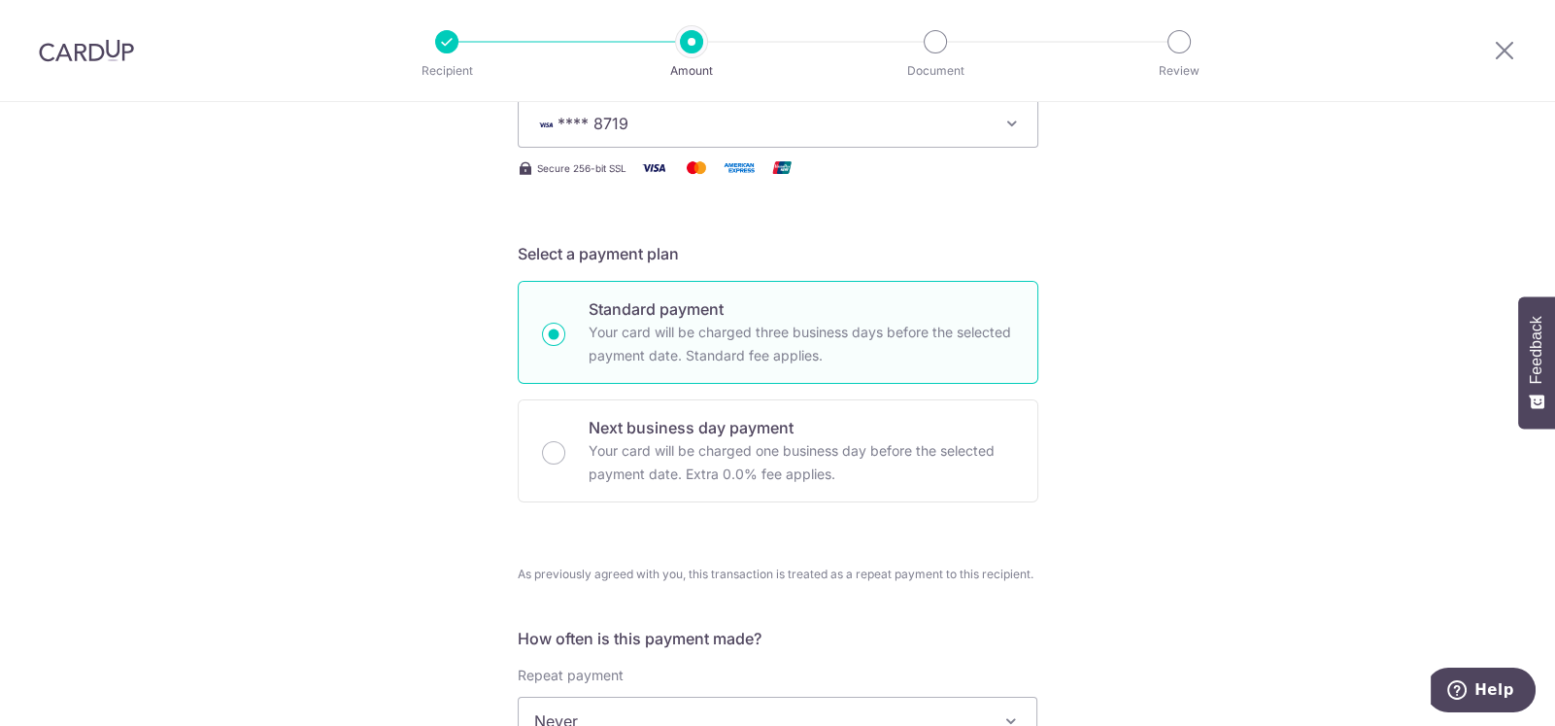
scroll to position [485, 0]
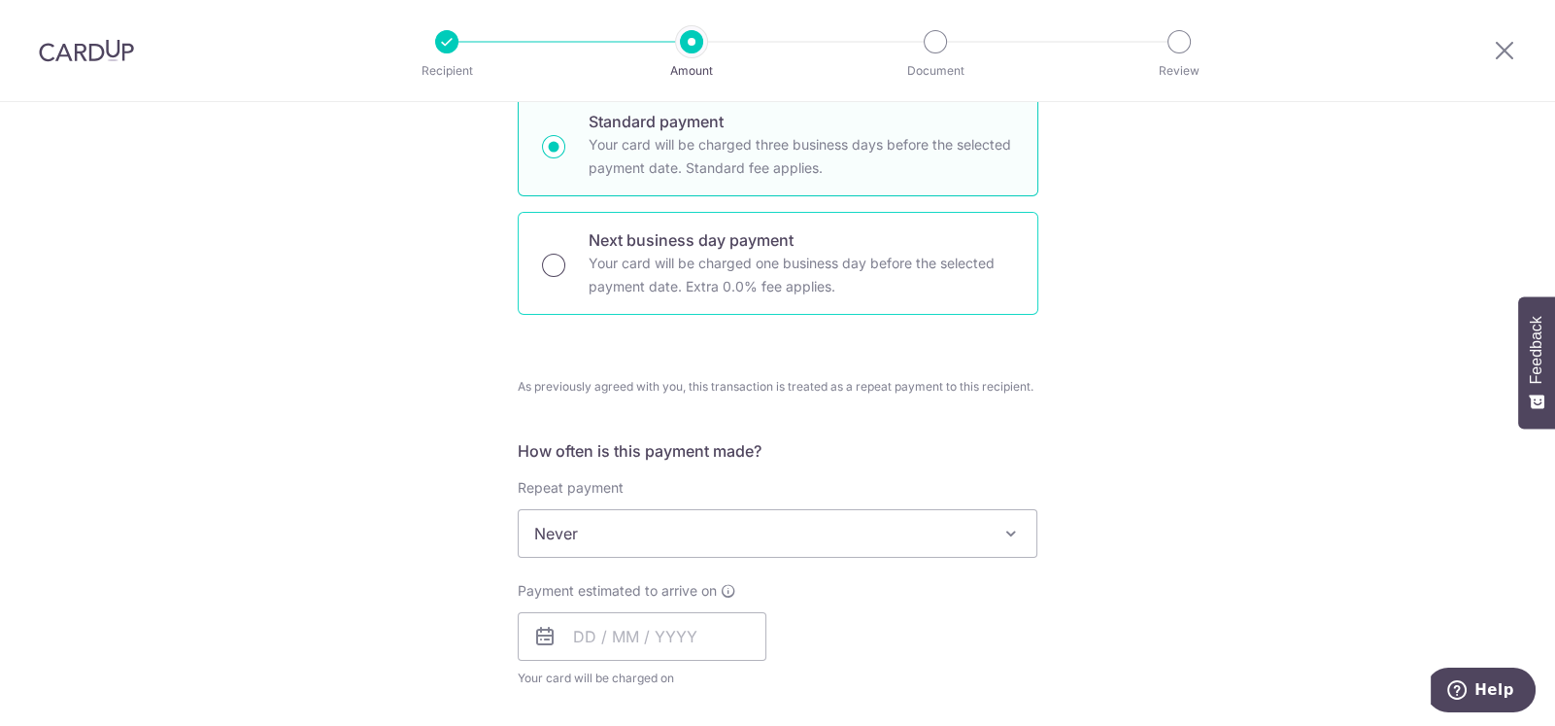
click at [549, 264] on input "Next business day payment Your card will be charged one business day before the…" at bounding box center [553, 265] width 23 height 23
radio input "true"
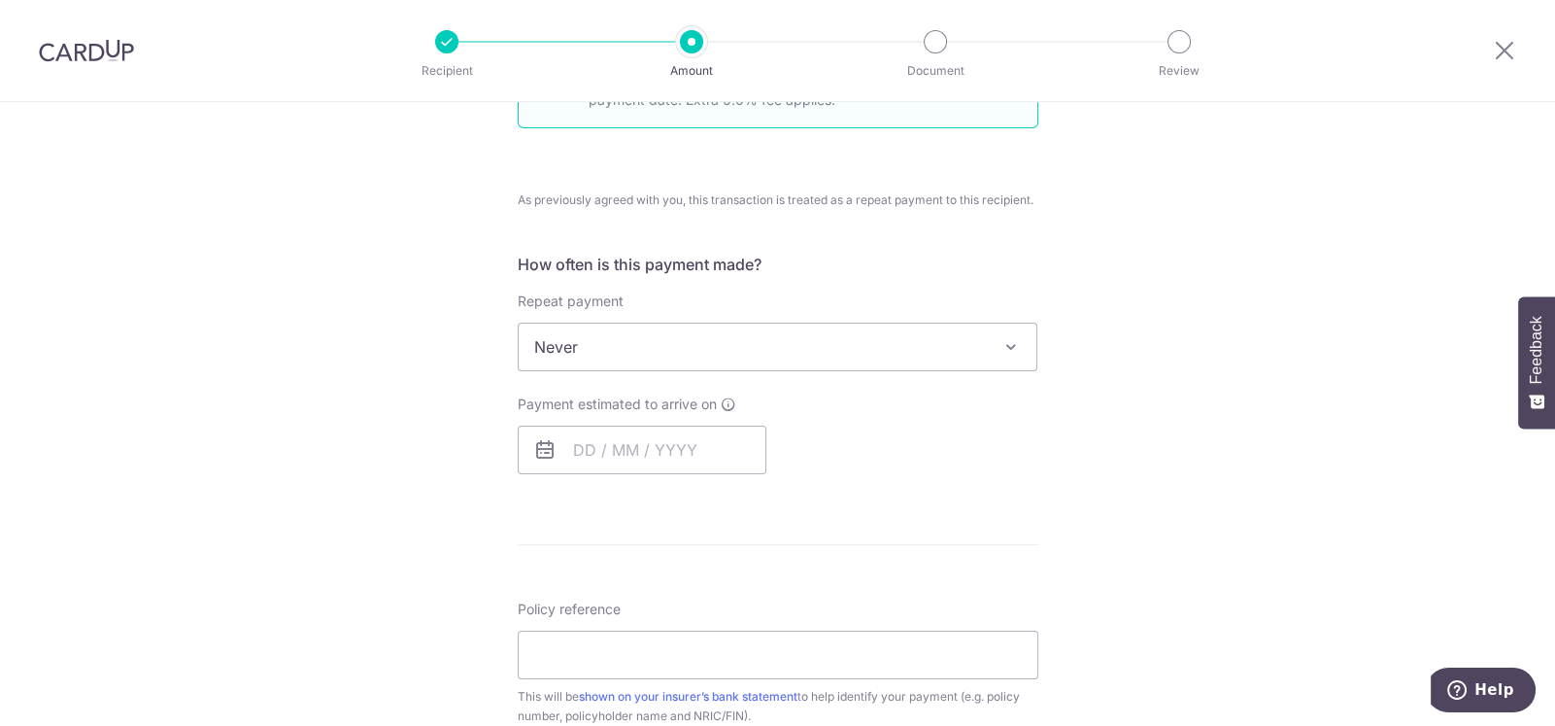
scroll to position [776, 0]
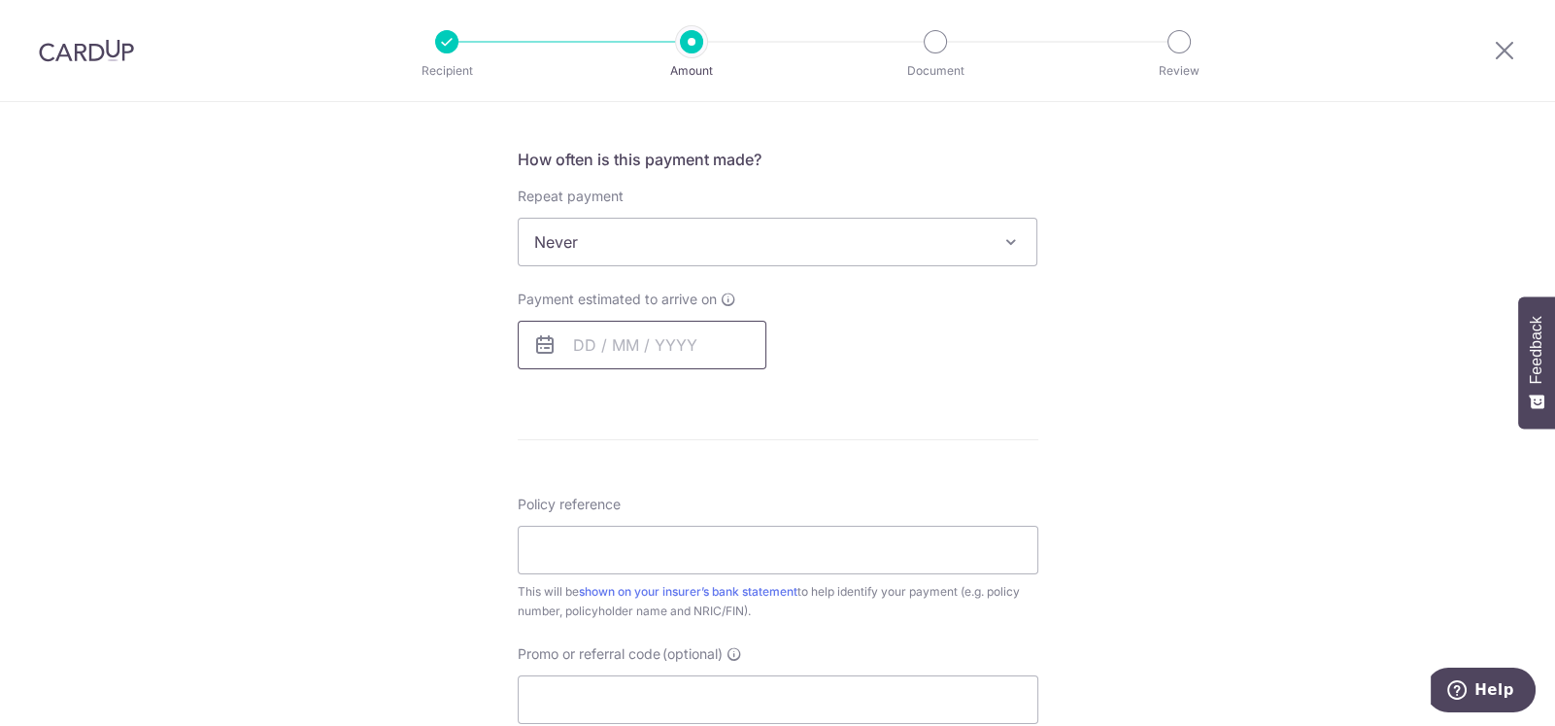
click at [585, 332] on input "text" at bounding box center [642, 345] width 249 height 49
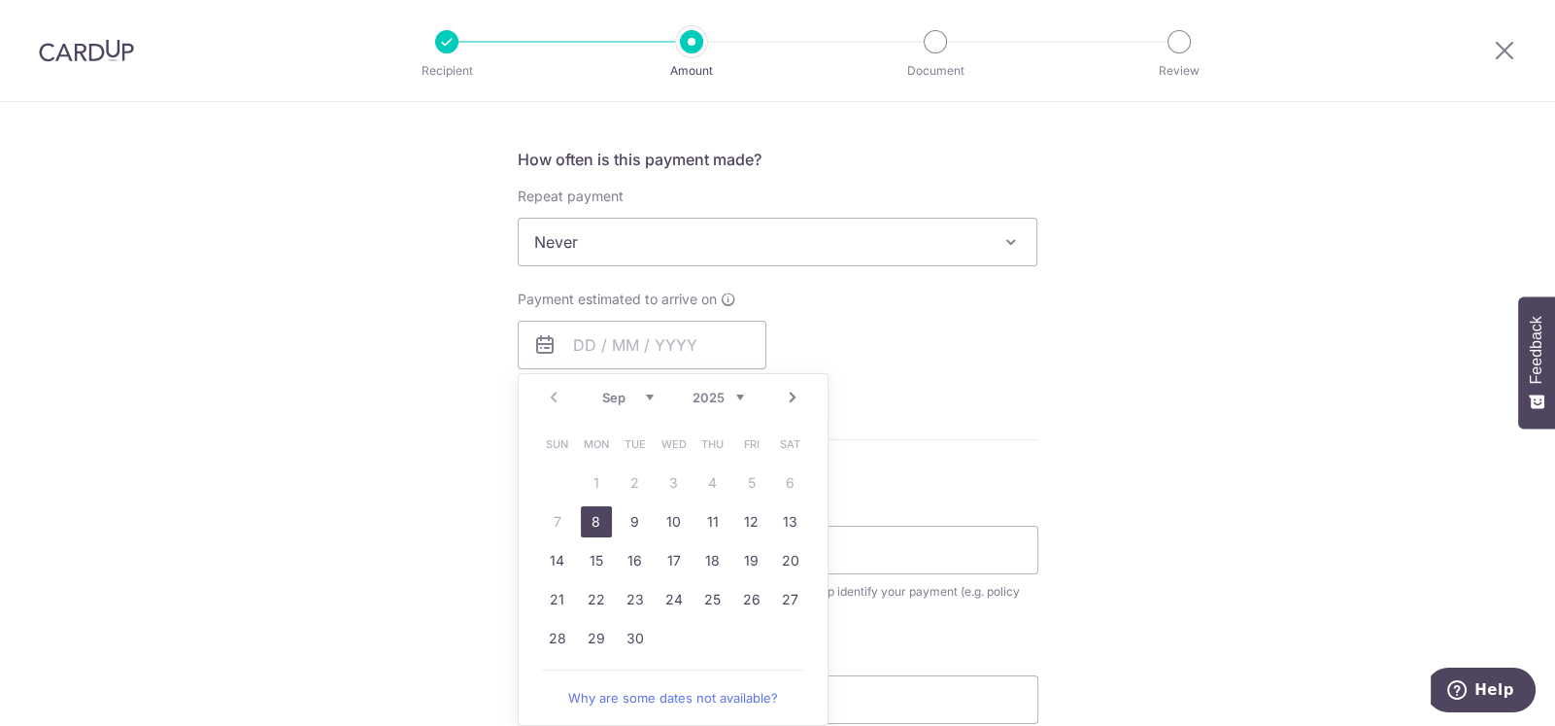
click at [592, 522] on link "8" at bounding box center [596, 521] width 31 height 31
type input "[DATE]"
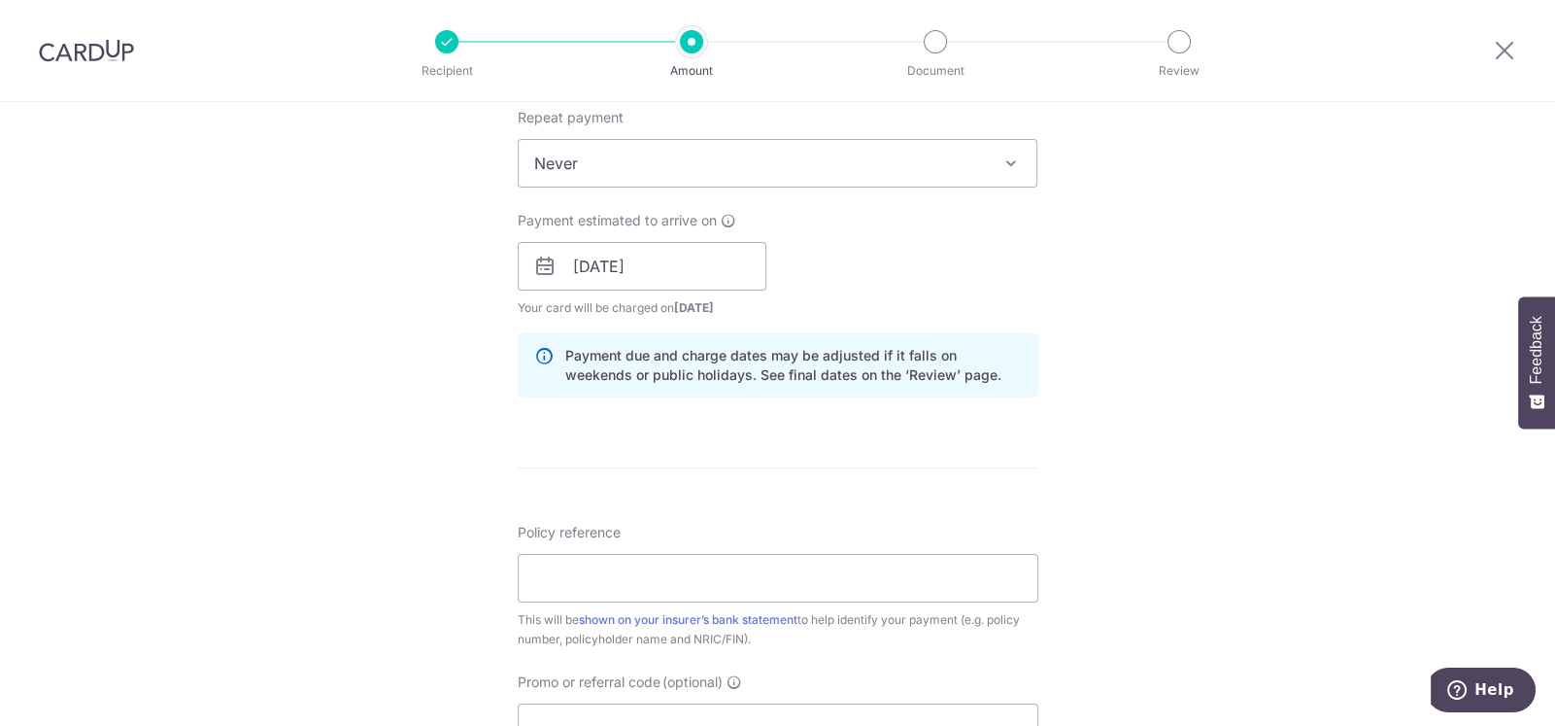
scroll to position [970, 0]
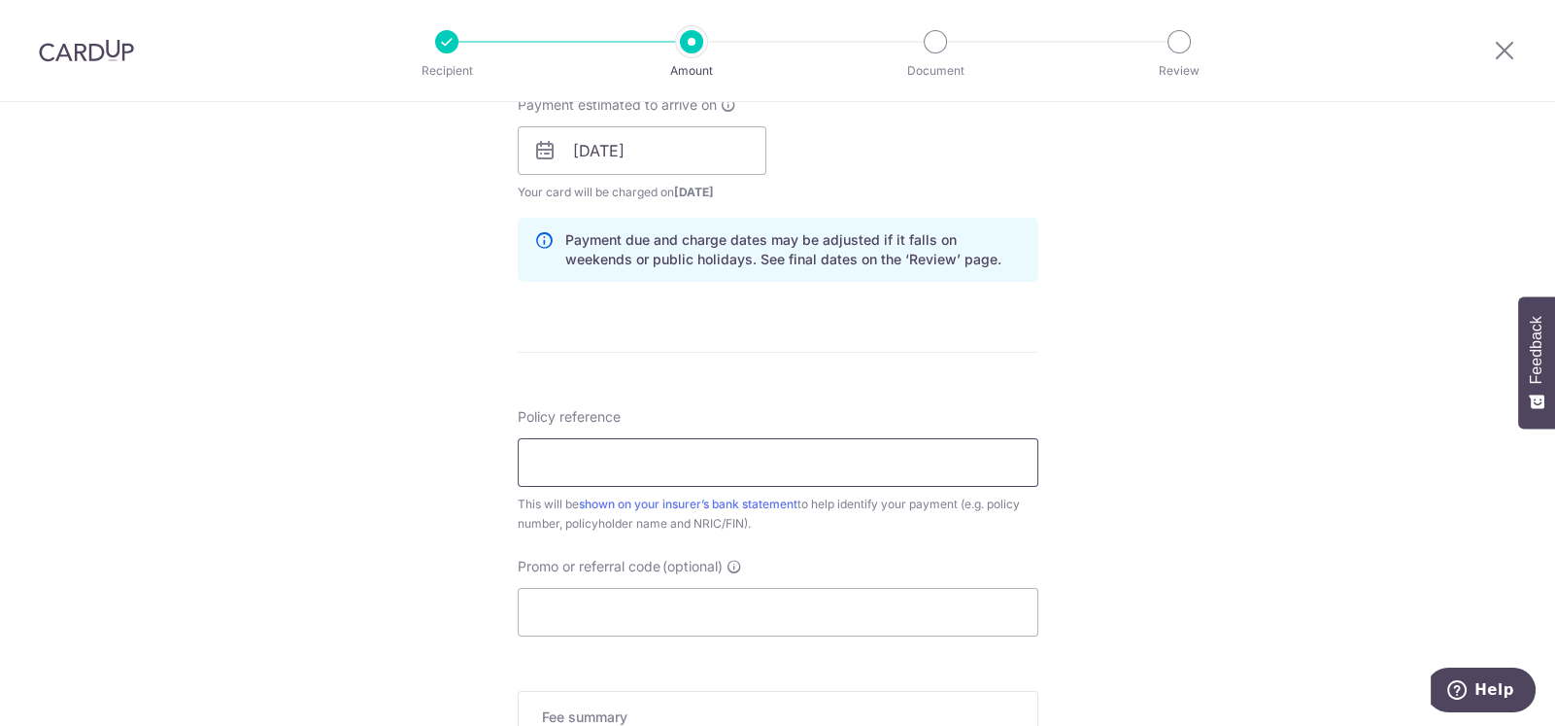
click at [651, 462] on input "Policy reference" at bounding box center [778, 462] width 521 height 49
type input "54905677"
click at [439, 562] on div "Tell us more about your payment Enter payment amount SGD 2,555.10 2555.10 Selec…" at bounding box center [777, 132] width 1555 height 2001
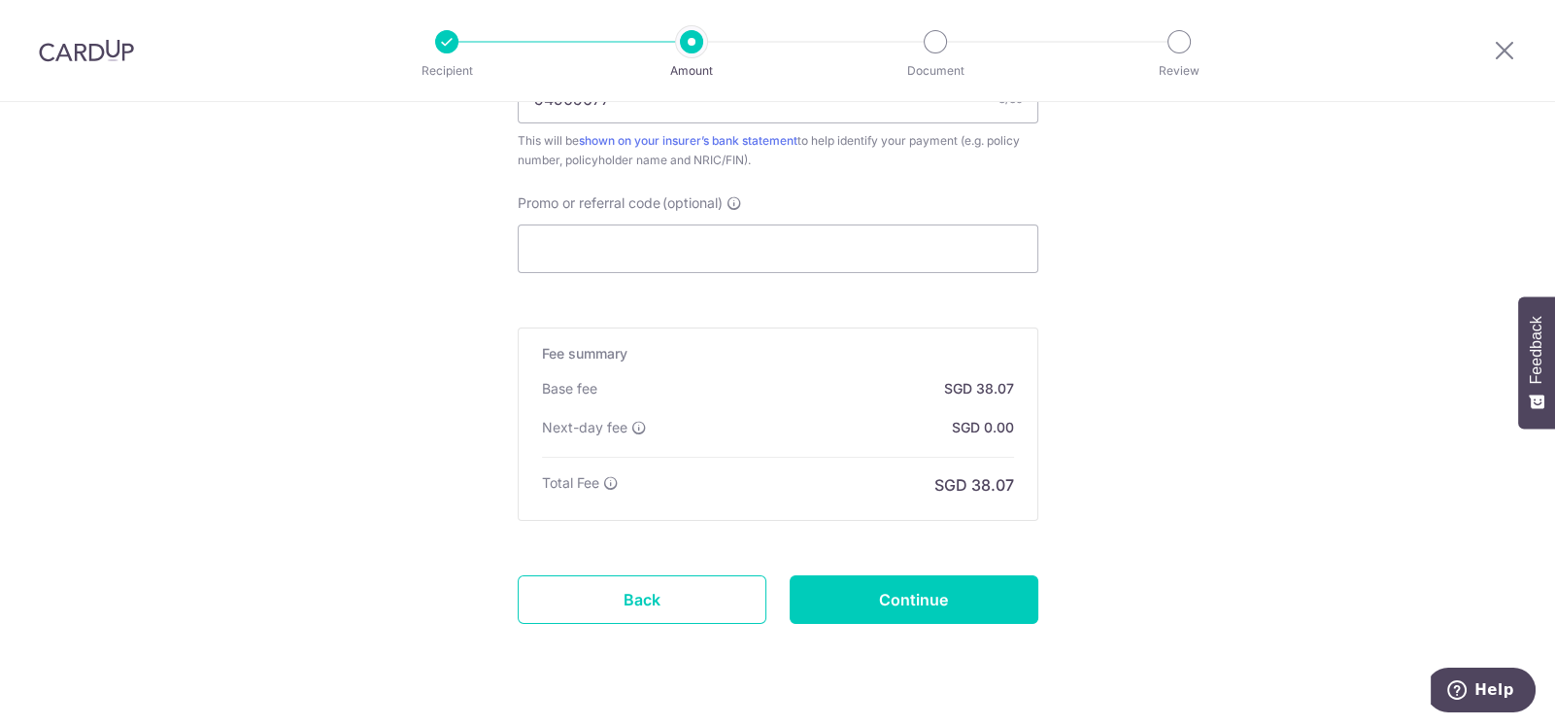
scroll to position [1360, 0]
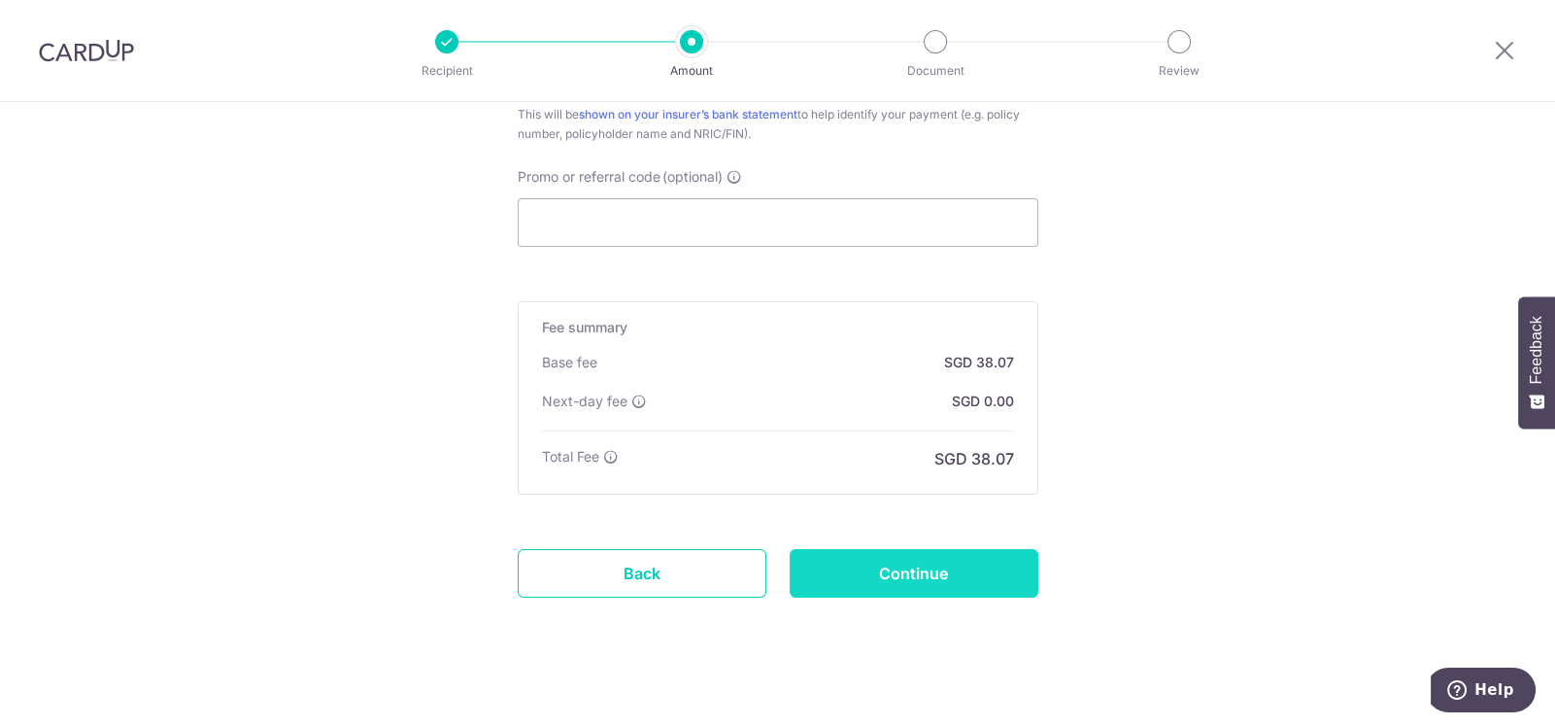
click at [909, 566] on input "Continue" at bounding box center [914, 573] width 249 height 49
type input "Create Schedule"
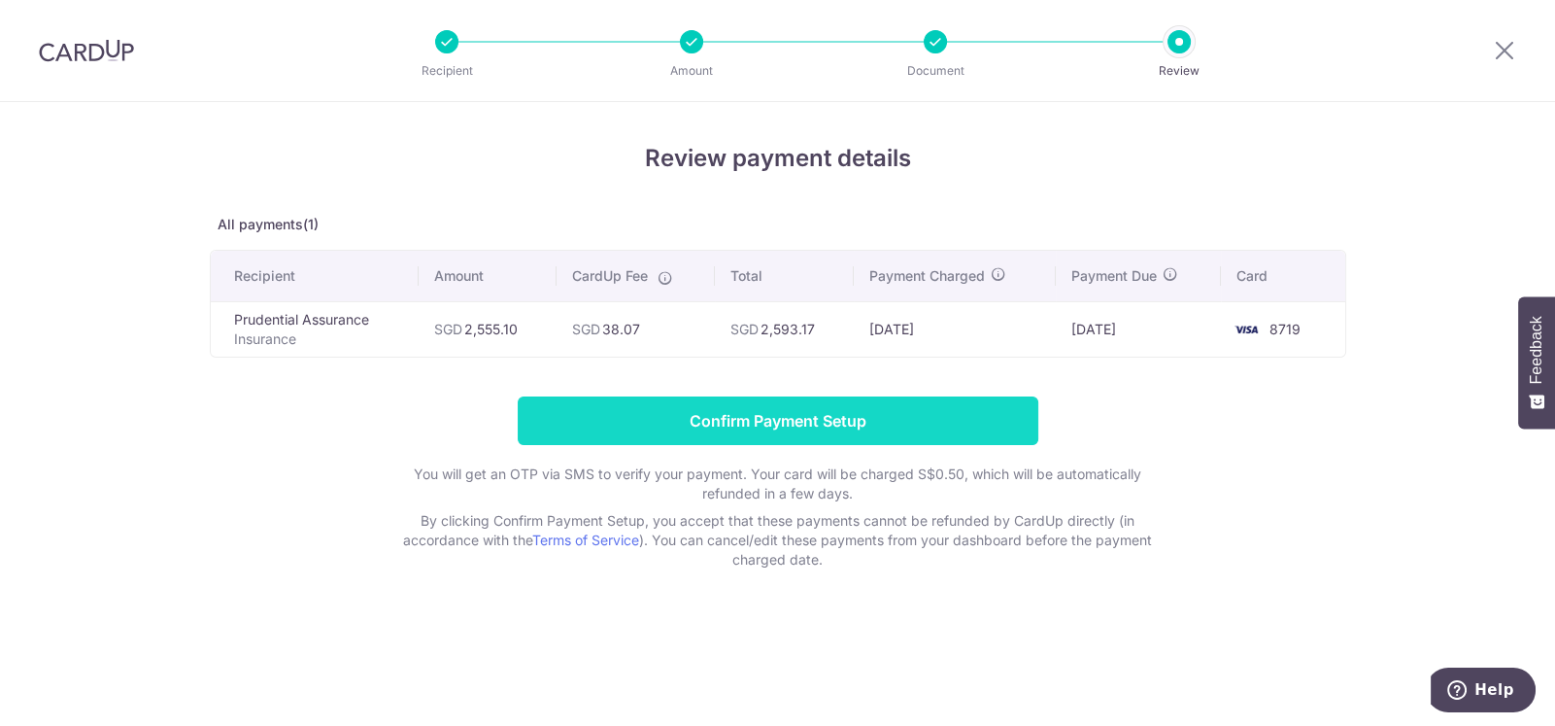
click at [848, 414] on input "Confirm Payment Setup" at bounding box center [778, 420] width 521 height 49
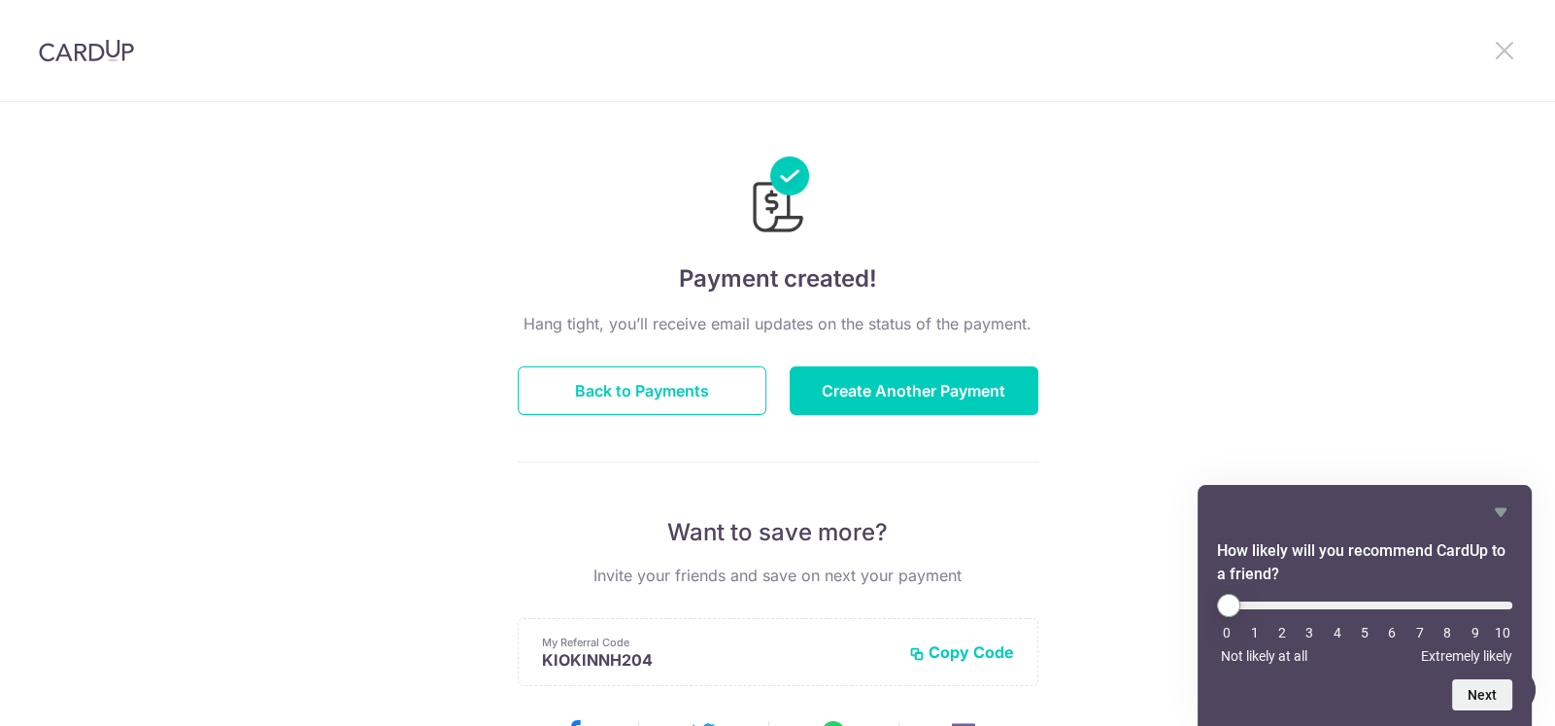
click at [1503, 43] on icon at bounding box center [1504, 50] width 23 height 24
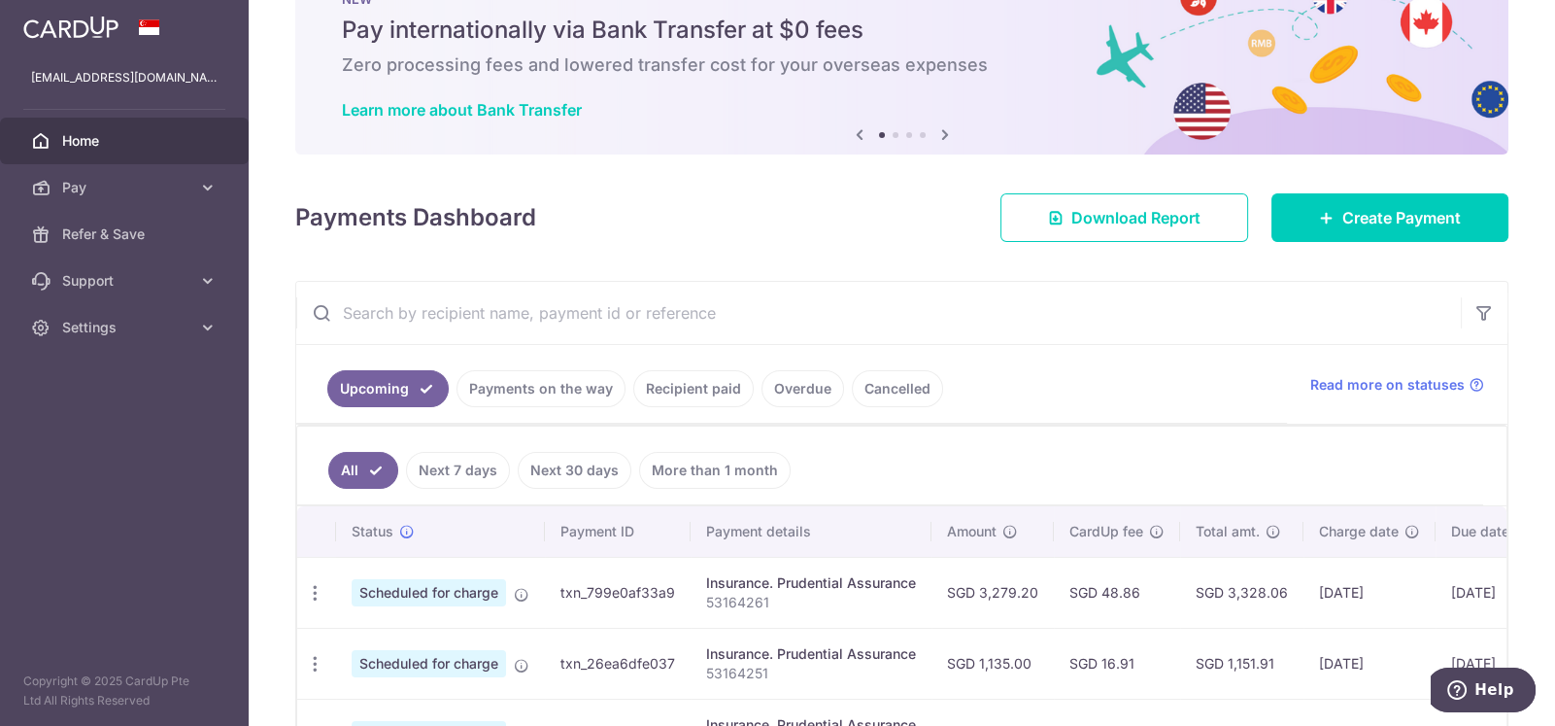
scroll to position [287, 0]
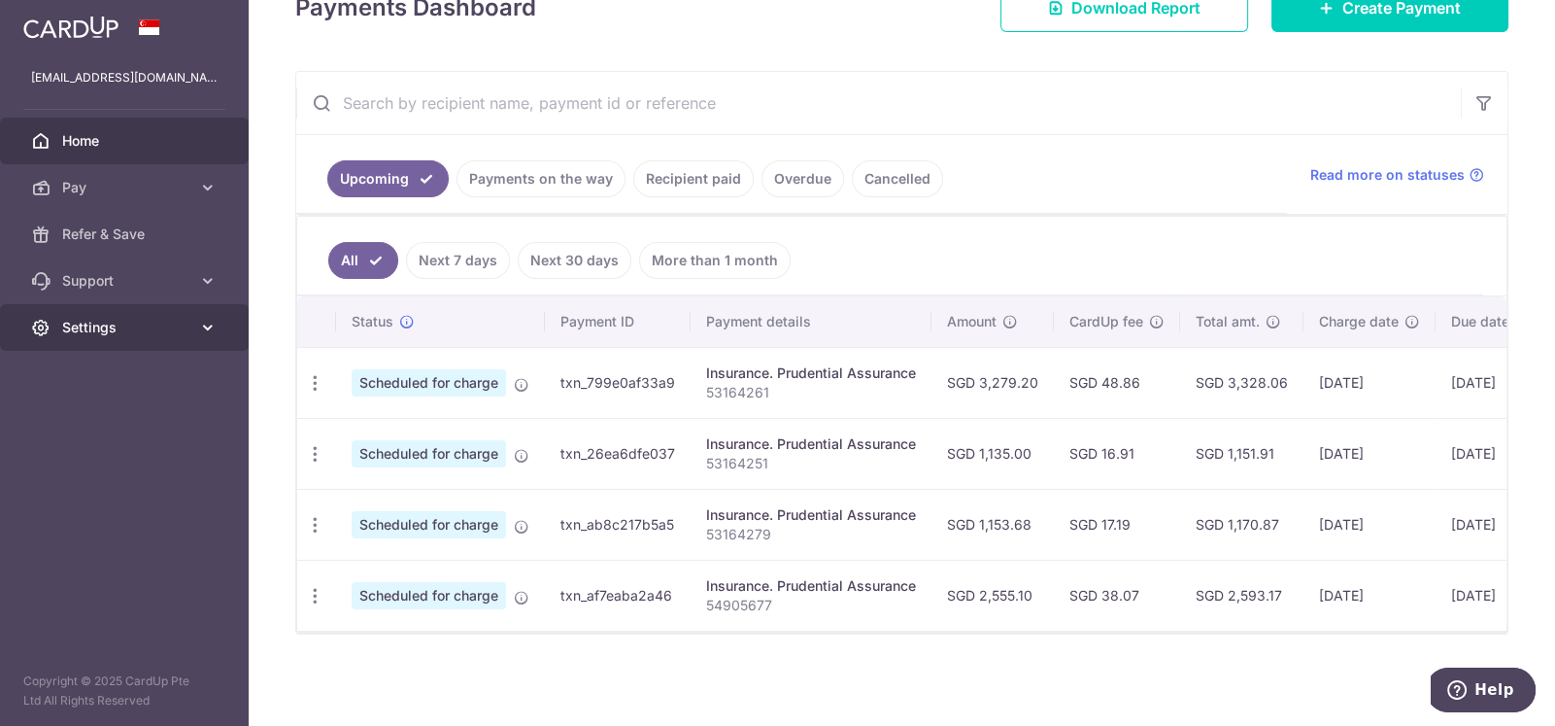
click at [212, 323] on icon at bounding box center [207, 327] width 19 height 19
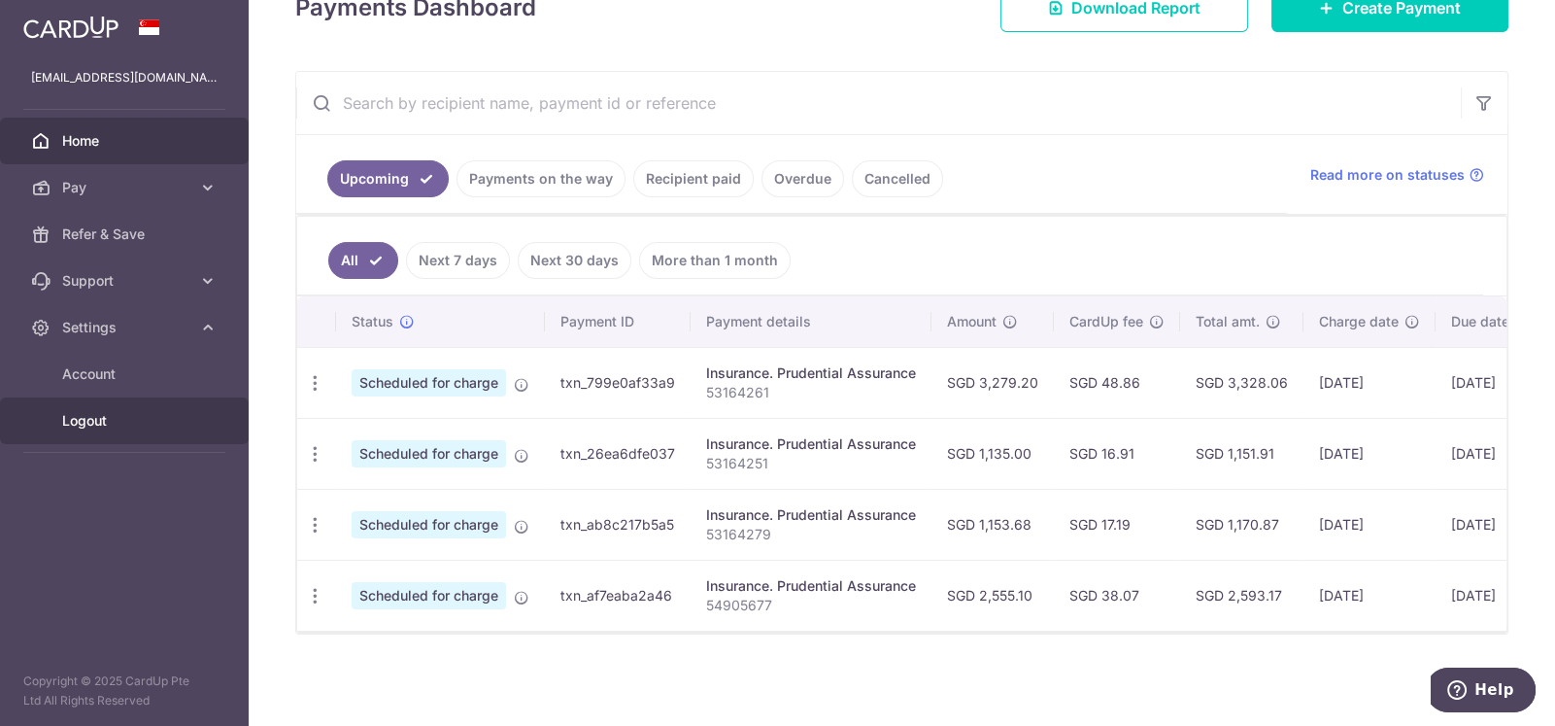
click at [88, 426] on span "Logout" at bounding box center [126, 420] width 128 height 19
